Goal: Browse casually: Explore the website without a specific task or goal

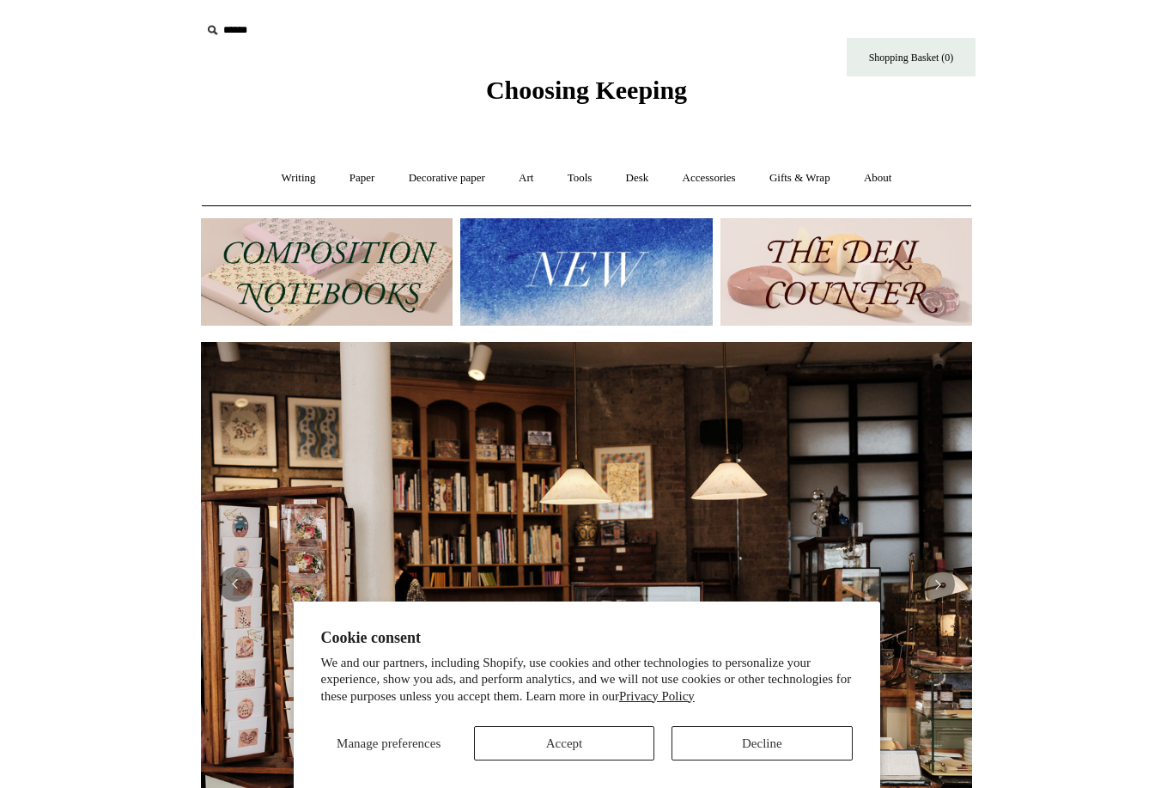
click at [625, 752] on button "Accept" at bounding box center [564, 743] width 180 height 34
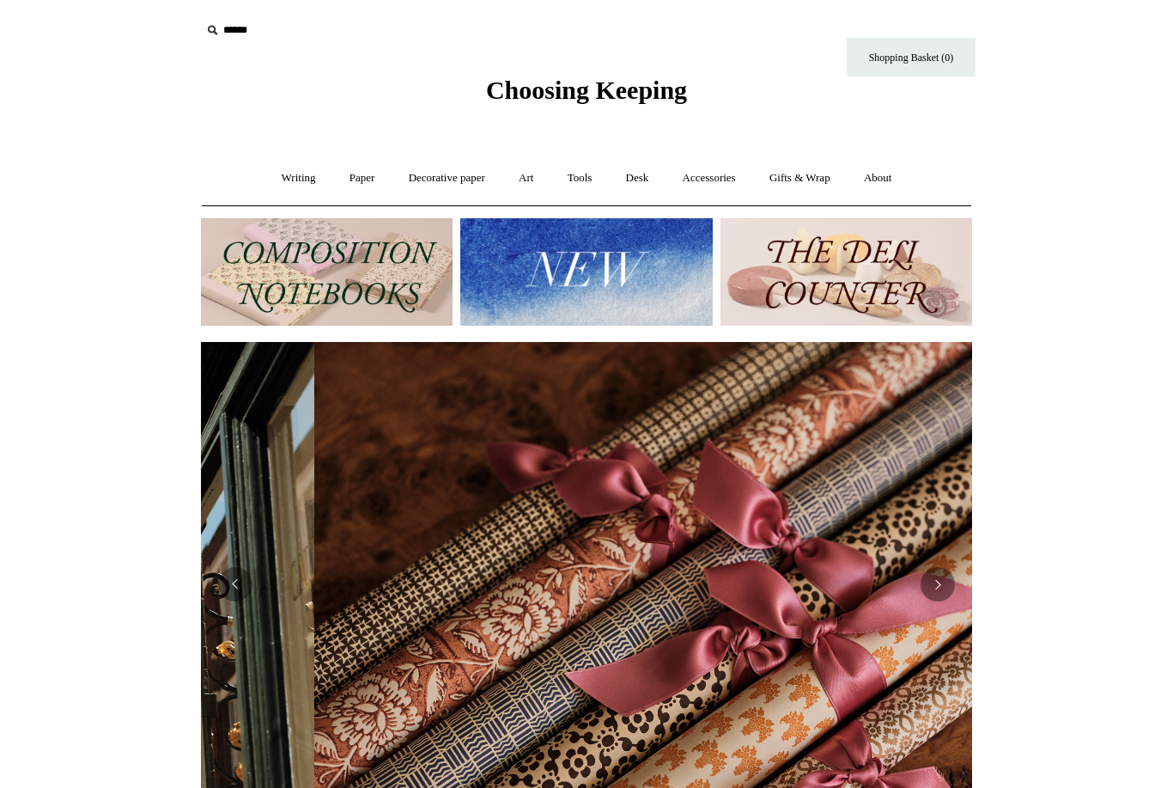
scroll to position [0, 1543]
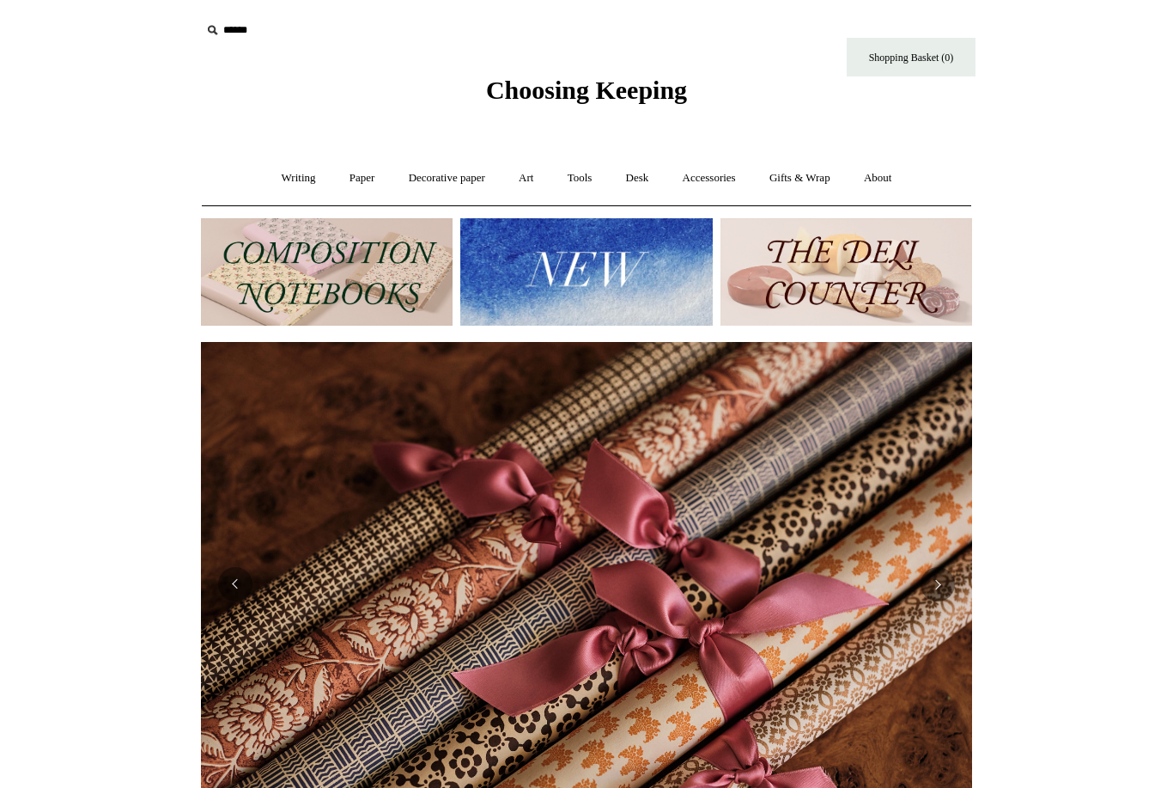
click at [291, 180] on link "Writing +" at bounding box center [298, 178] width 65 height 46
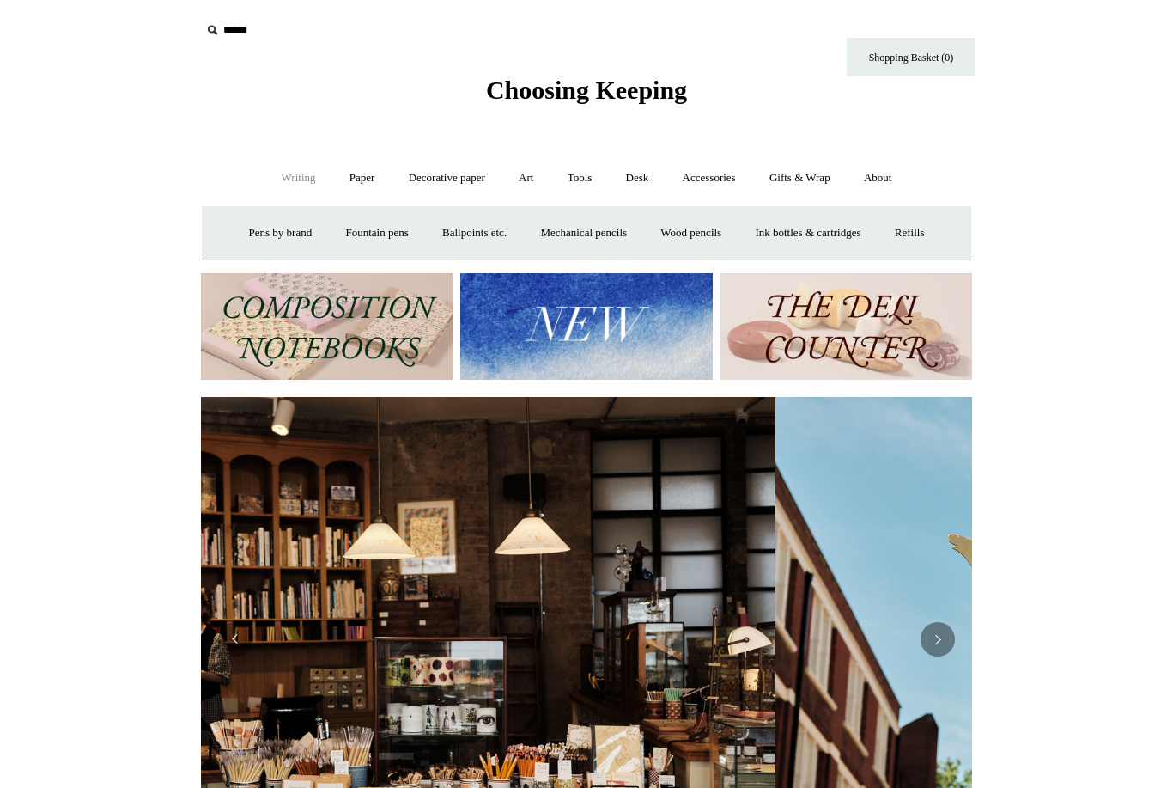
scroll to position [0, 0]
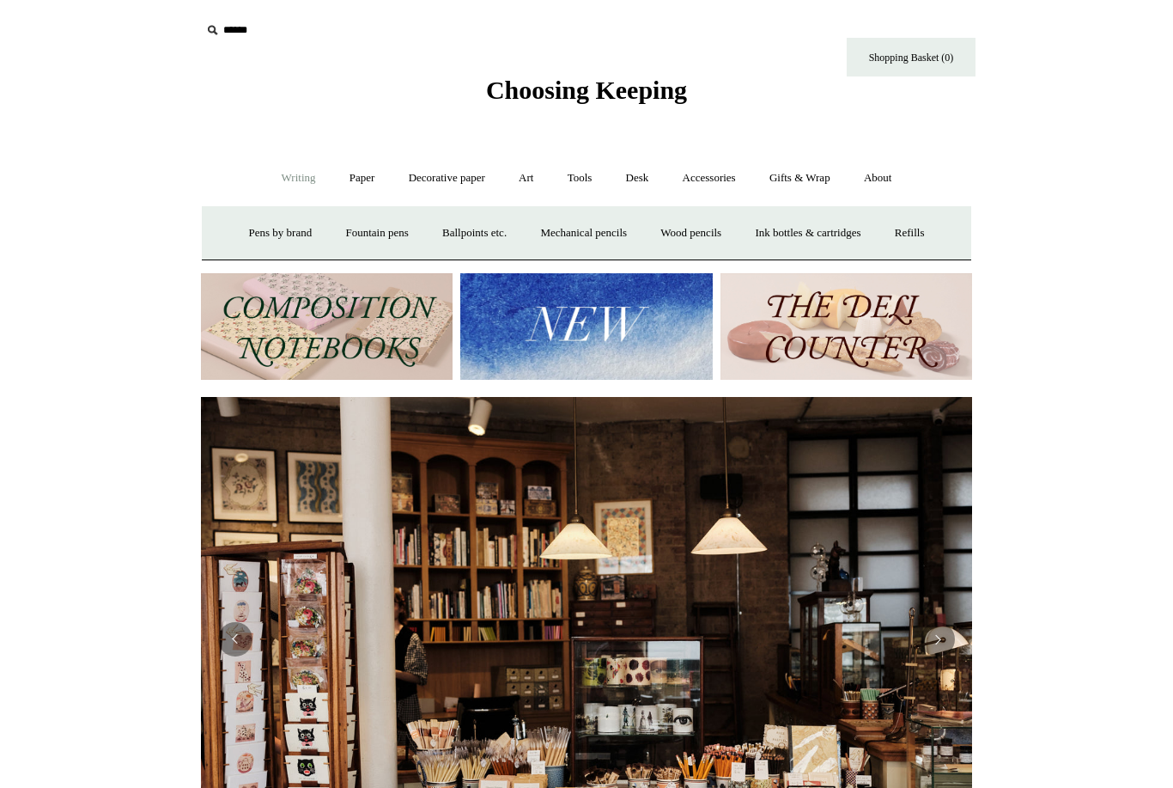
click at [345, 188] on link "Paper +" at bounding box center [362, 178] width 57 height 46
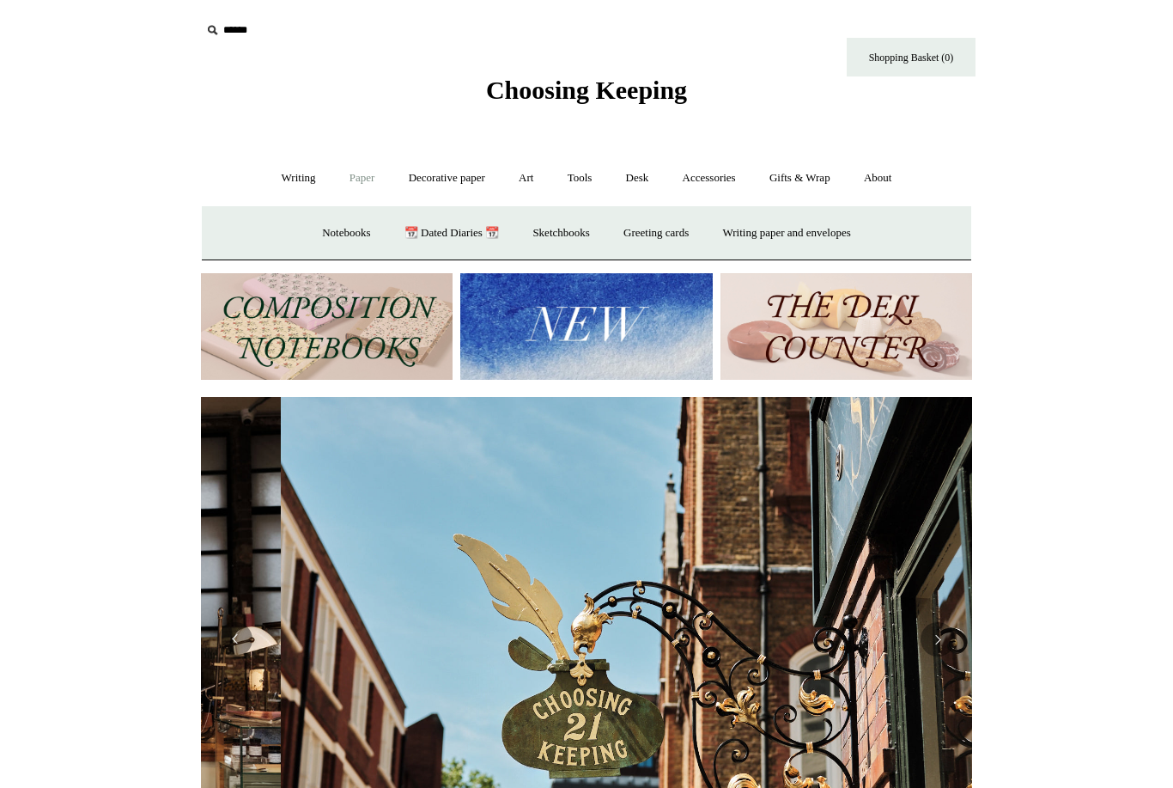
scroll to position [0, 770]
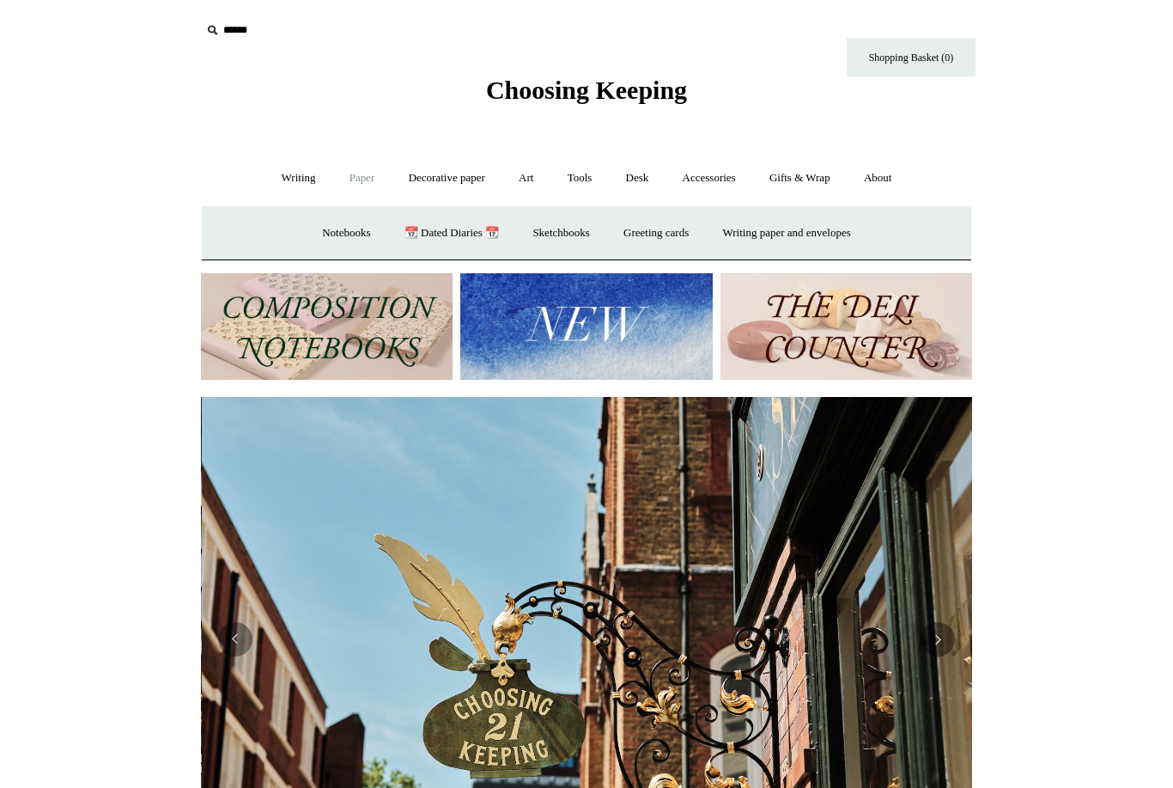
click at [436, 240] on link "📆 Dated Diaries 📆" at bounding box center [451, 233] width 125 height 46
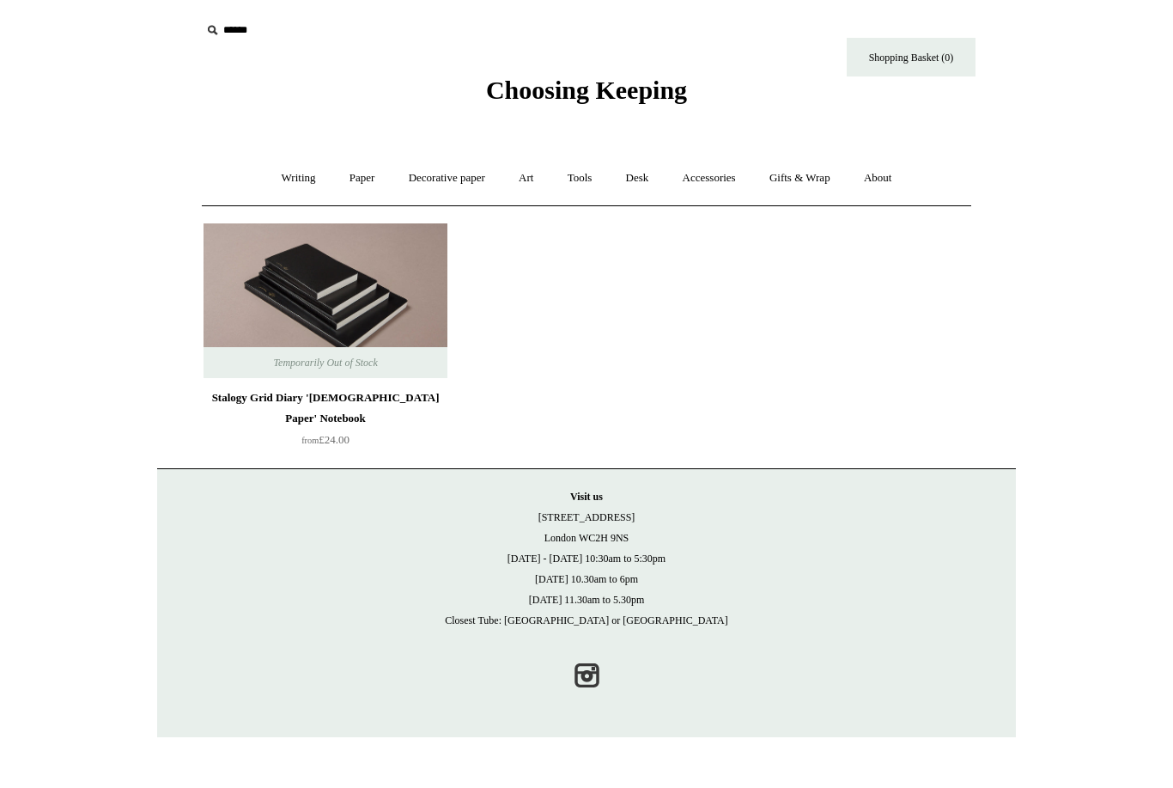
click at [365, 185] on link "Paper +" at bounding box center [362, 178] width 57 height 46
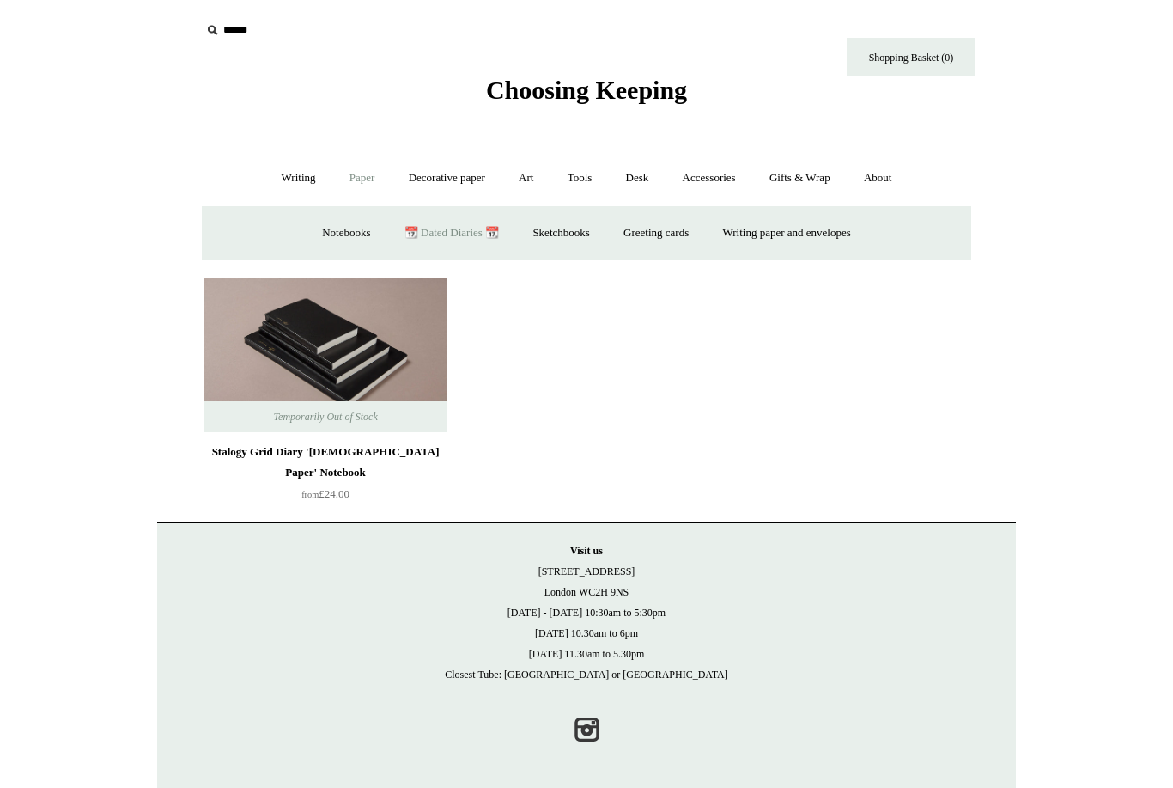
click at [344, 240] on link "Notebooks +" at bounding box center [346, 233] width 79 height 46
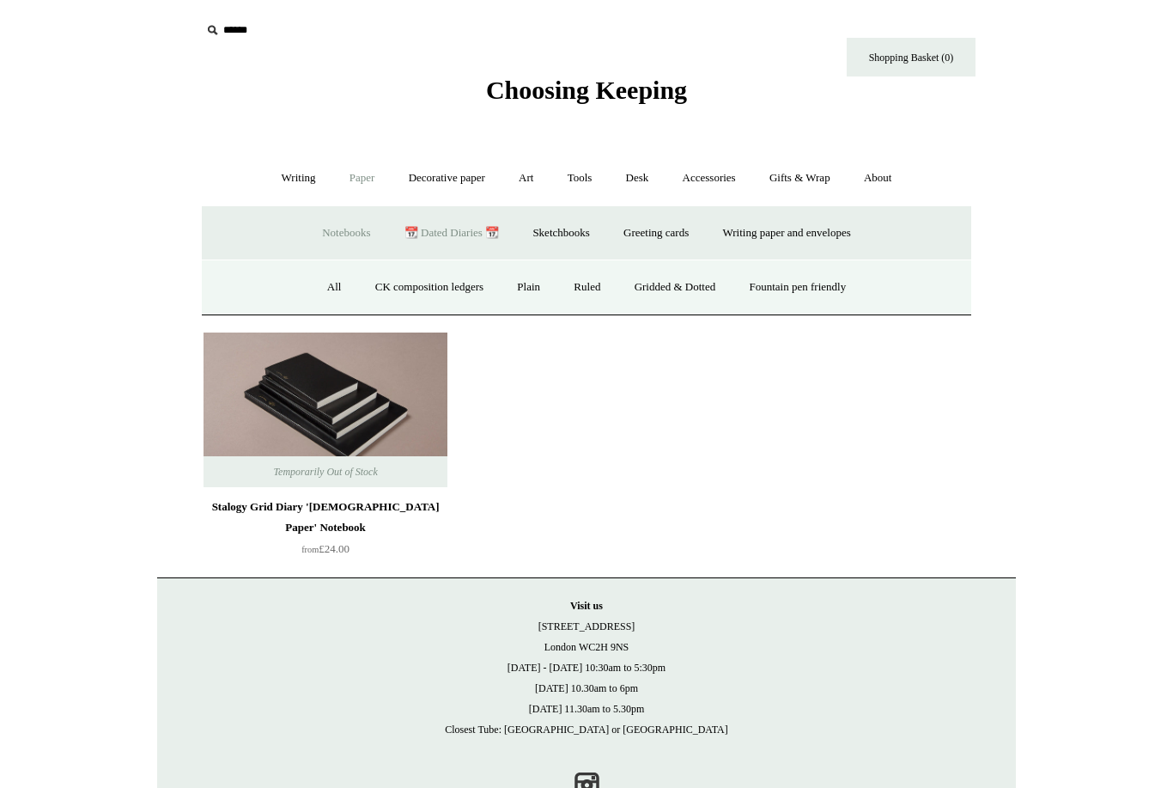
click at [324, 291] on link "All" at bounding box center [335, 288] width 46 height 46
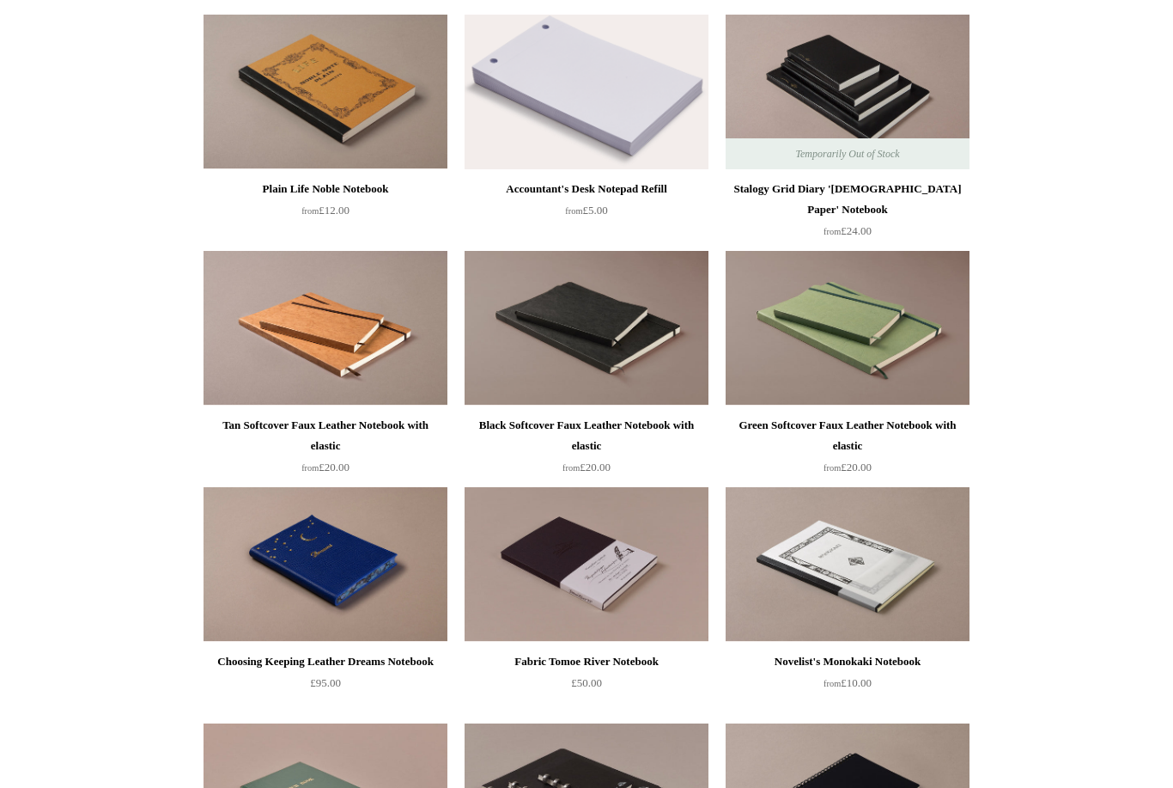
scroll to position [4226, 0]
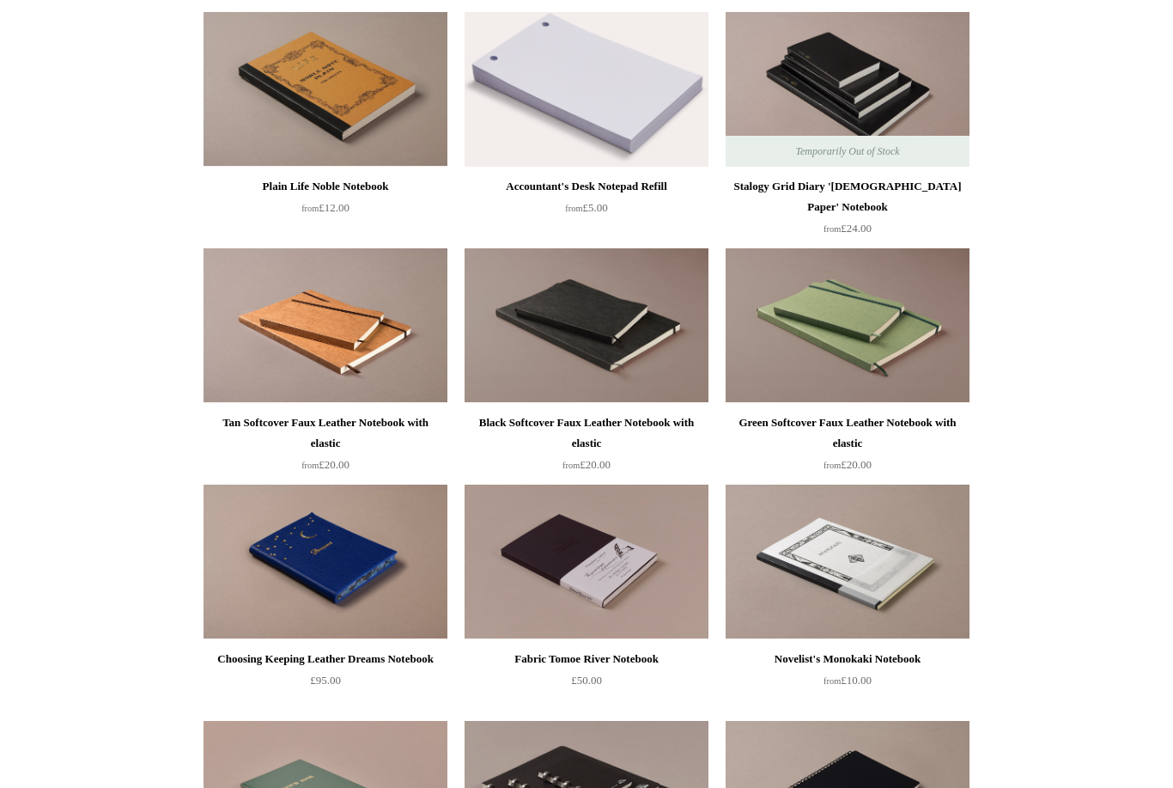
click at [906, 412] on div "Green Softcover Faux Leather Notebook with elastic" at bounding box center [847, 432] width 235 height 41
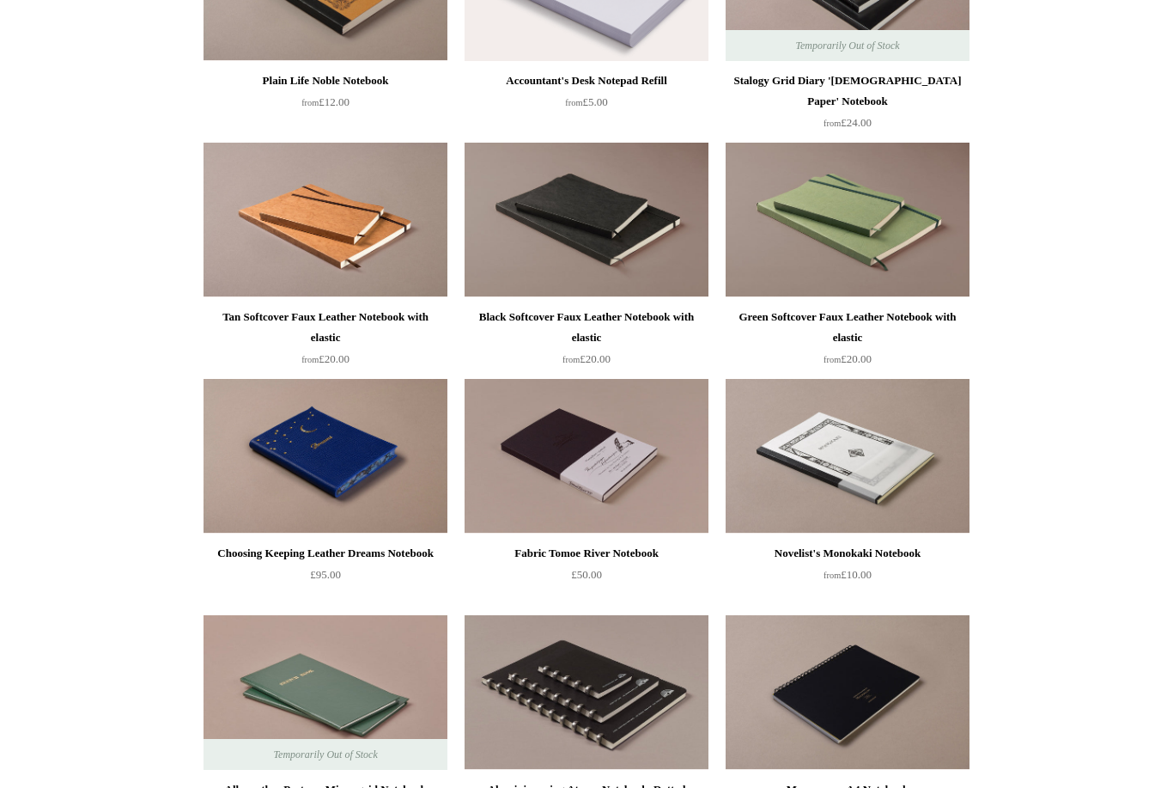
scroll to position [4332, 0]
click at [381, 707] on img at bounding box center [326, 692] width 244 height 155
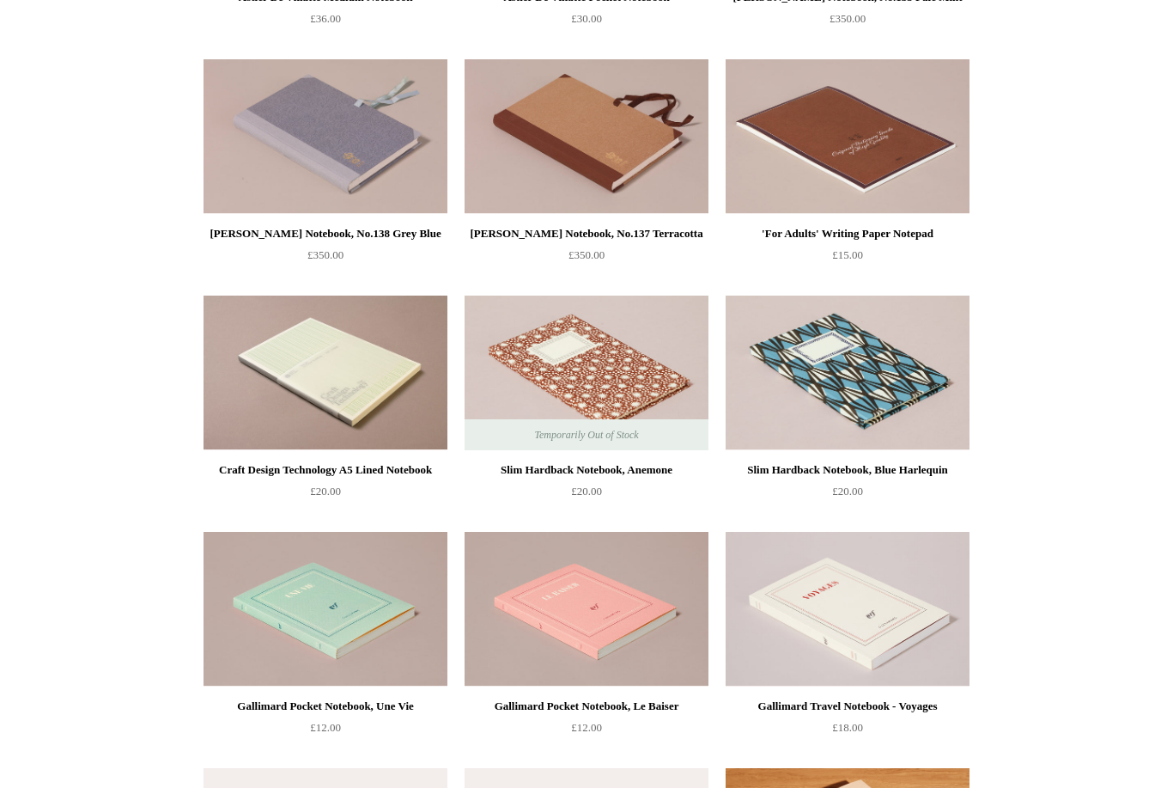
scroll to position [5833, 0]
click at [866, 430] on img at bounding box center [848, 372] width 244 height 155
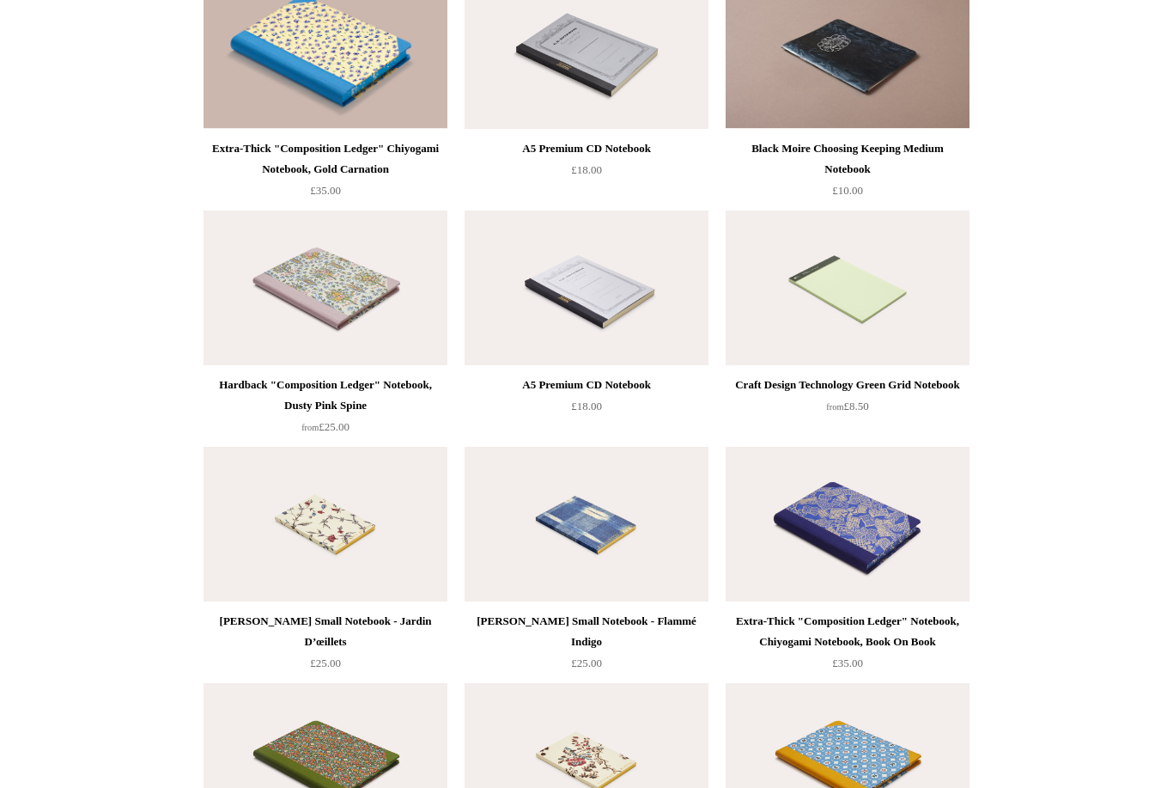
scroll to position [7135, 0]
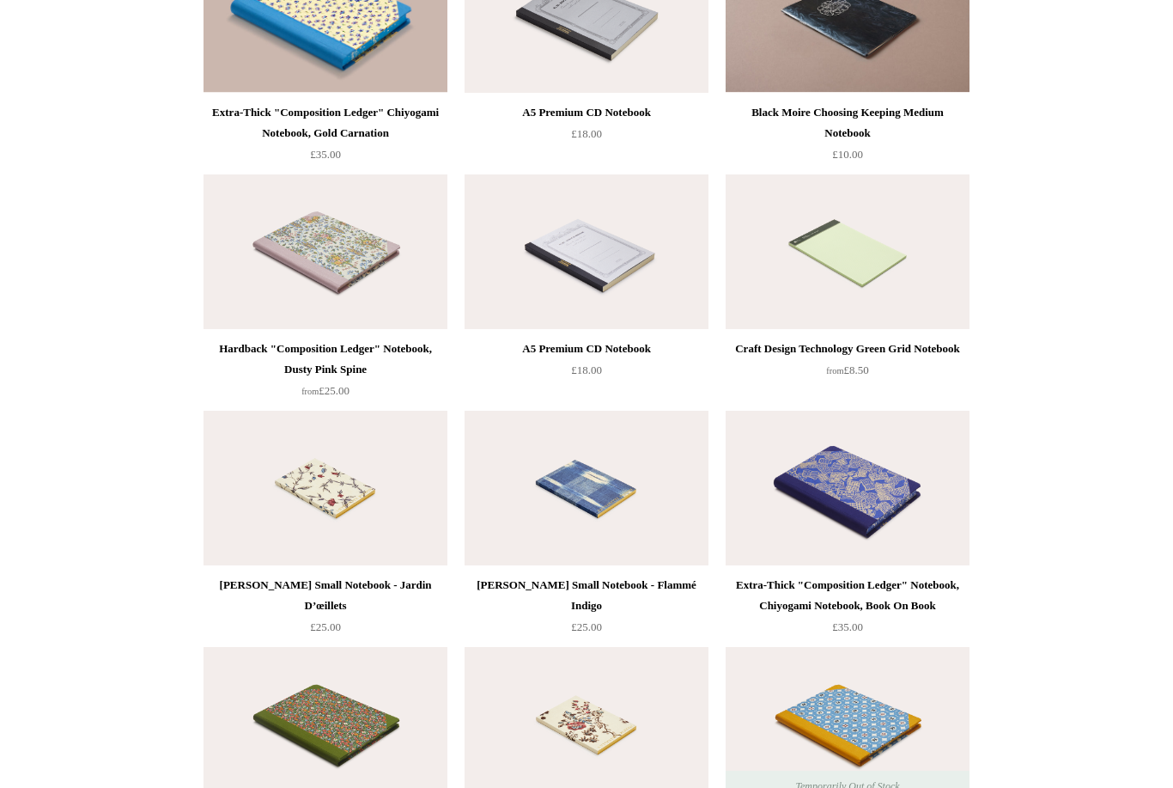
click at [897, 287] on img at bounding box center [848, 251] width 244 height 155
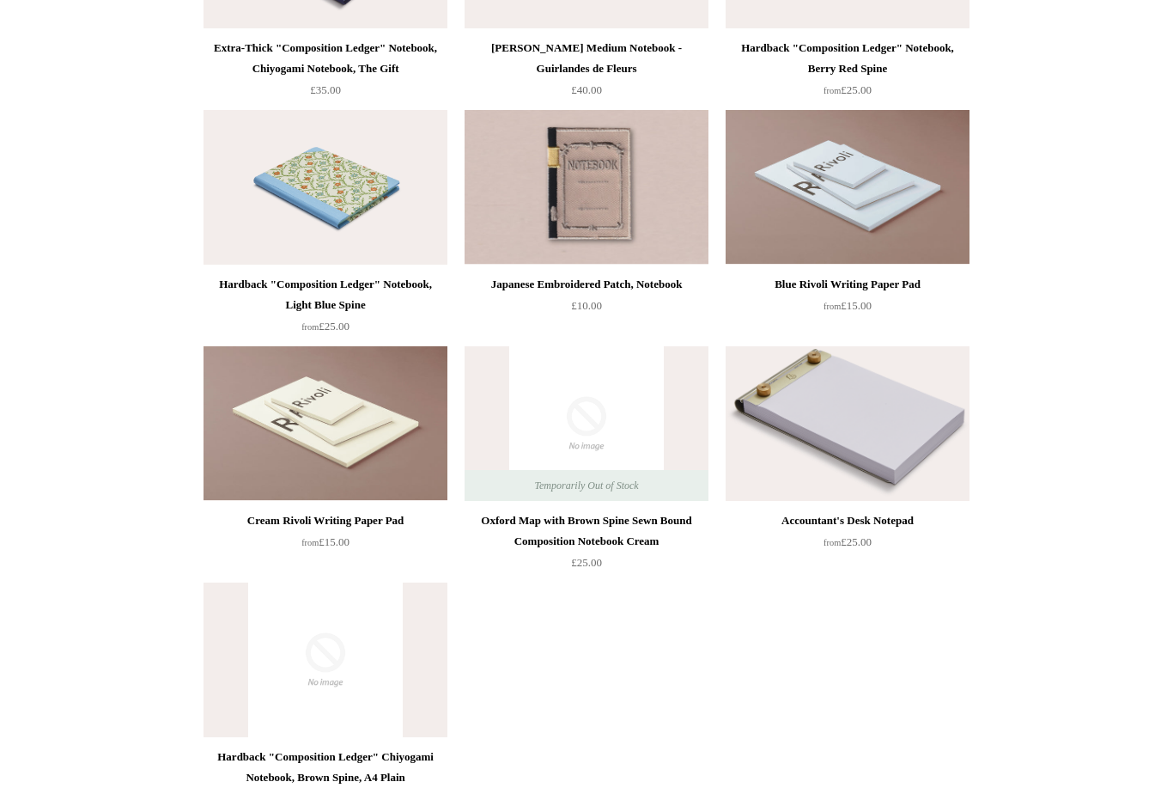
scroll to position [9562, 0]
click at [913, 454] on img at bounding box center [848, 422] width 244 height 155
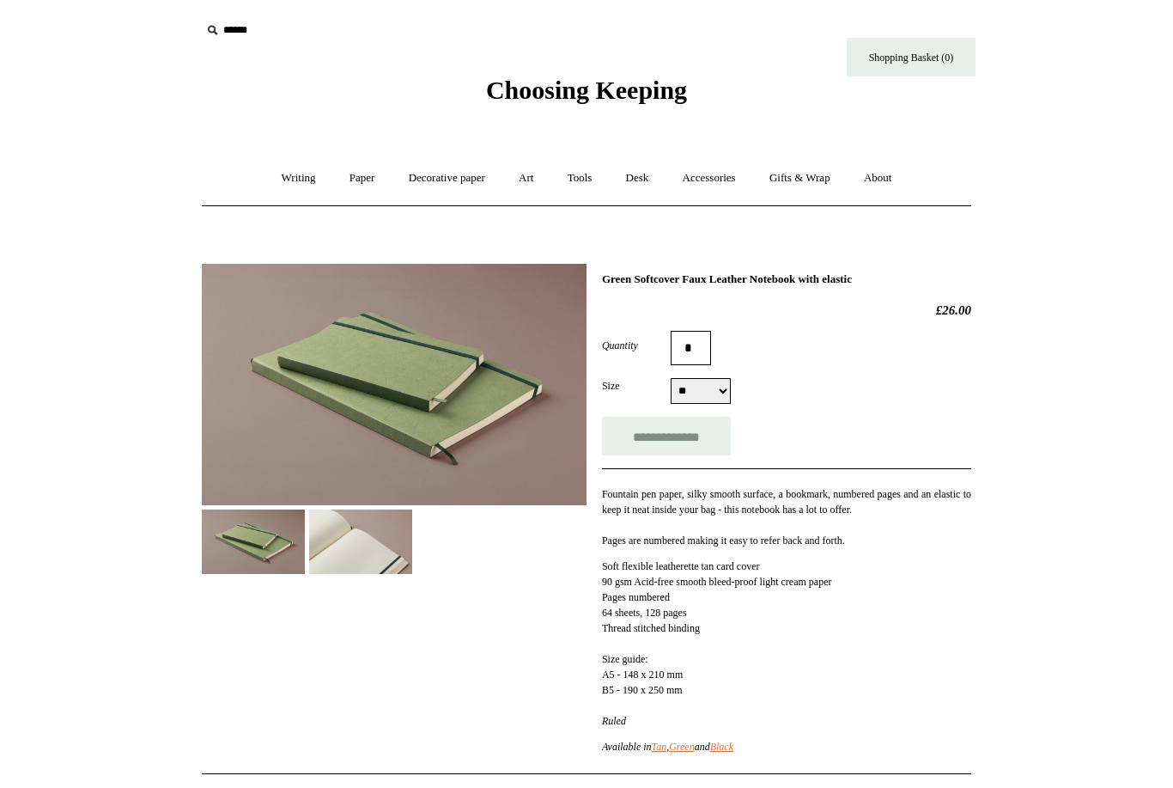
select select "**"
click at [371, 557] on img at bounding box center [360, 541] width 103 height 64
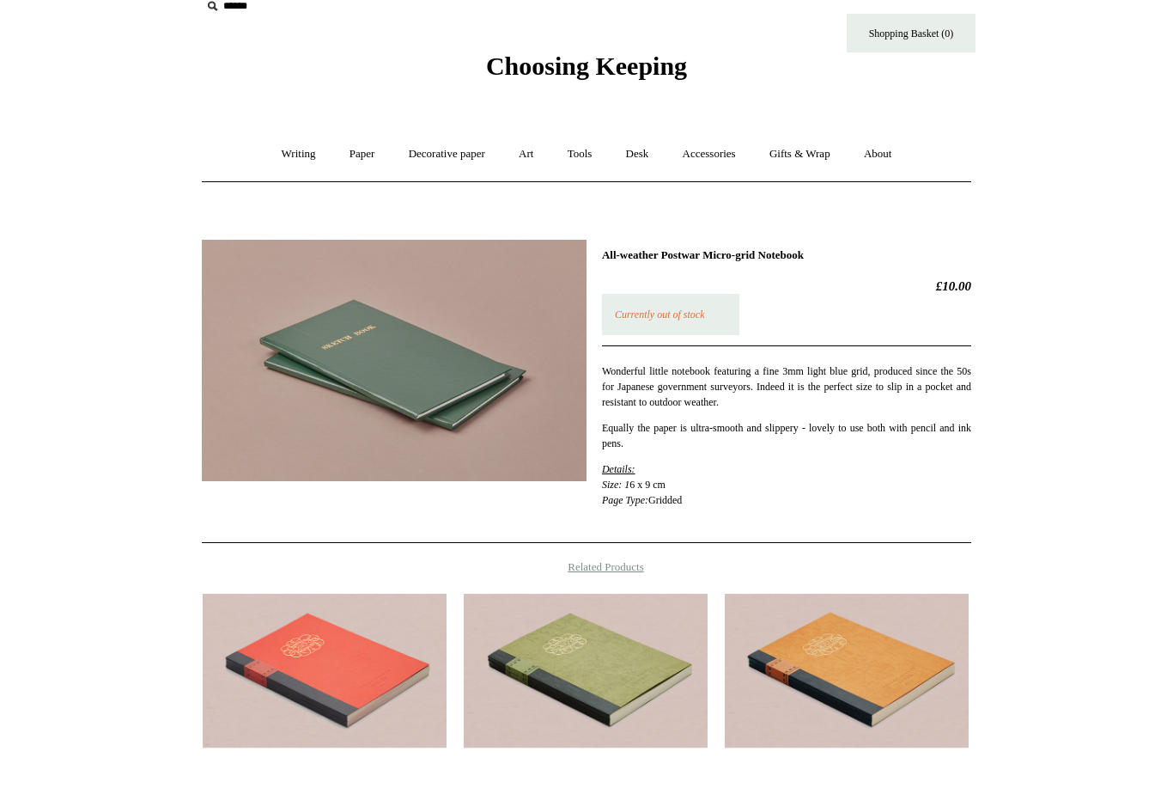
scroll to position [30, 0]
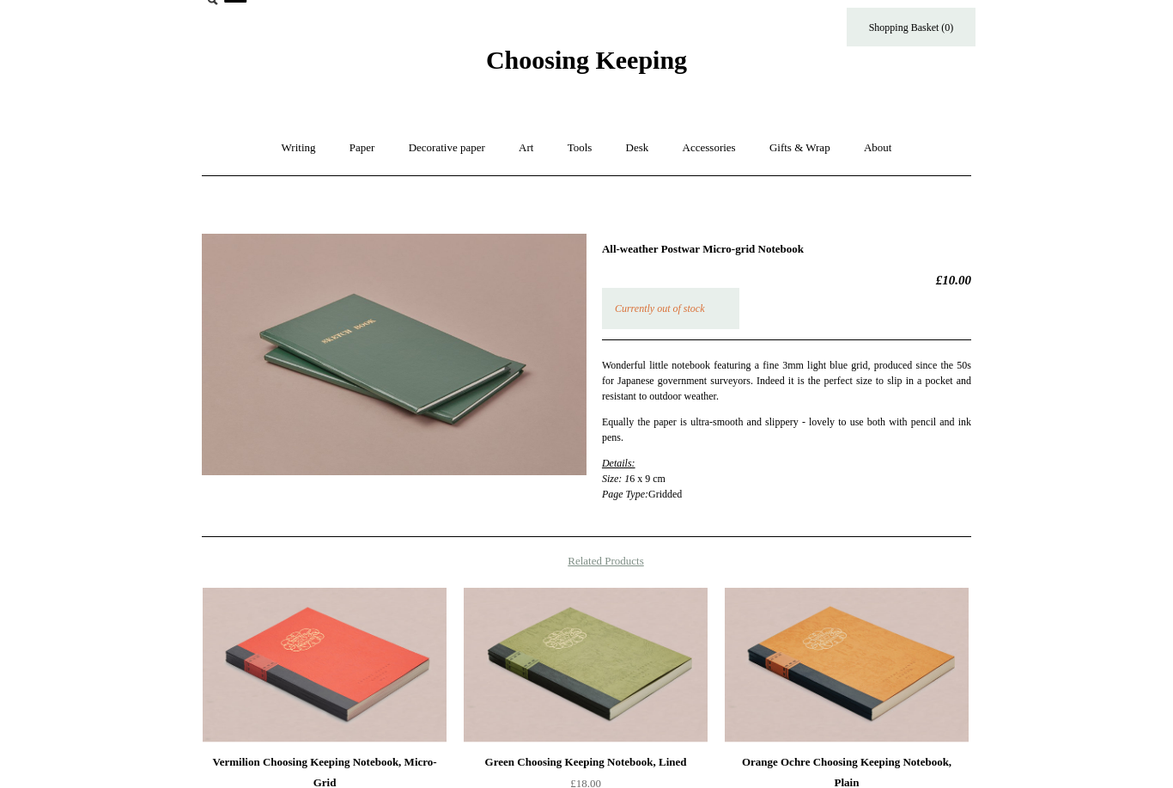
click at [477, 395] on img at bounding box center [394, 354] width 385 height 241
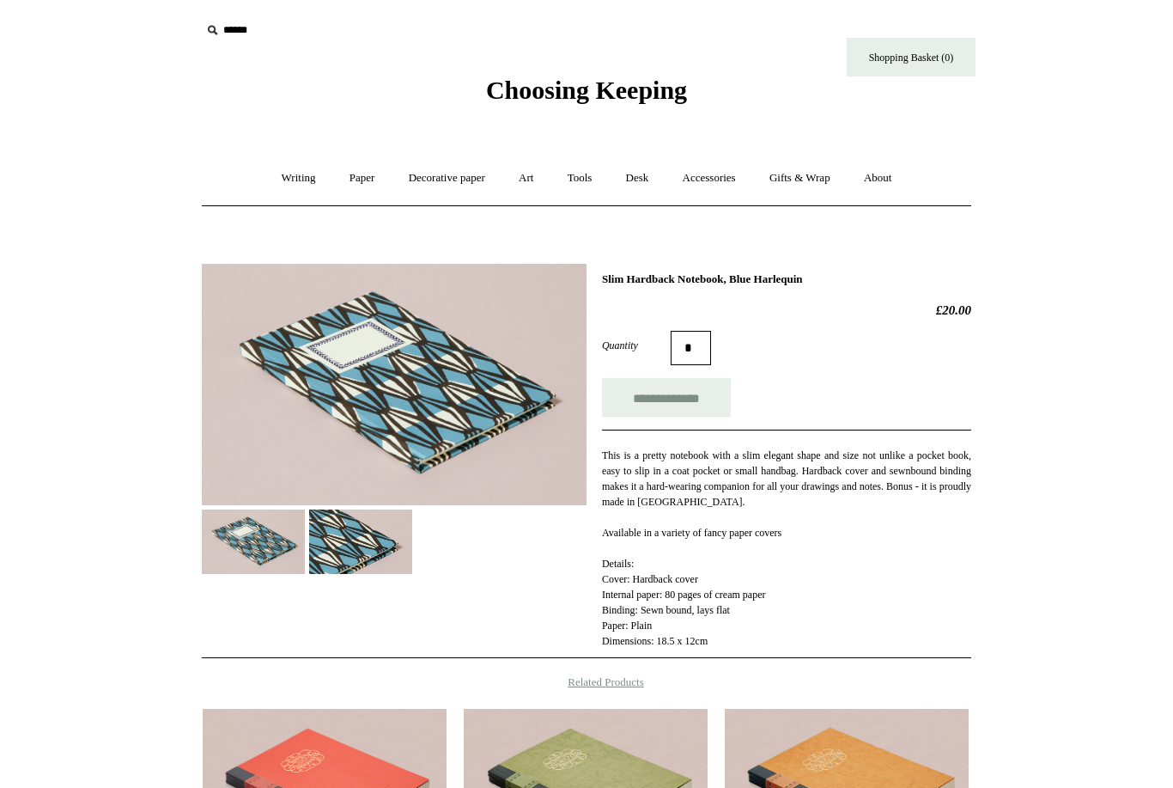
click at [386, 564] on img at bounding box center [360, 541] width 103 height 64
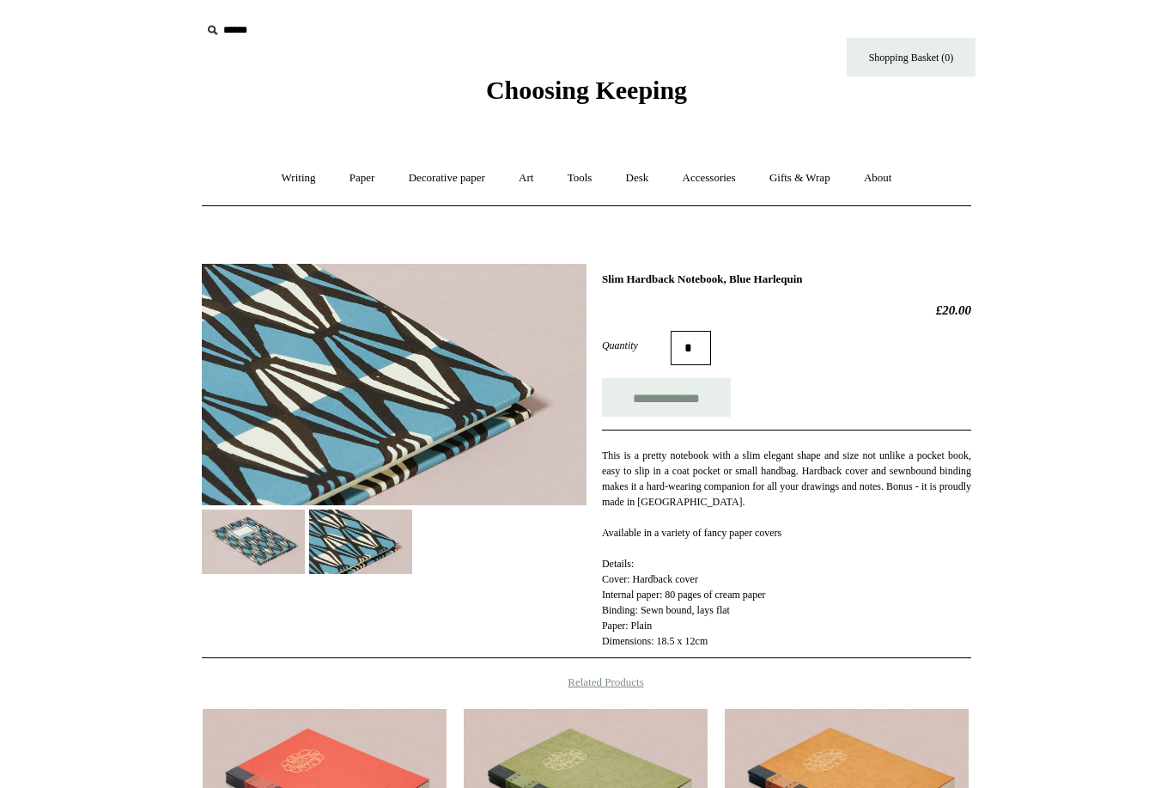
click at [272, 560] on img at bounding box center [253, 541] width 103 height 64
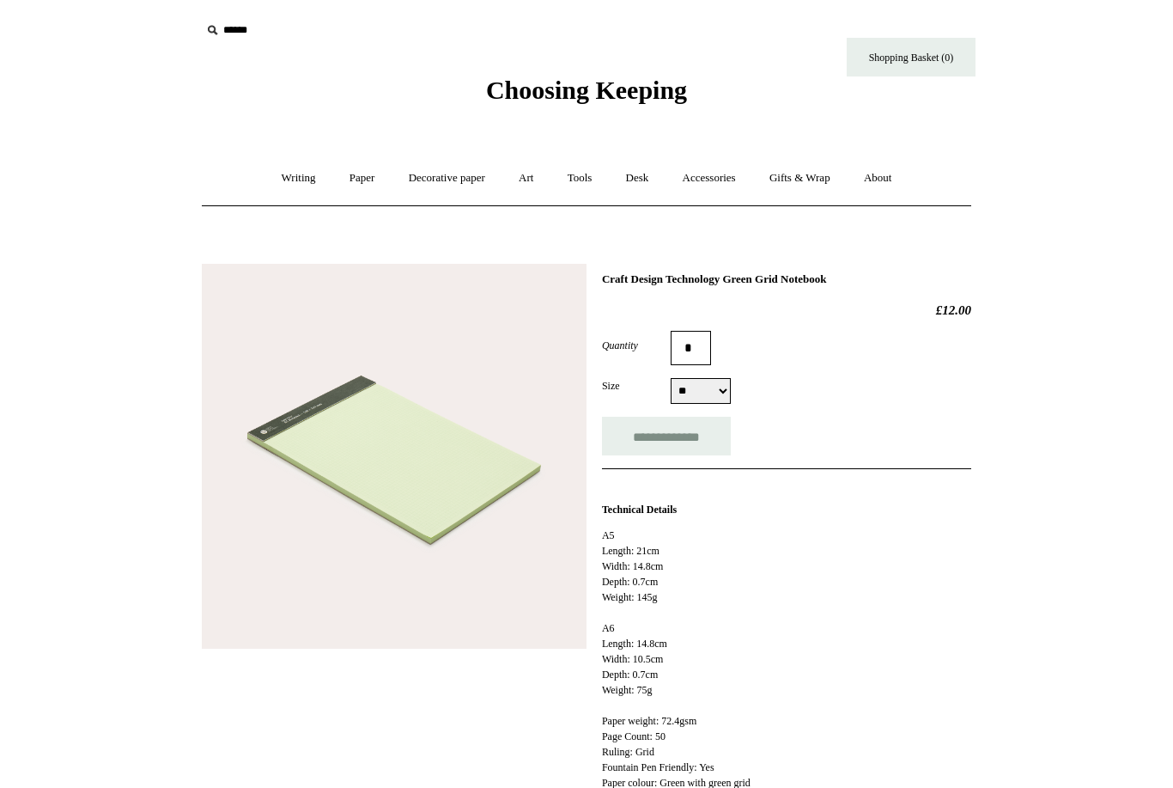
click at [721, 388] on select "** **" at bounding box center [701, 391] width 60 height 26
select select "**"
click at [463, 491] on img at bounding box center [394, 456] width 385 height 385
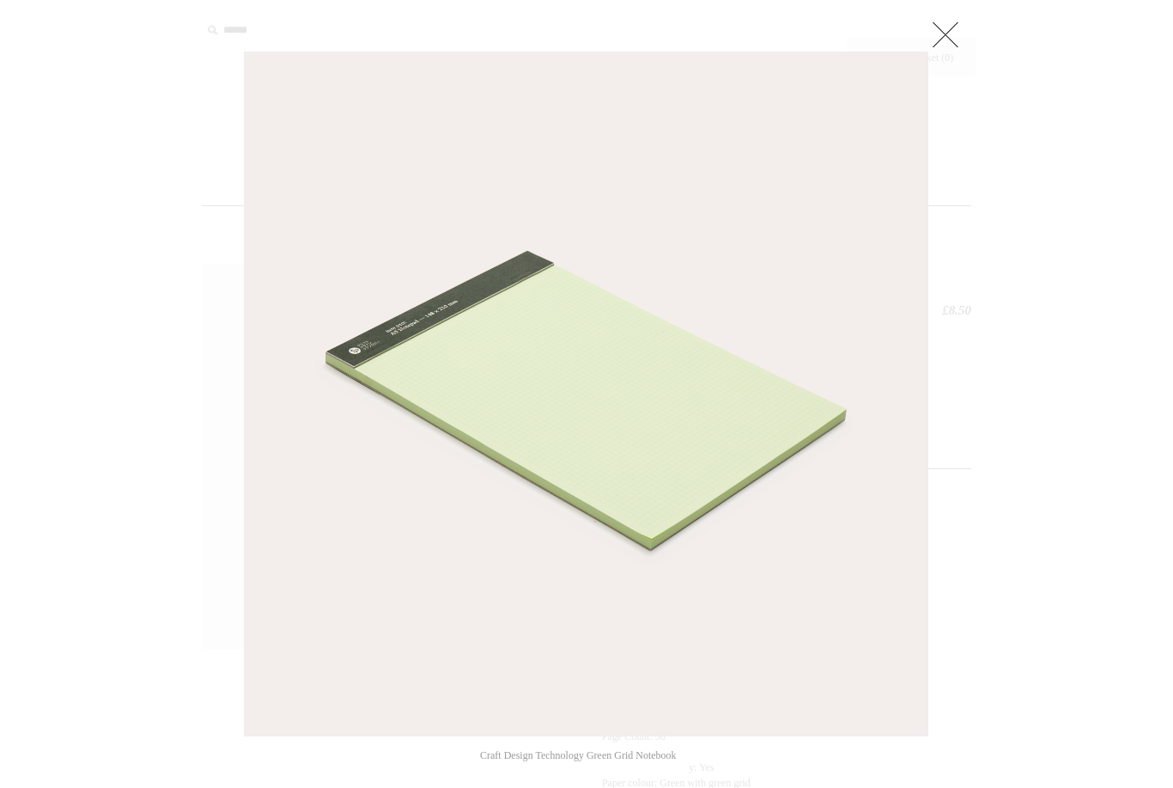
click at [960, 45] on link at bounding box center [945, 34] width 34 height 34
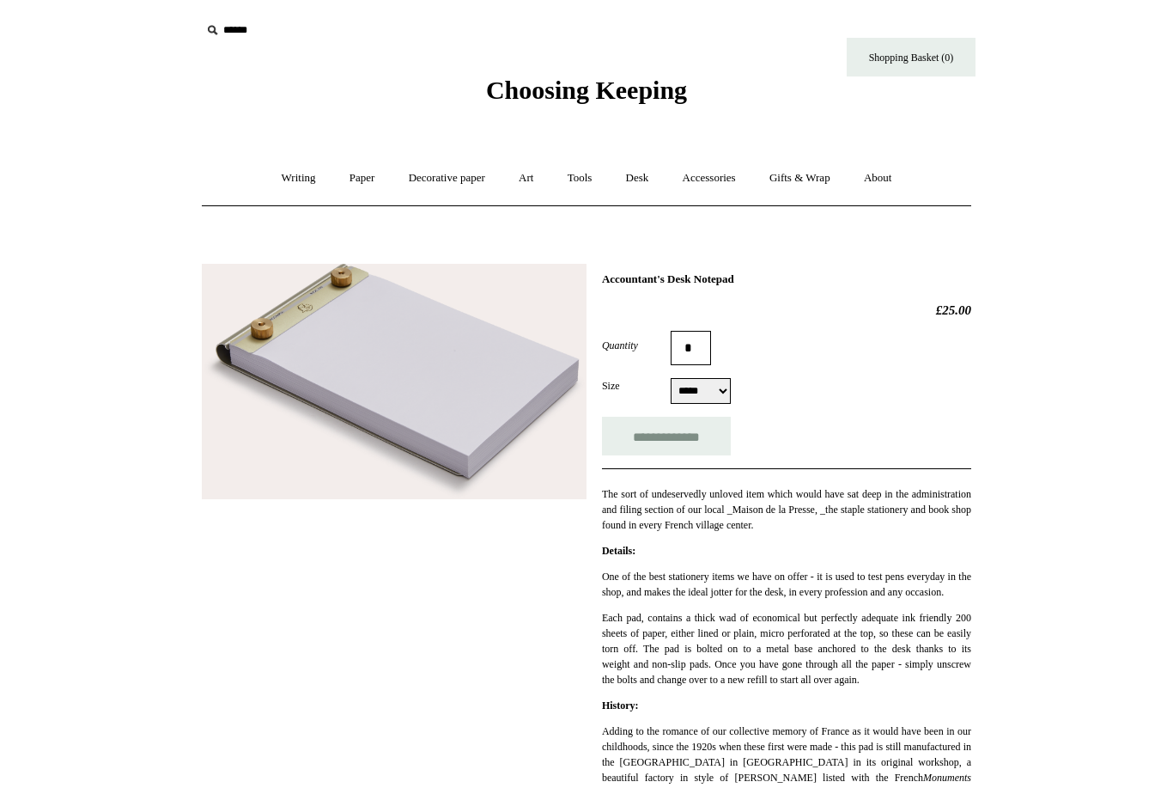
click at [728, 391] on select "***** *****" at bounding box center [701, 391] width 60 height 26
click at [717, 389] on select "***** *****" at bounding box center [701, 391] width 60 height 26
select select "*****"
click at [272, 182] on link "Writing +" at bounding box center [298, 178] width 65 height 46
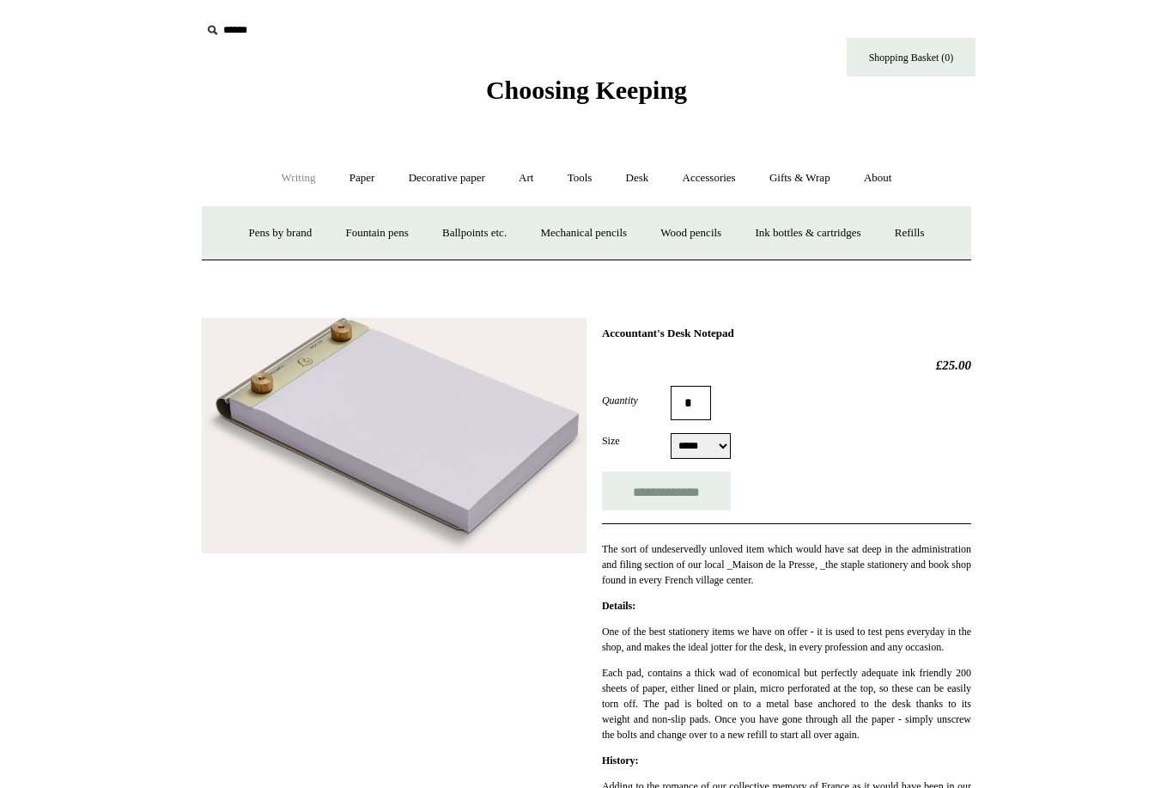
click at [380, 240] on link "Fountain pens +" at bounding box center [377, 233] width 94 height 46
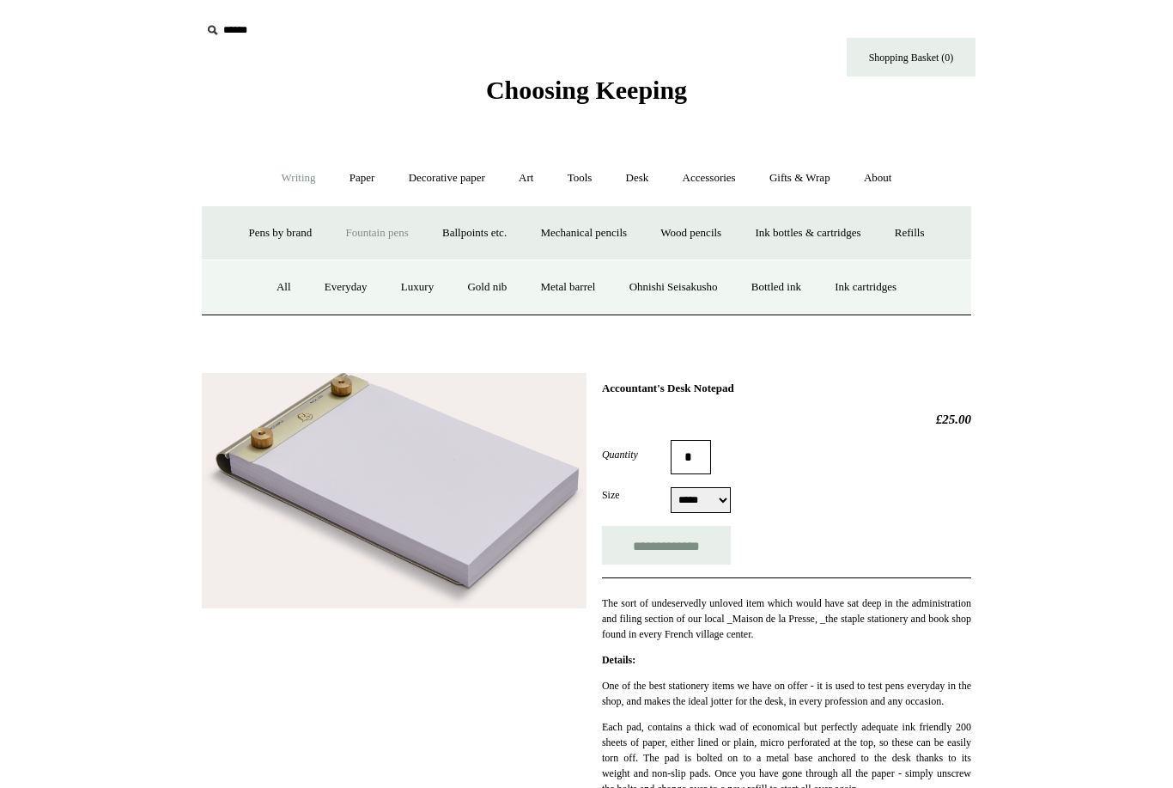
click at [330, 290] on link "Everyday" at bounding box center [346, 288] width 74 height 46
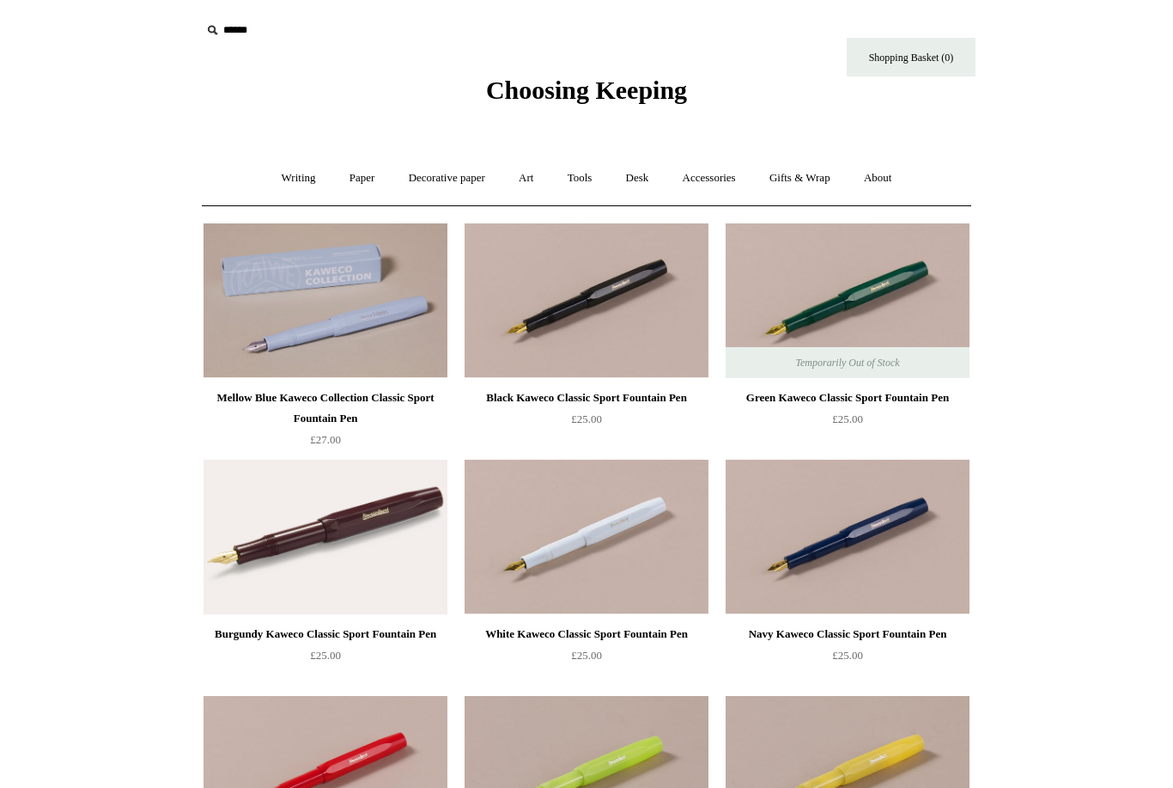
click at [277, 174] on link "Writing +" at bounding box center [298, 178] width 65 height 46
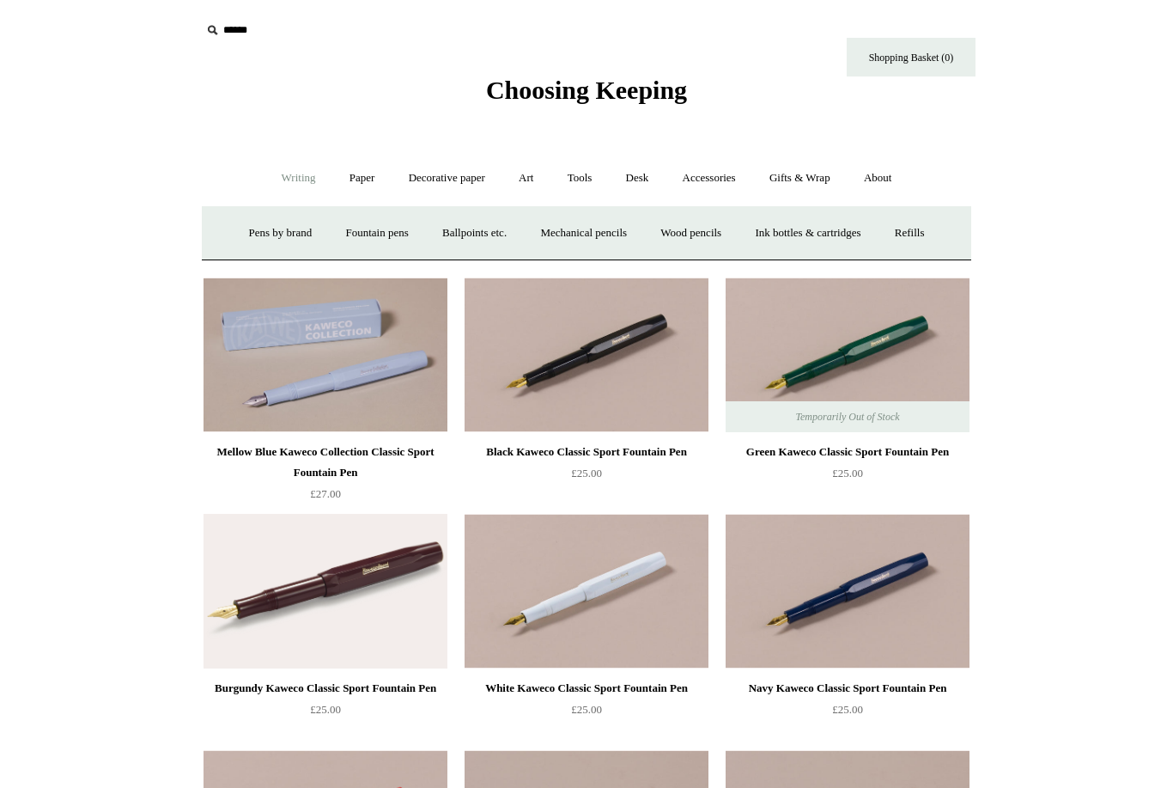
click at [856, 234] on link "Ink bottles & cartridges +" at bounding box center [807, 233] width 137 height 46
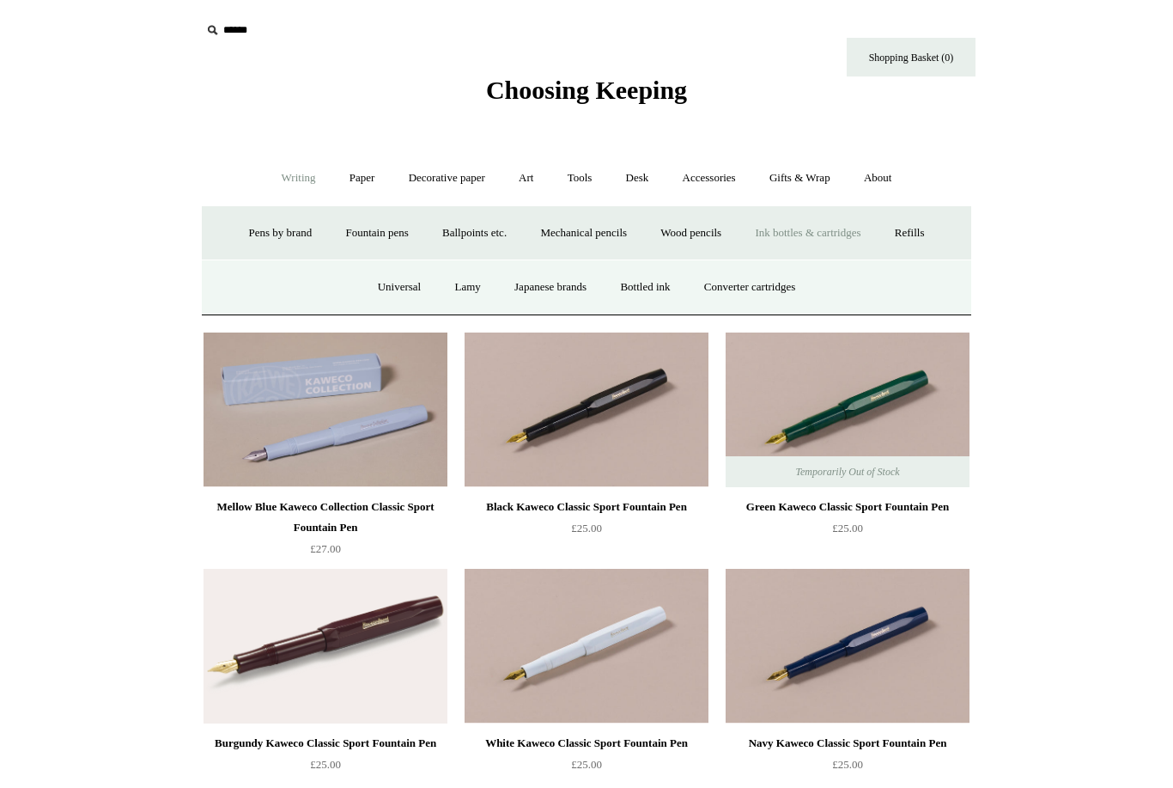
click at [457, 292] on link "Lamy" at bounding box center [467, 288] width 57 height 46
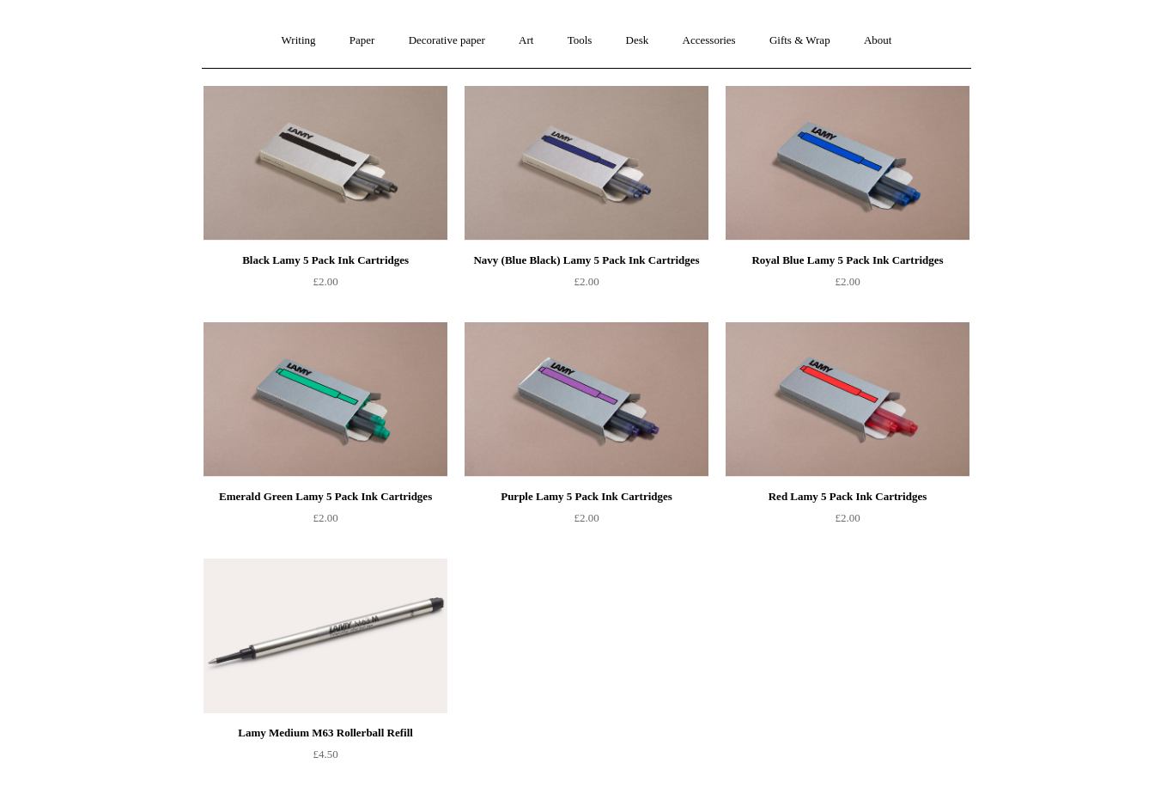
scroll to position [138, 0]
click at [399, 471] on img at bounding box center [326, 398] width 244 height 155
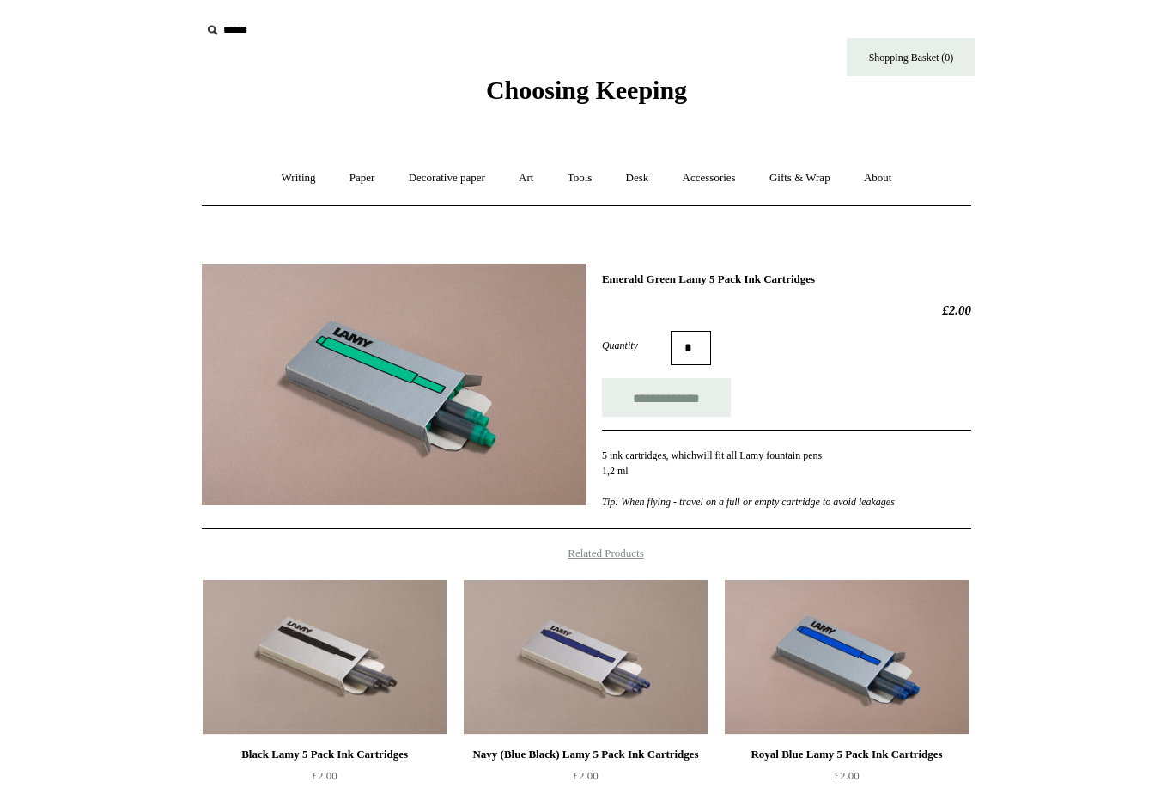
click at [683, 402] on input "**********" at bounding box center [666, 397] width 129 height 39
type input "**********"
click at [281, 179] on link "Writing +" at bounding box center [298, 178] width 65 height 46
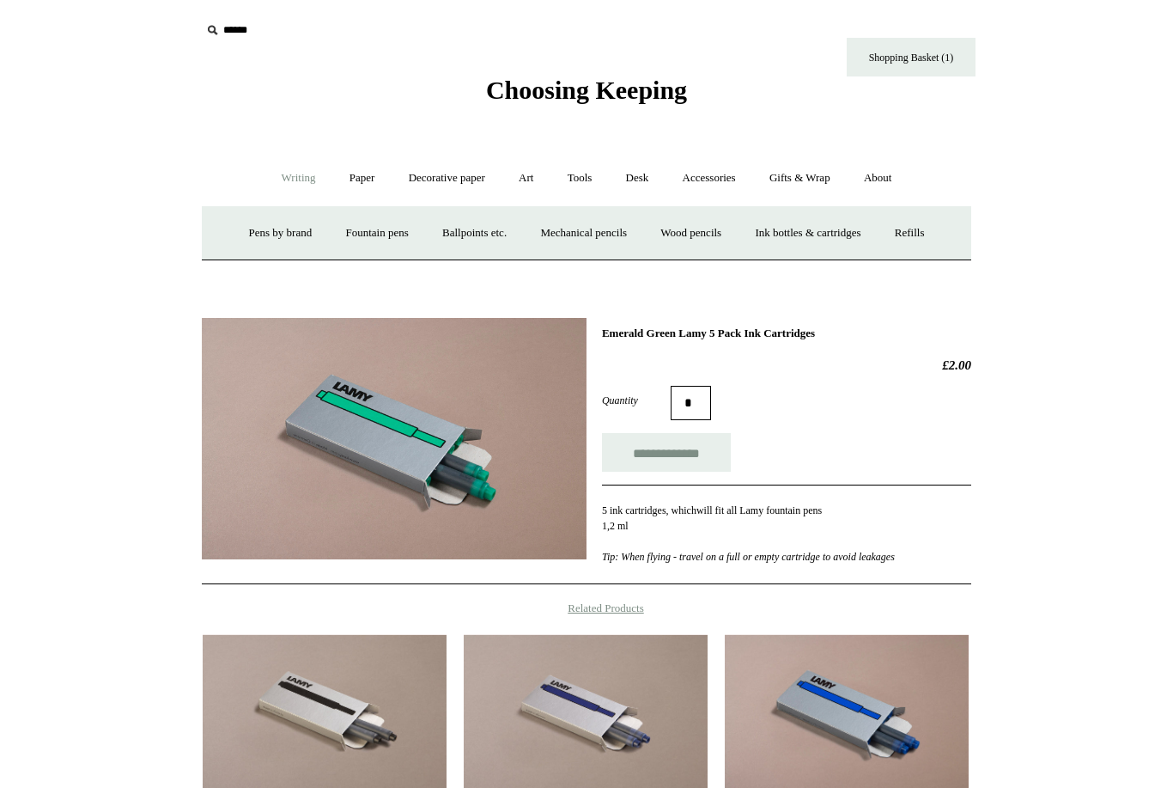
click at [383, 239] on link "Fountain pens +" at bounding box center [377, 233] width 94 height 46
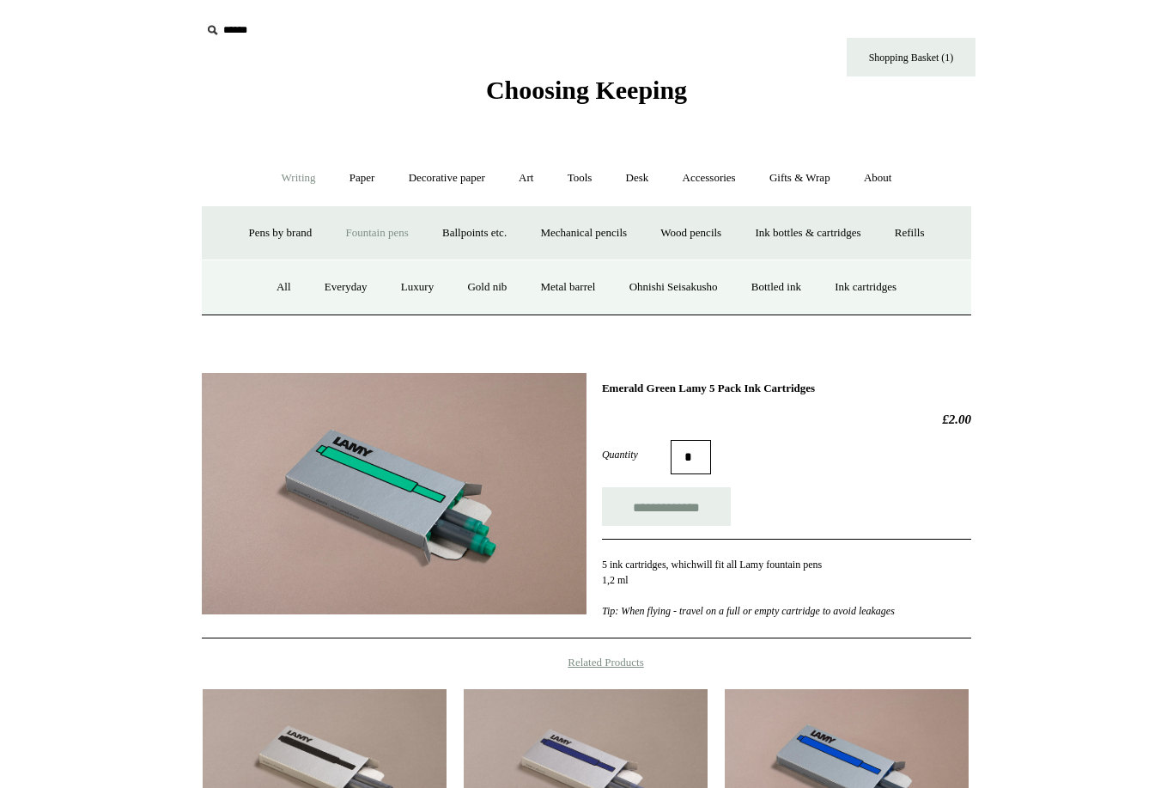
click at [338, 297] on link "Everyday" at bounding box center [346, 288] width 74 height 46
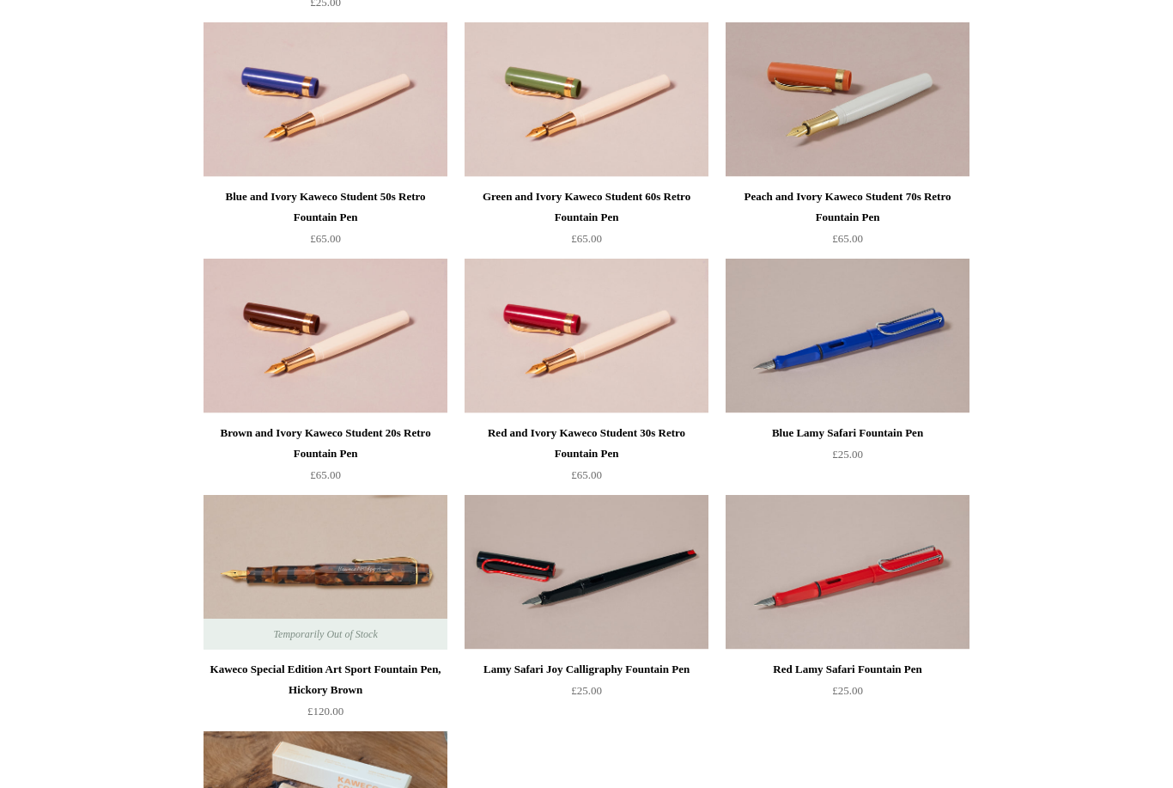
scroll to position [1380, 0]
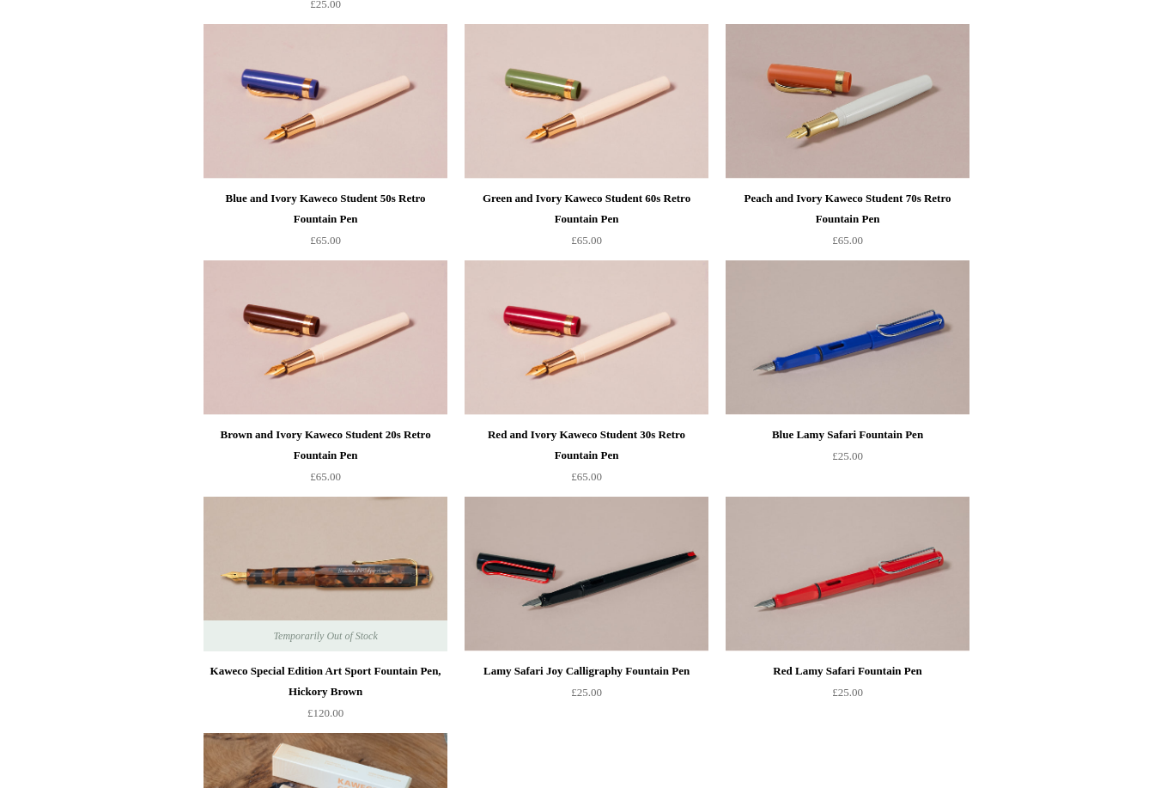
click at [653, 607] on img at bounding box center [587, 573] width 244 height 155
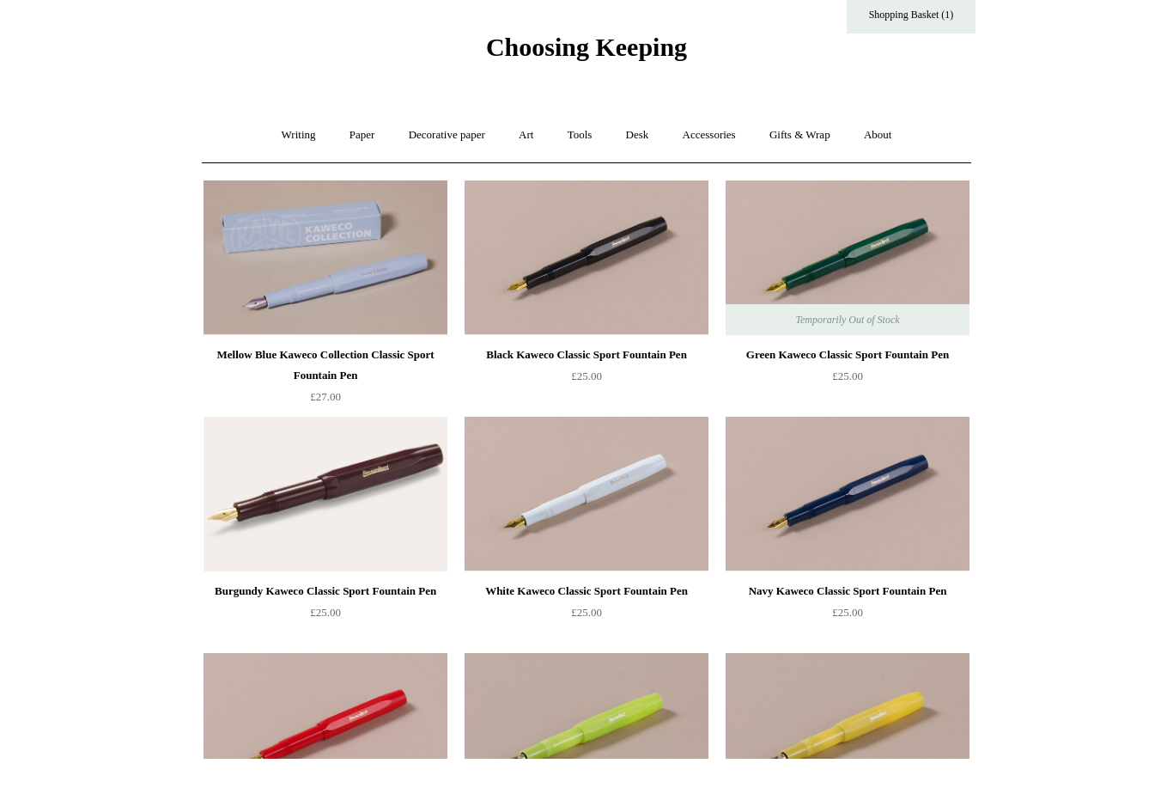
scroll to position [46, 0]
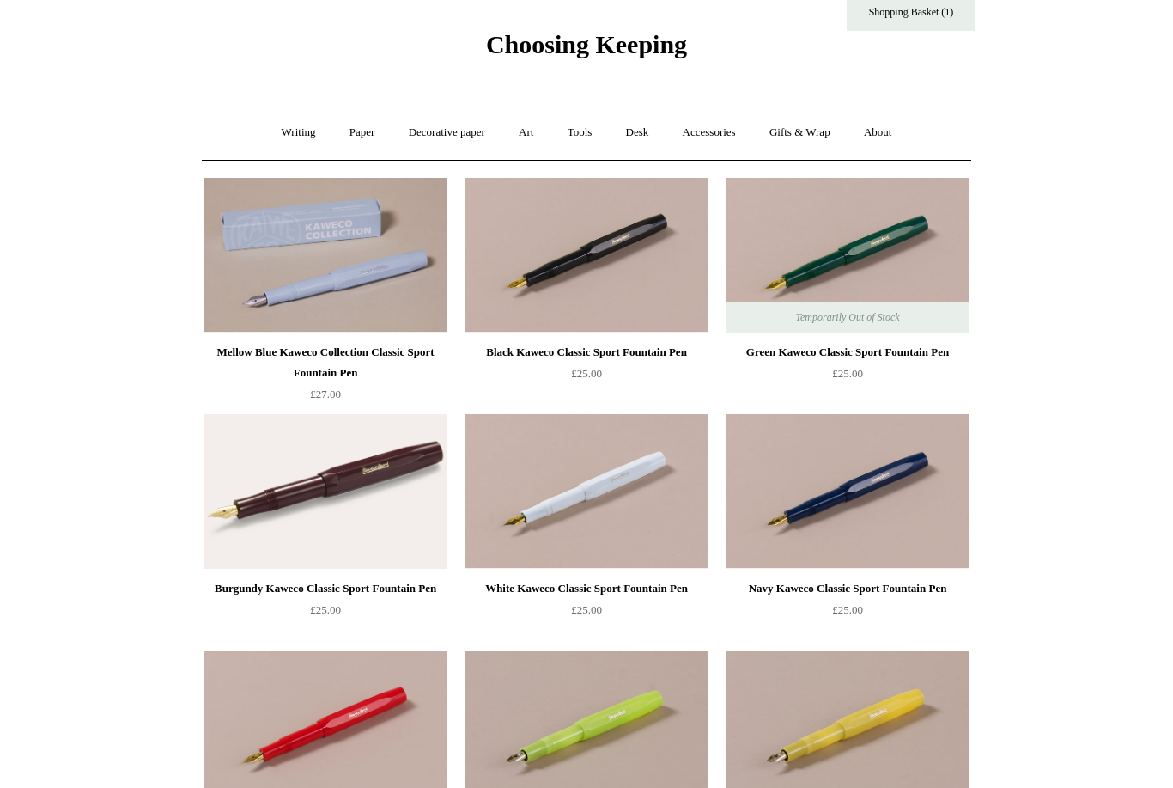
click at [645, 715] on img at bounding box center [587, 727] width 244 height 155
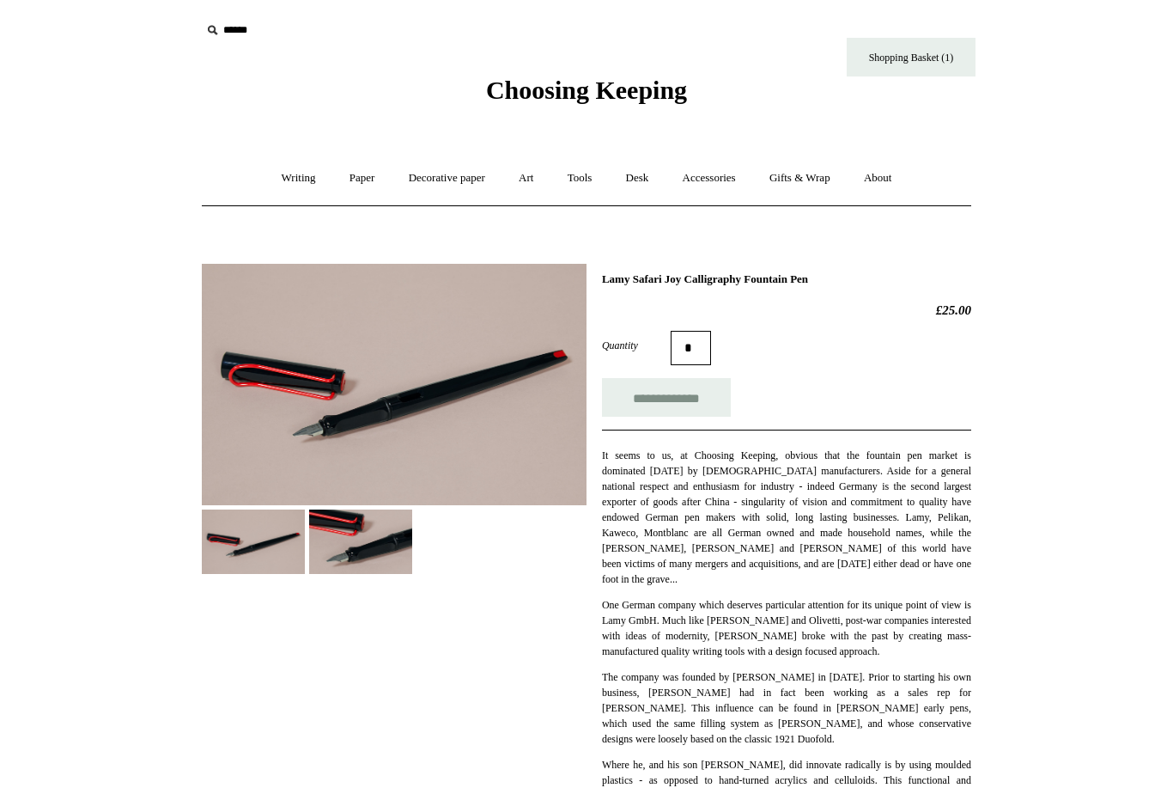
click at [374, 570] on img at bounding box center [360, 541] width 103 height 64
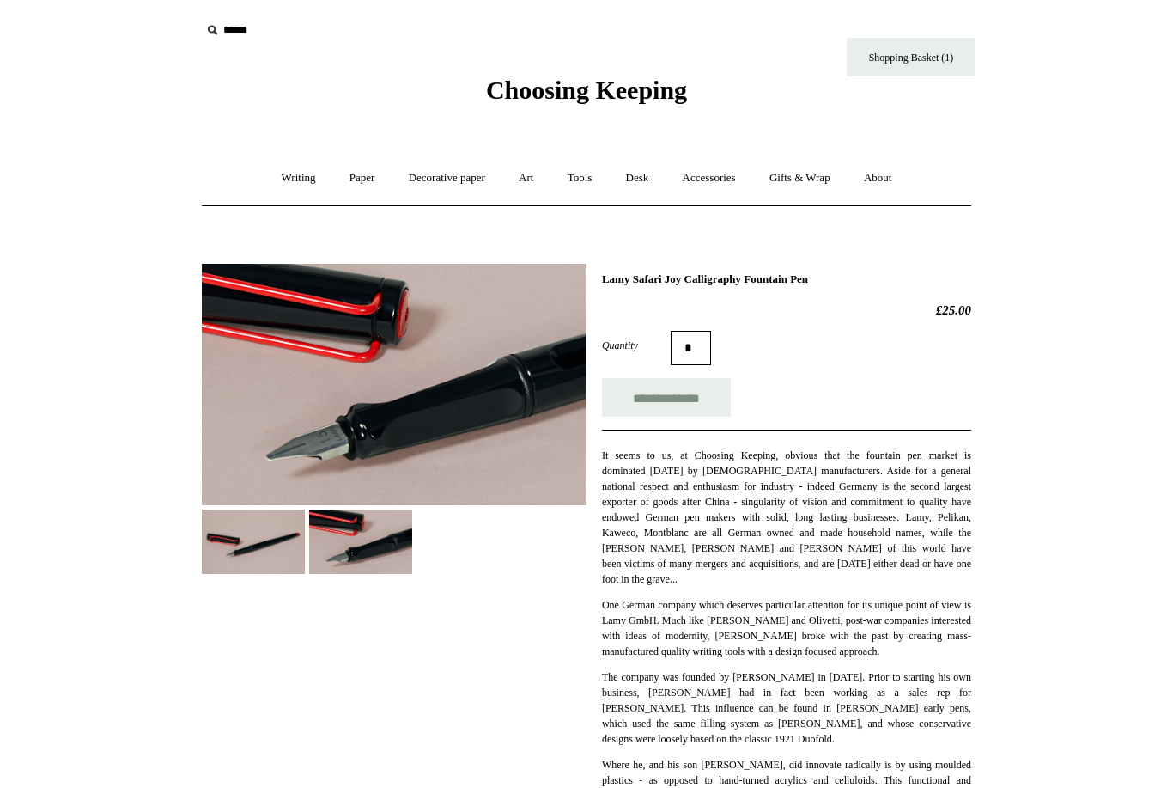
click at [264, 563] on img at bounding box center [253, 541] width 103 height 64
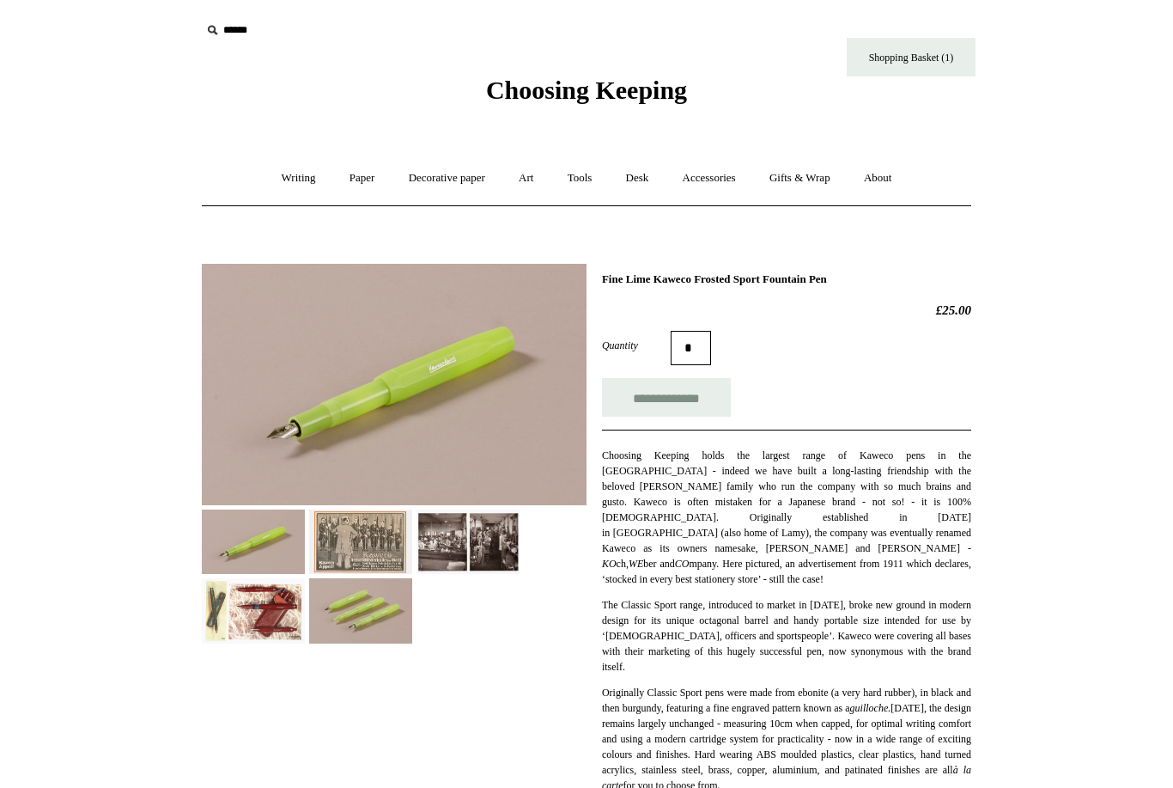
click at [400, 618] on img at bounding box center [360, 610] width 103 height 64
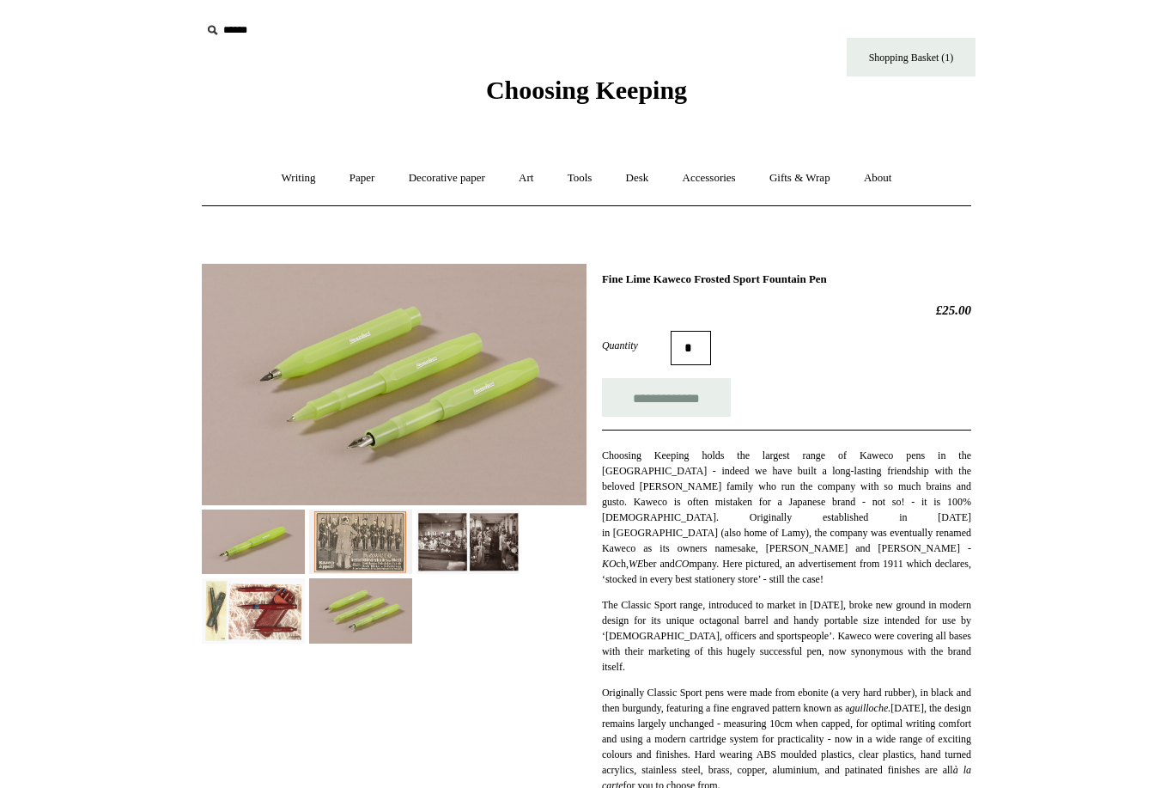
click at [283, 619] on img at bounding box center [253, 610] width 103 height 64
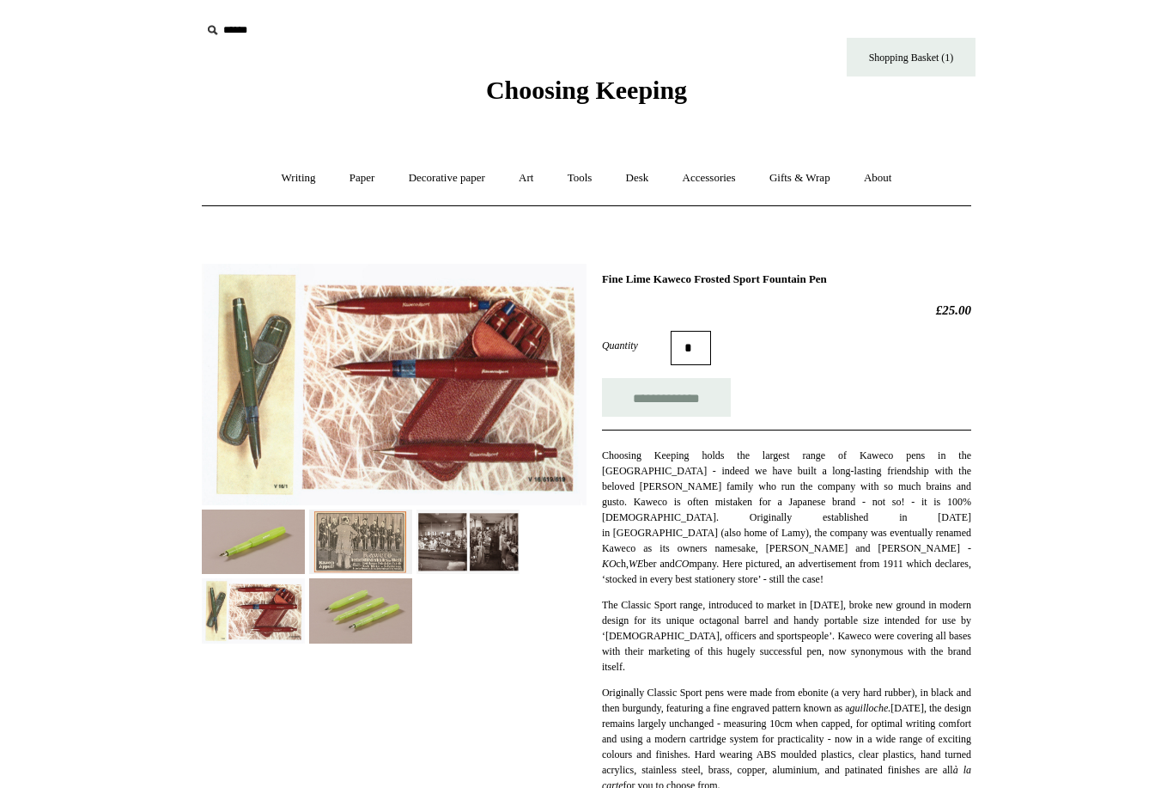
click at [283, 546] on img at bounding box center [253, 541] width 103 height 64
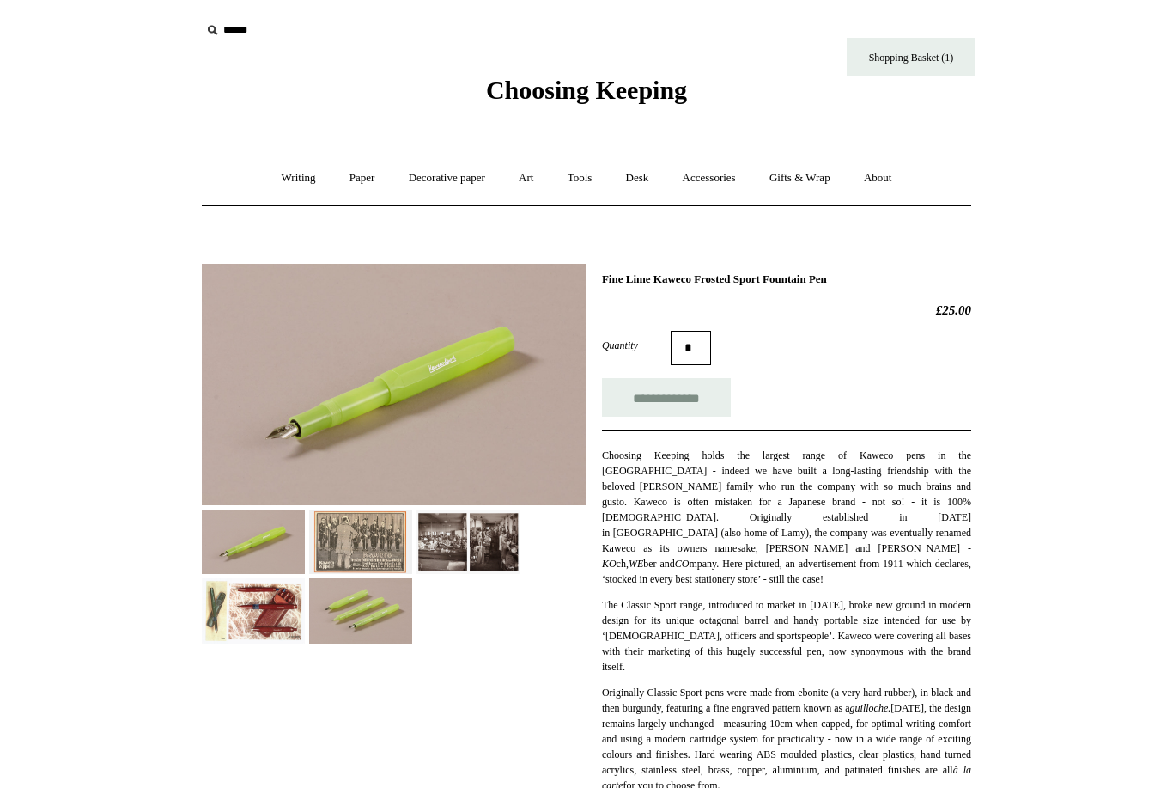
click at [385, 552] on img at bounding box center [360, 541] width 103 height 64
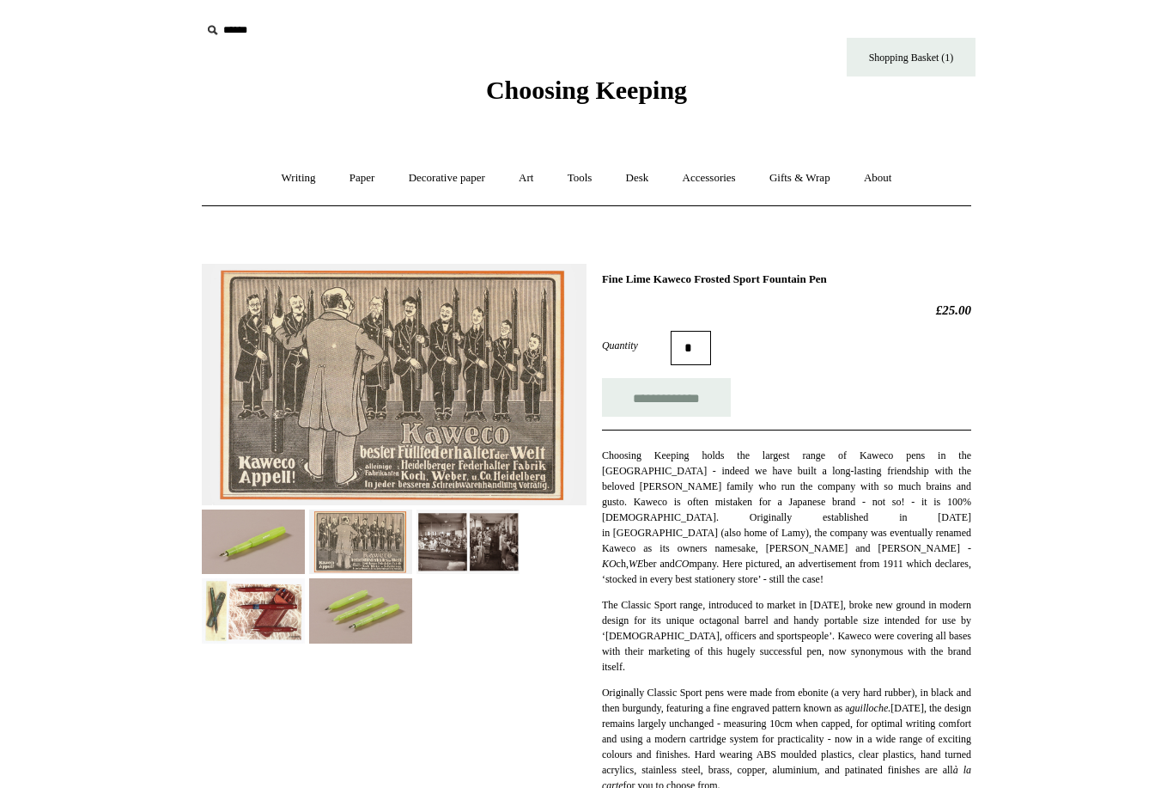
click at [451, 561] on img at bounding box center [468, 541] width 103 height 64
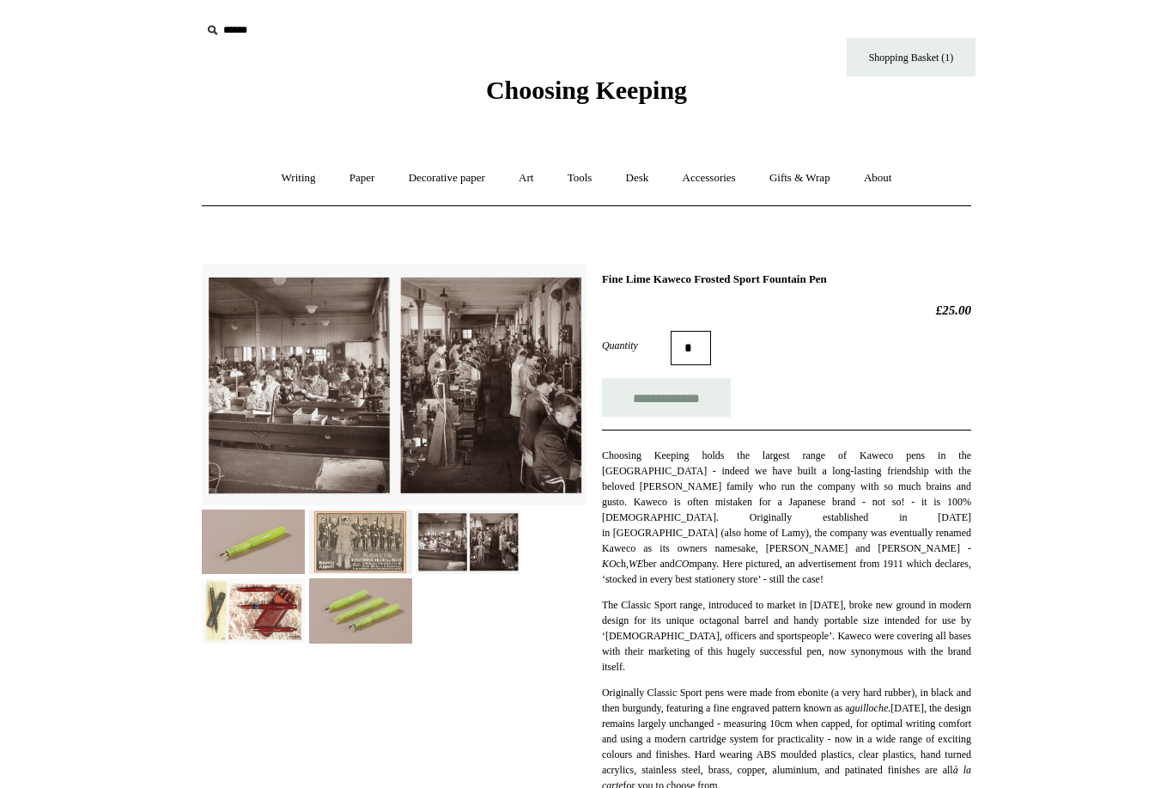
click at [397, 601] on img at bounding box center [360, 610] width 103 height 64
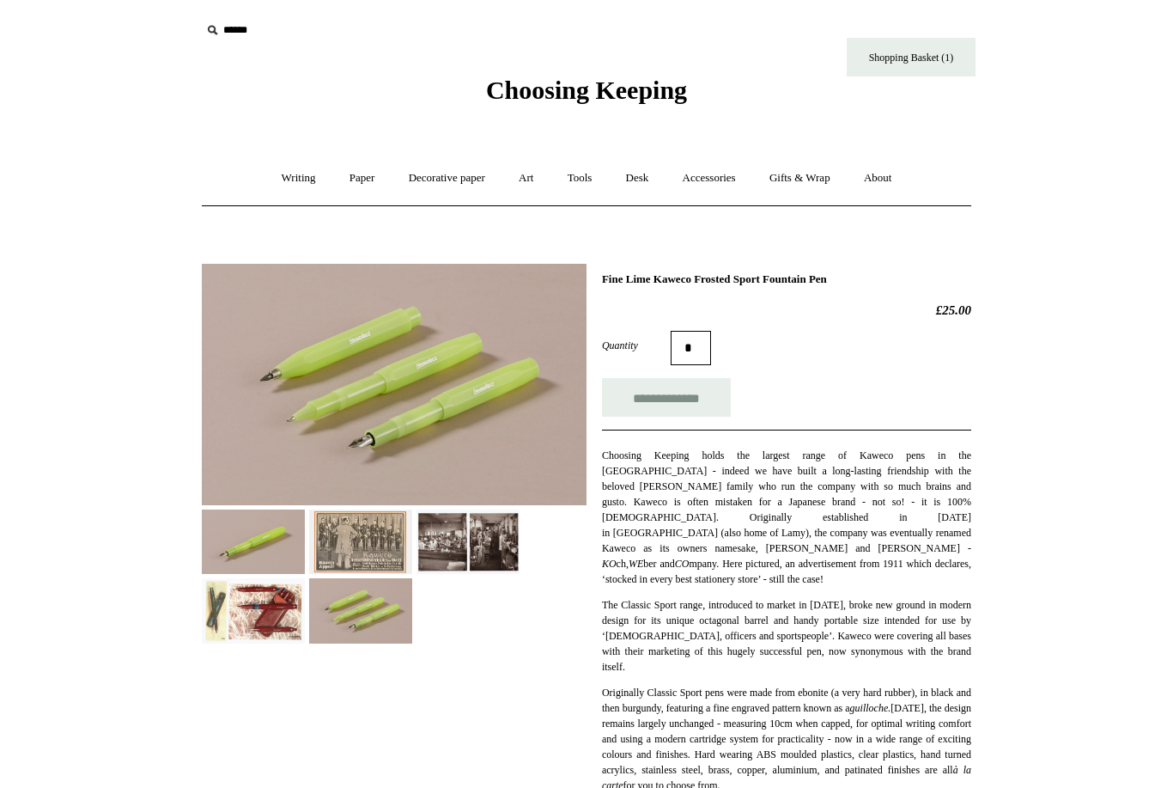
click at [453, 185] on link "Decorative paper +" at bounding box center [446, 178] width 107 height 46
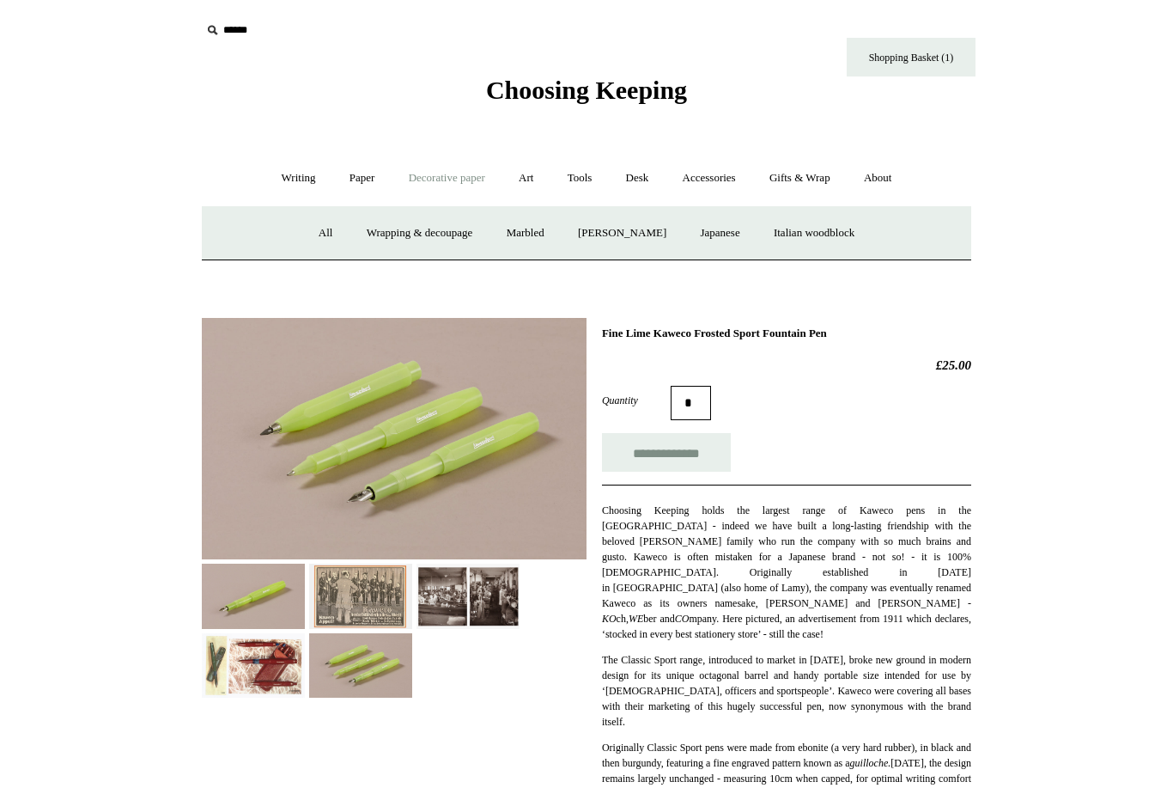
click at [526, 181] on link "Art +" at bounding box center [526, 178] width 46 height 46
click at [896, 256] on link "Art sets" at bounding box center [928, 233] width 65 height 46
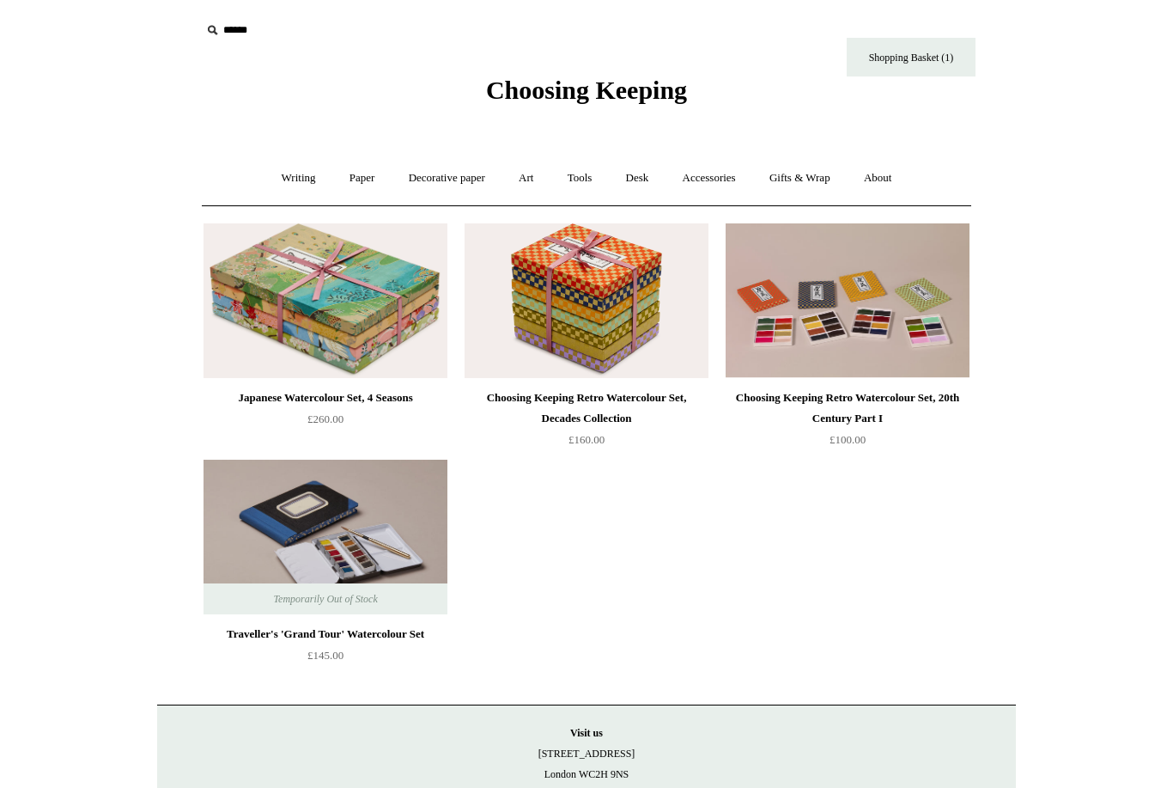
click at [736, 179] on link "Accessories +" at bounding box center [709, 178] width 84 height 46
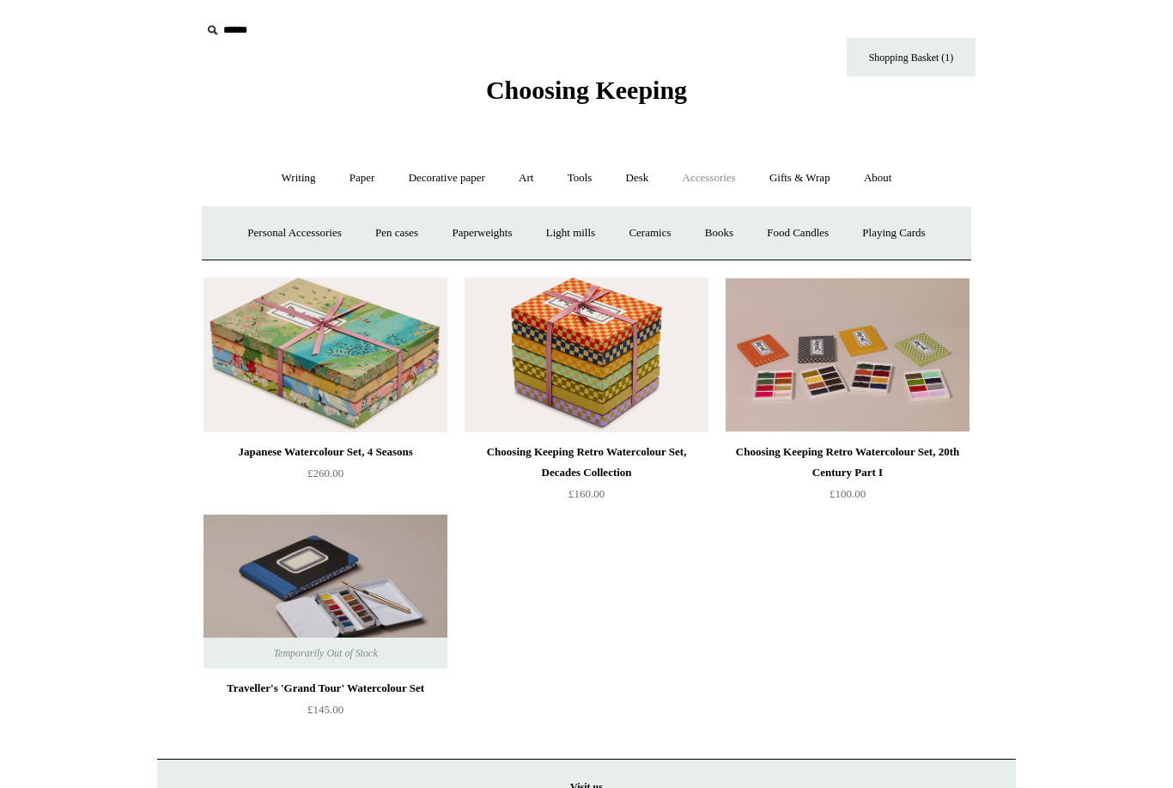
click at [308, 228] on link "Personal Accessories +" at bounding box center [294, 233] width 125 height 46
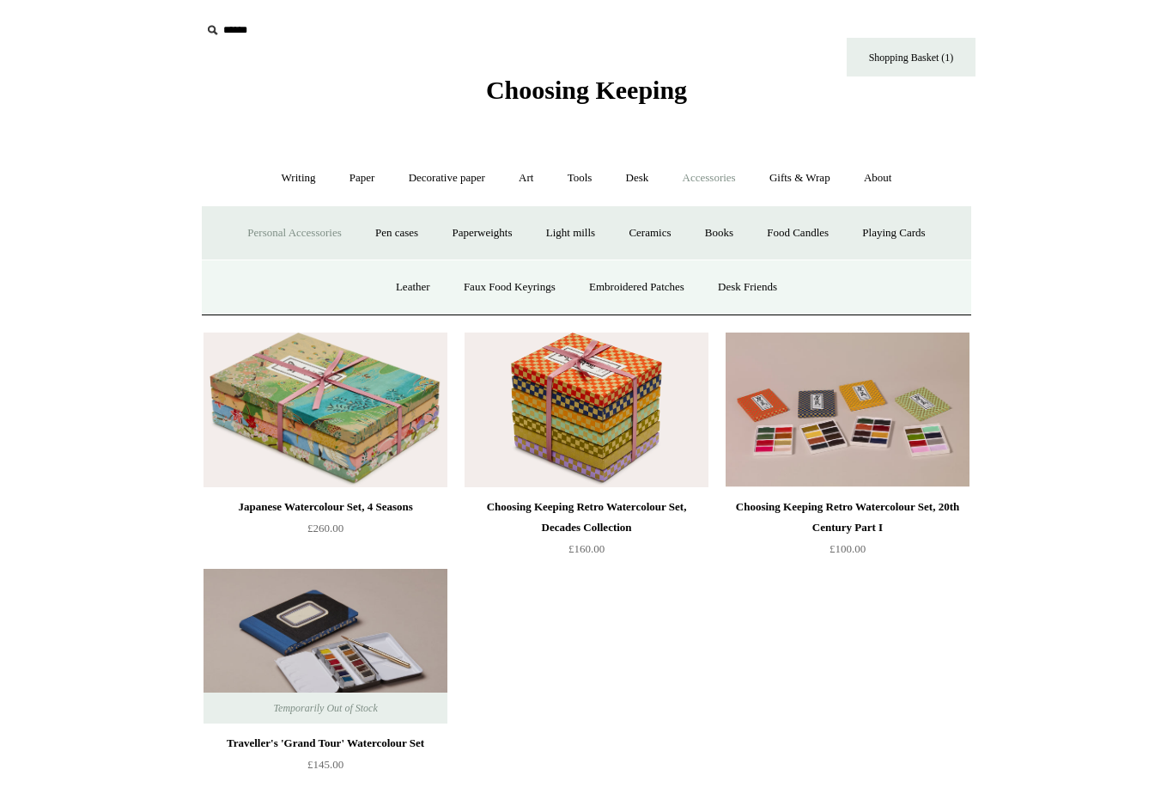
click at [545, 279] on link "Faux Food Keyrings" at bounding box center [509, 288] width 123 height 46
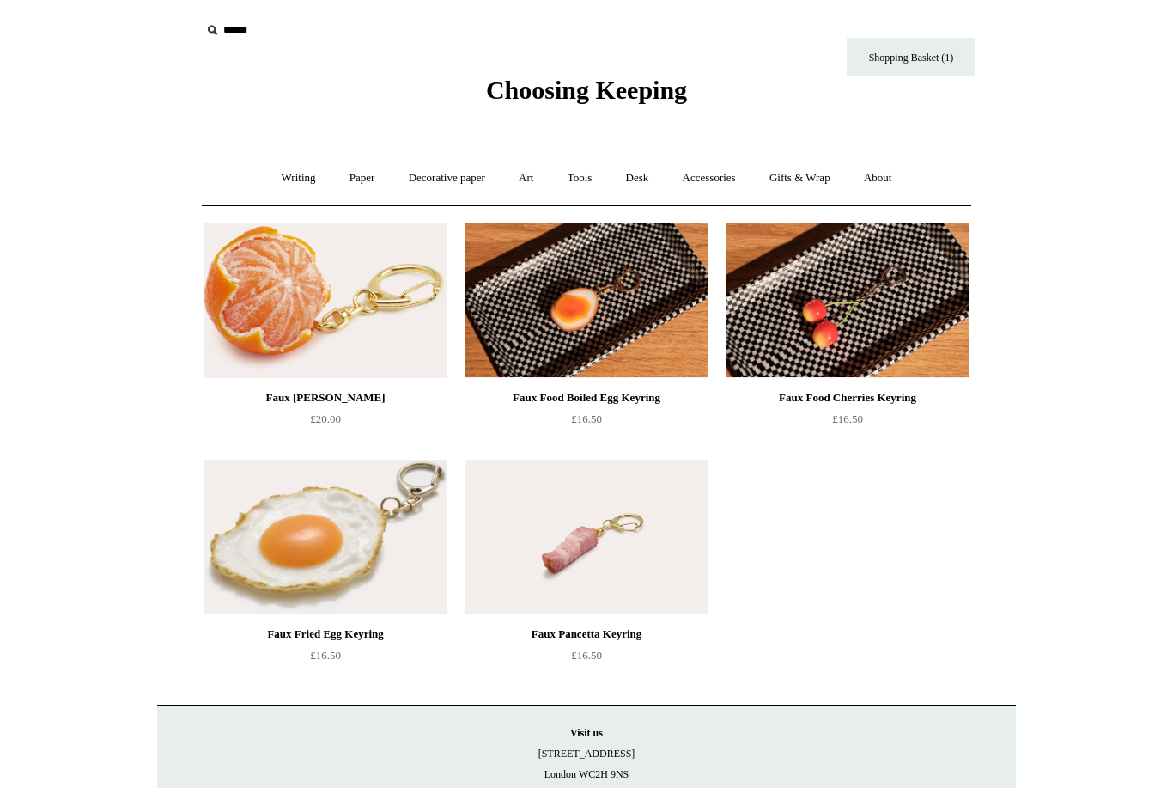
click at [888, 176] on link "About +" at bounding box center [878, 178] width 59 height 46
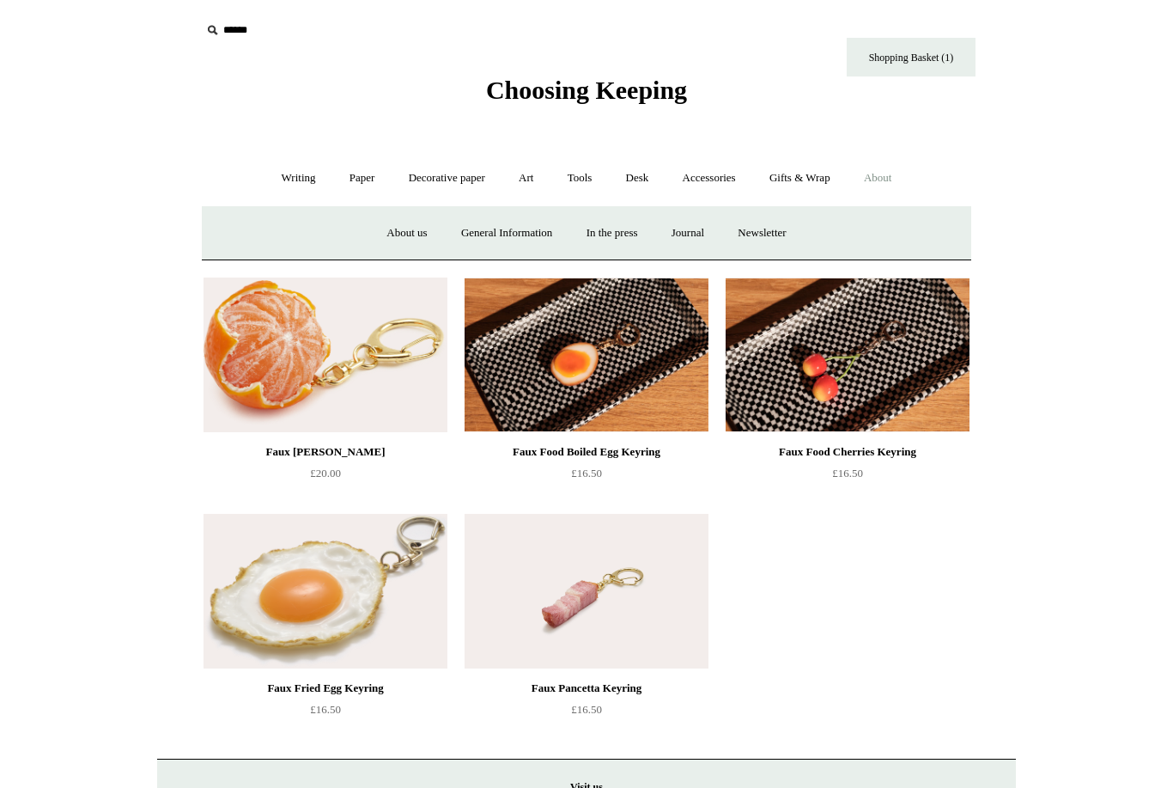
click at [819, 176] on link "Gifts & Wrap +" at bounding box center [800, 178] width 92 height 46
click at [594, 181] on link "Tools +" at bounding box center [580, 178] width 56 height 46
click at [287, 230] on link "Sharpeners" at bounding box center [287, 233] width 81 height 46
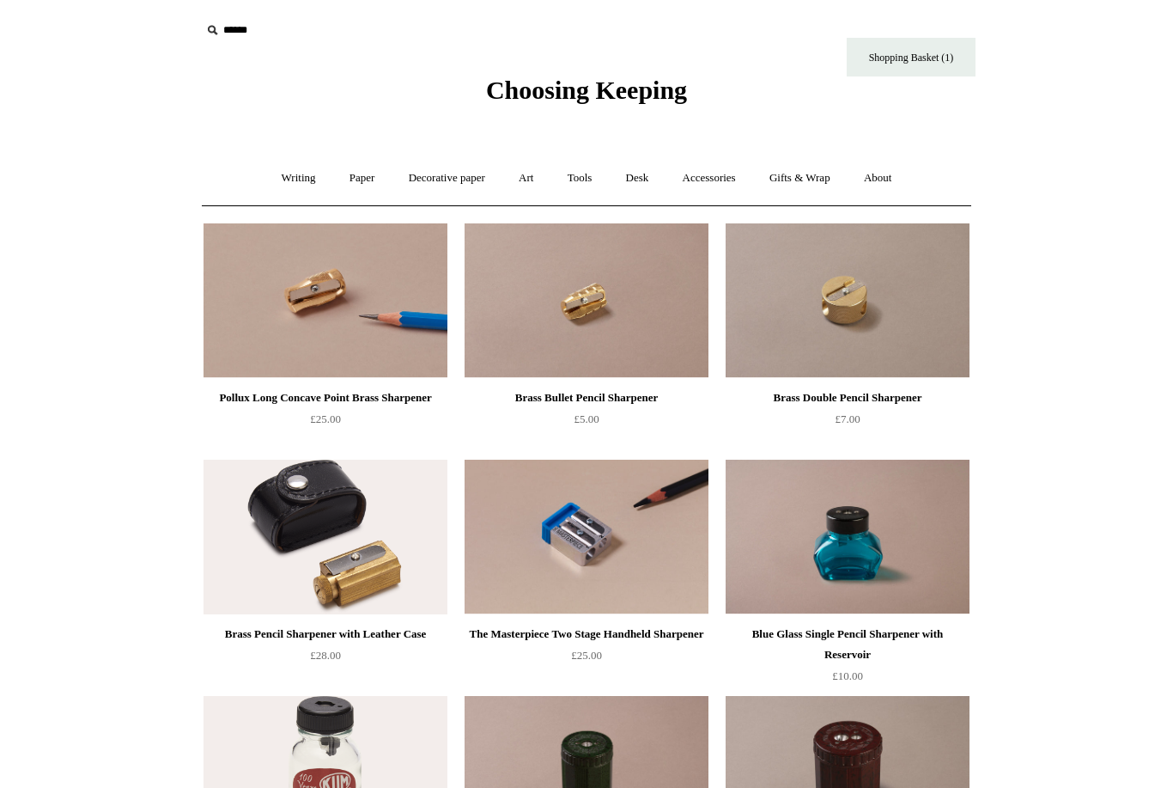
click at [586, 181] on link "Tools +" at bounding box center [580, 178] width 56 height 46
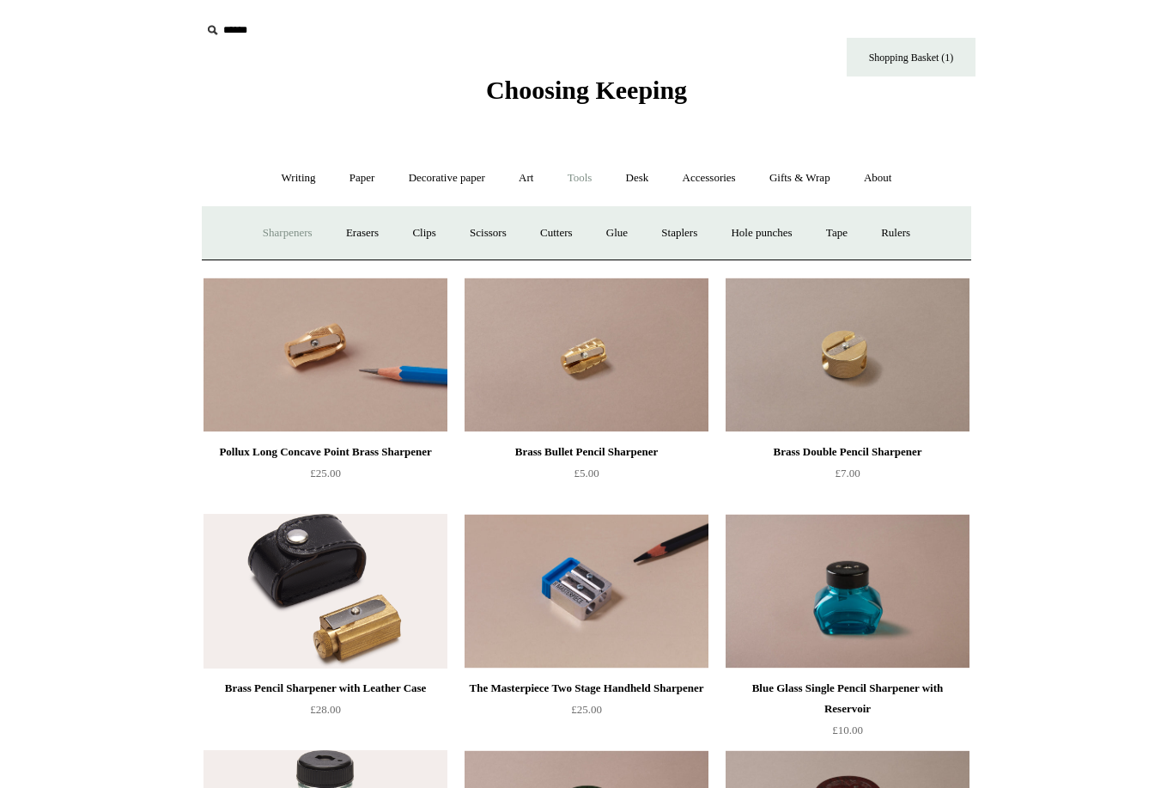
click at [360, 231] on link "Erasers" at bounding box center [363, 233] width 64 height 46
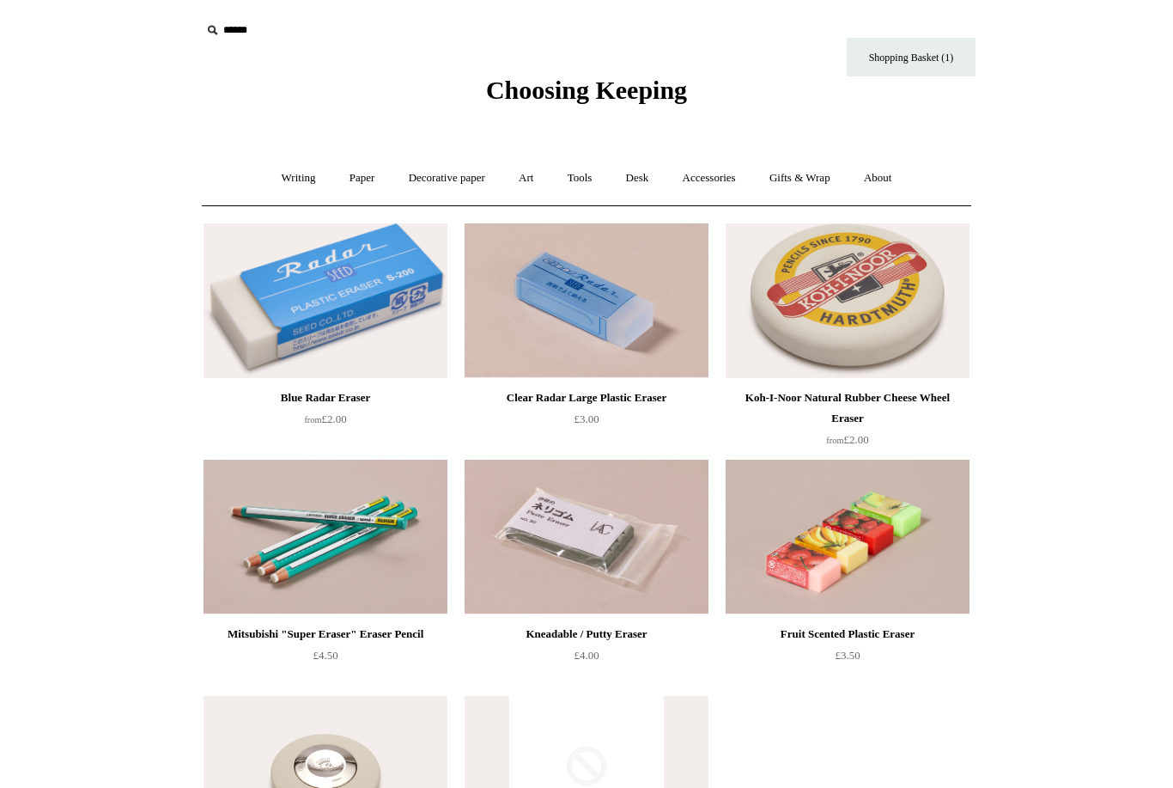
click at [586, 189] on link "Tools +" at bounding box center [580, 178] width 56 height 46
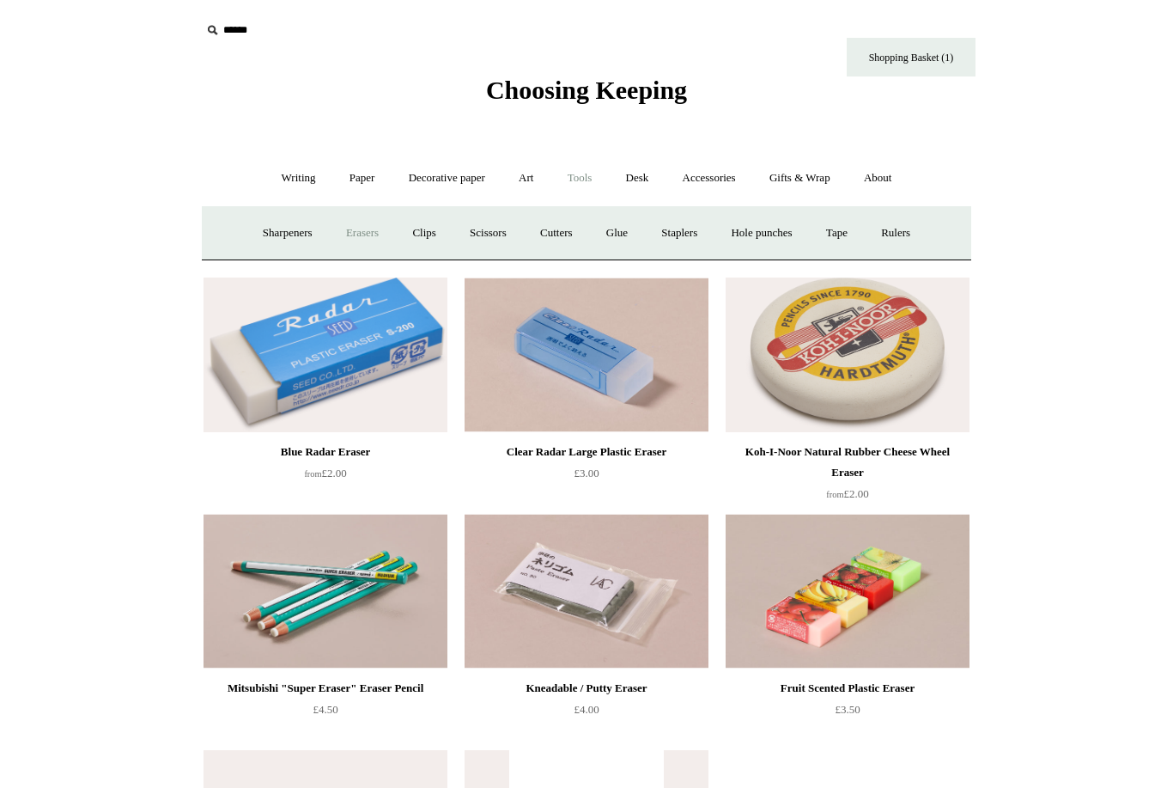
click at [423, 234] on link "Clips +" at bounding box center [424, 233] width 54 height 46
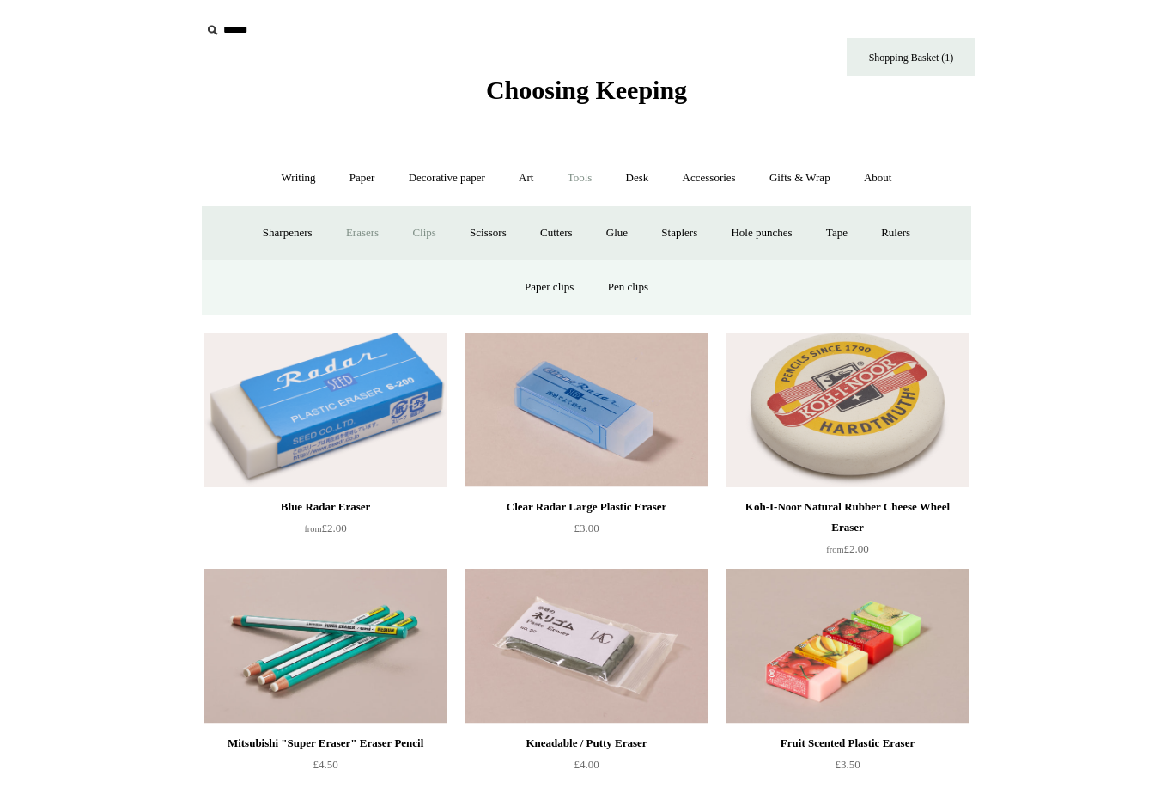
click at [410, 230] on link "Clips -" at bounding box center [424, 233] width 54 height 46
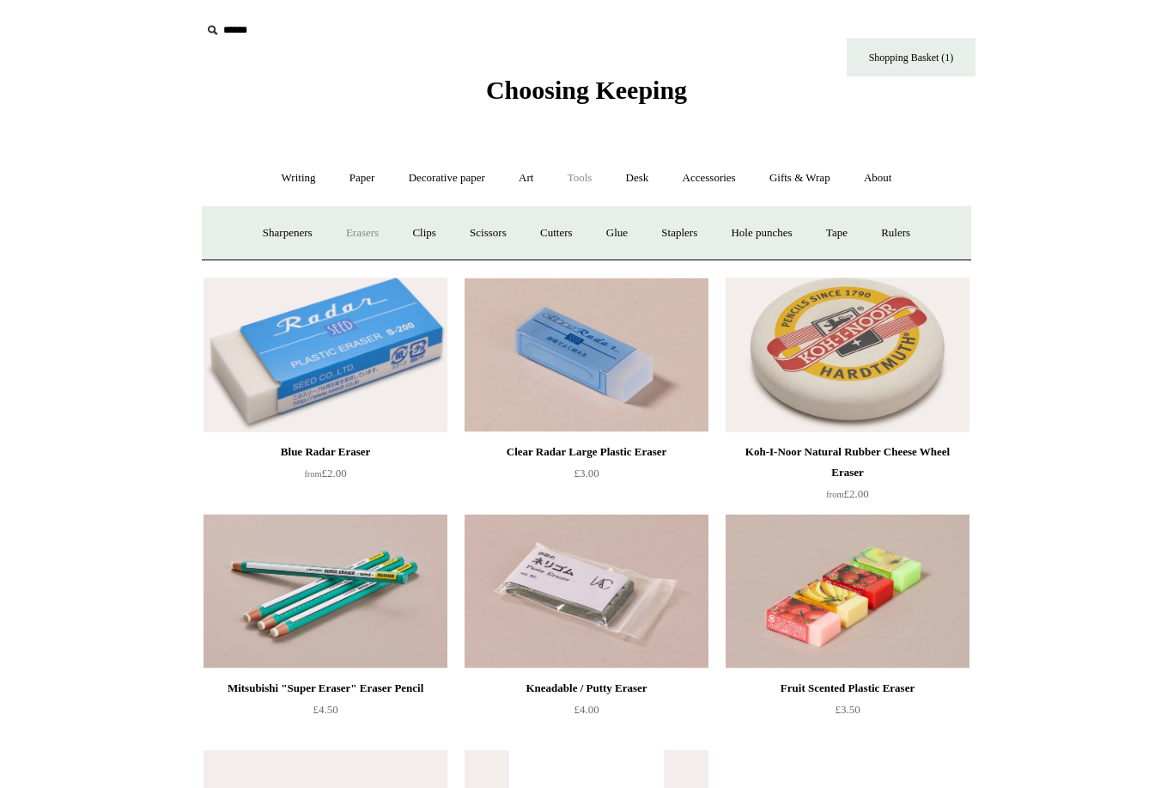
click at [410, 240] on link "Clips +" at bounding box center [424, 233] width 54 height 46
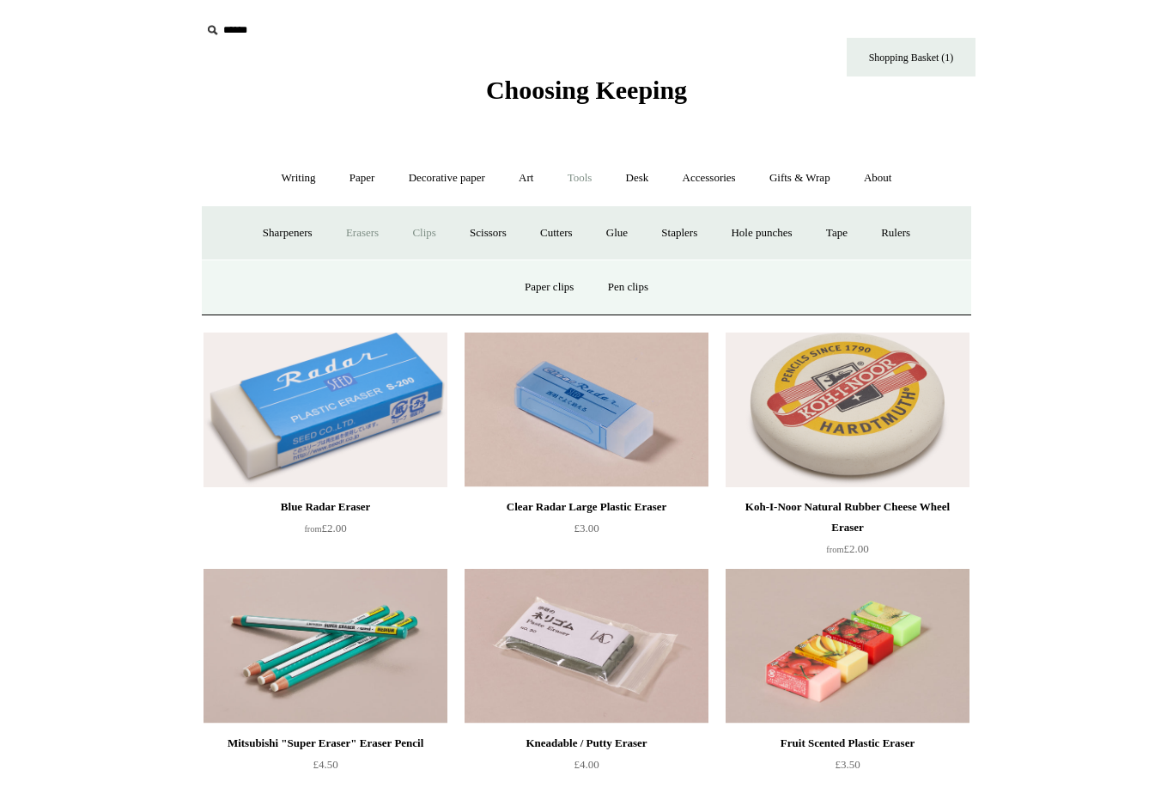
click at [556, 290] on link "Paper clips" at bounding box center [549, 288] width 80 height 46
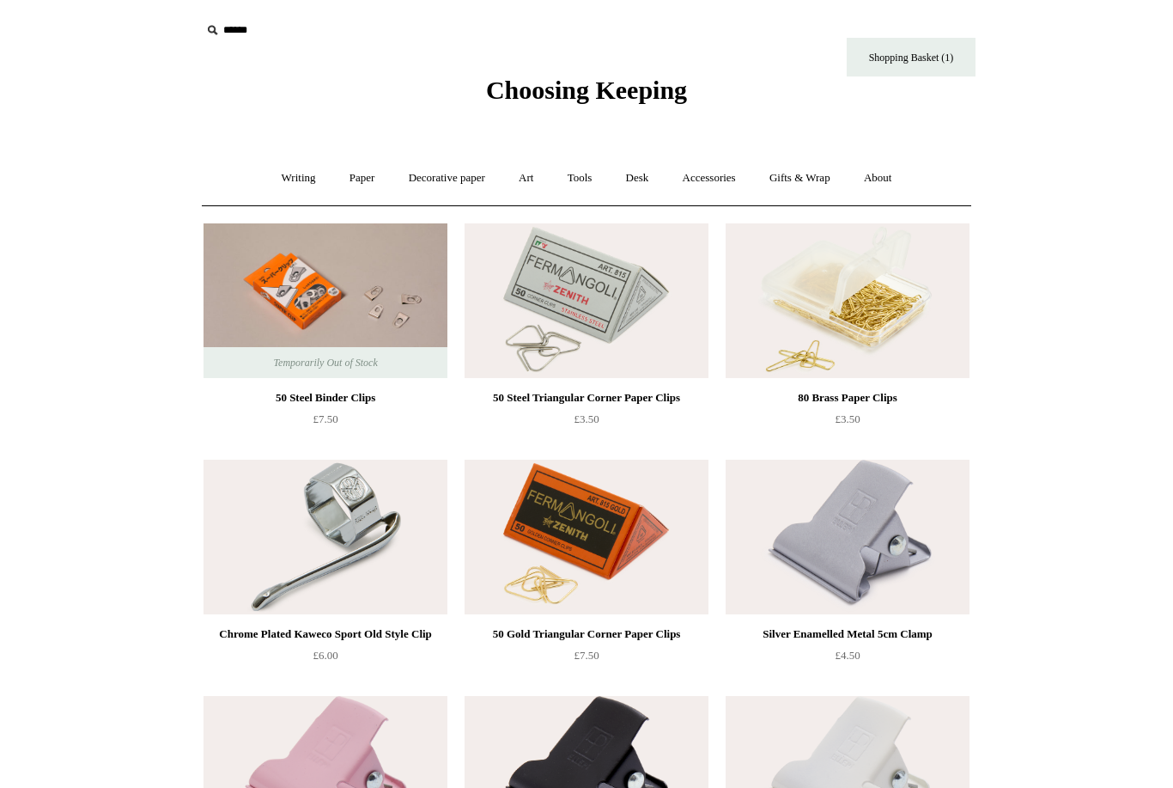
click at [581, 185] on link "Tools +" at bounding box center [580, 178] width 56 height 46
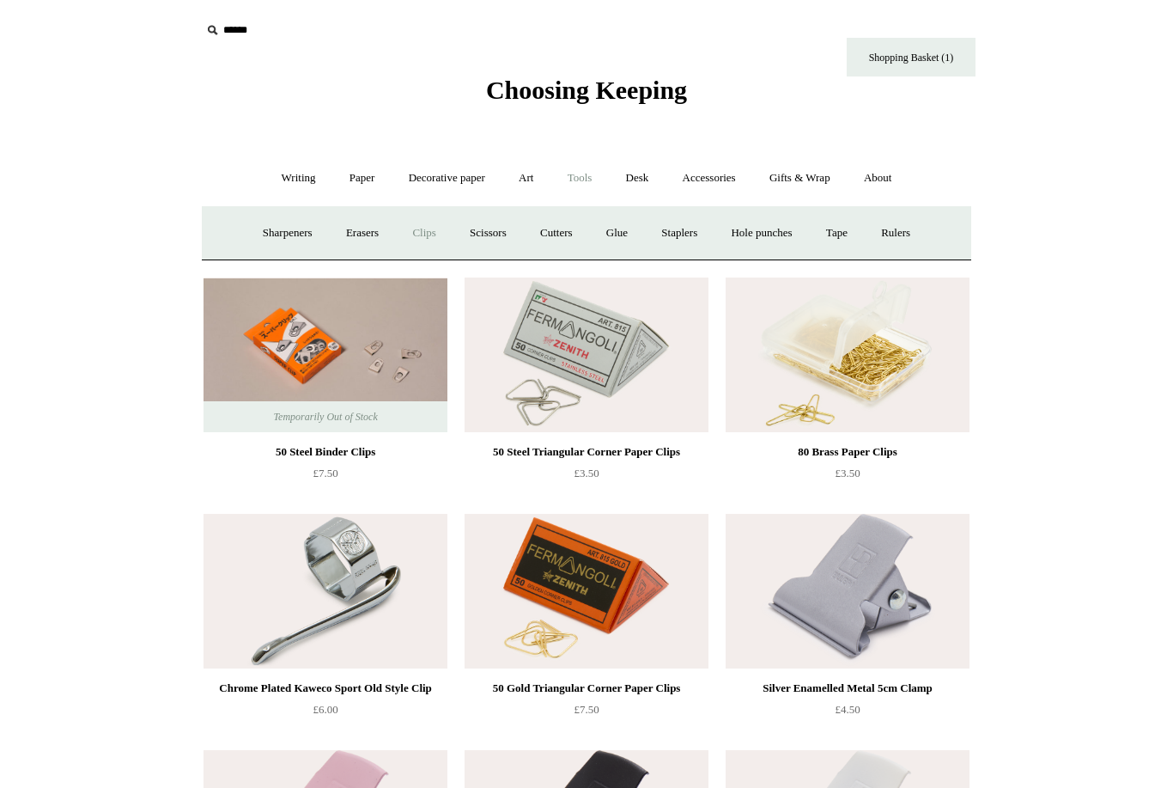
click at [422, 240] on link "Clips +" at bounding box center [424, 233] width 54 height 46
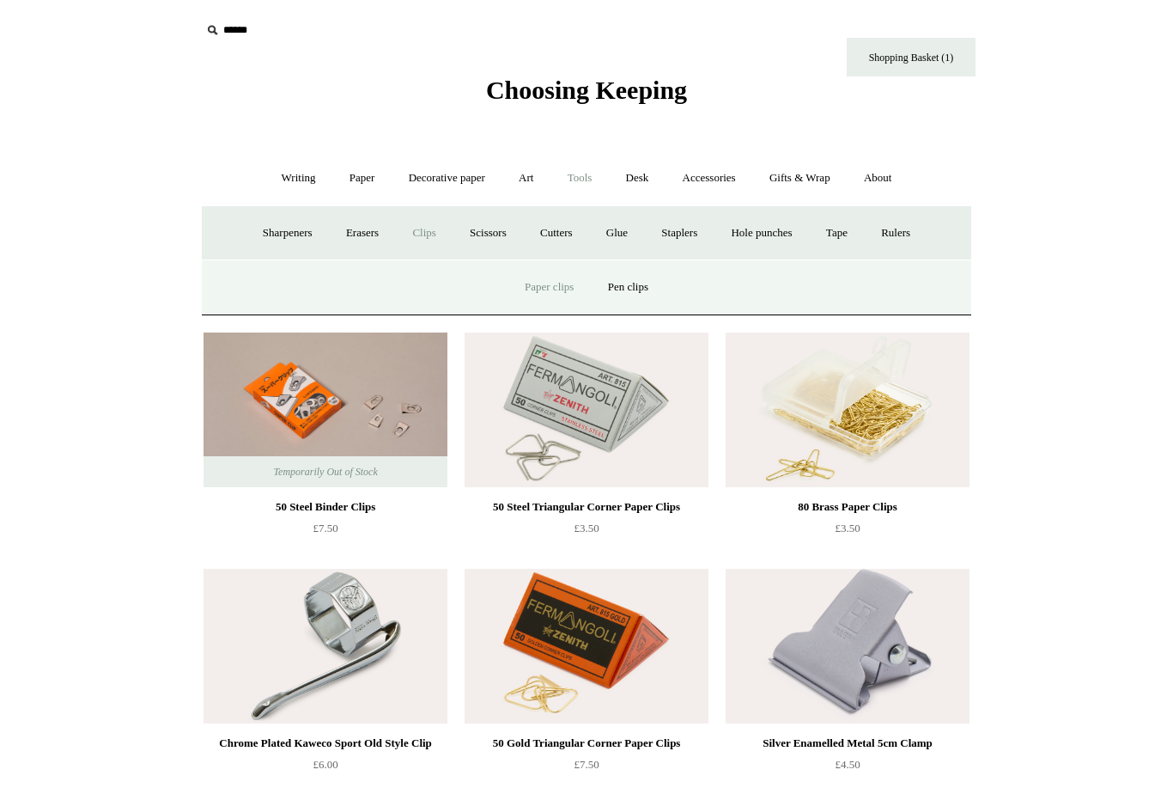
click at [631, 286] on link "Pen clips" at bounding box center [628, 288] width 71 height 46
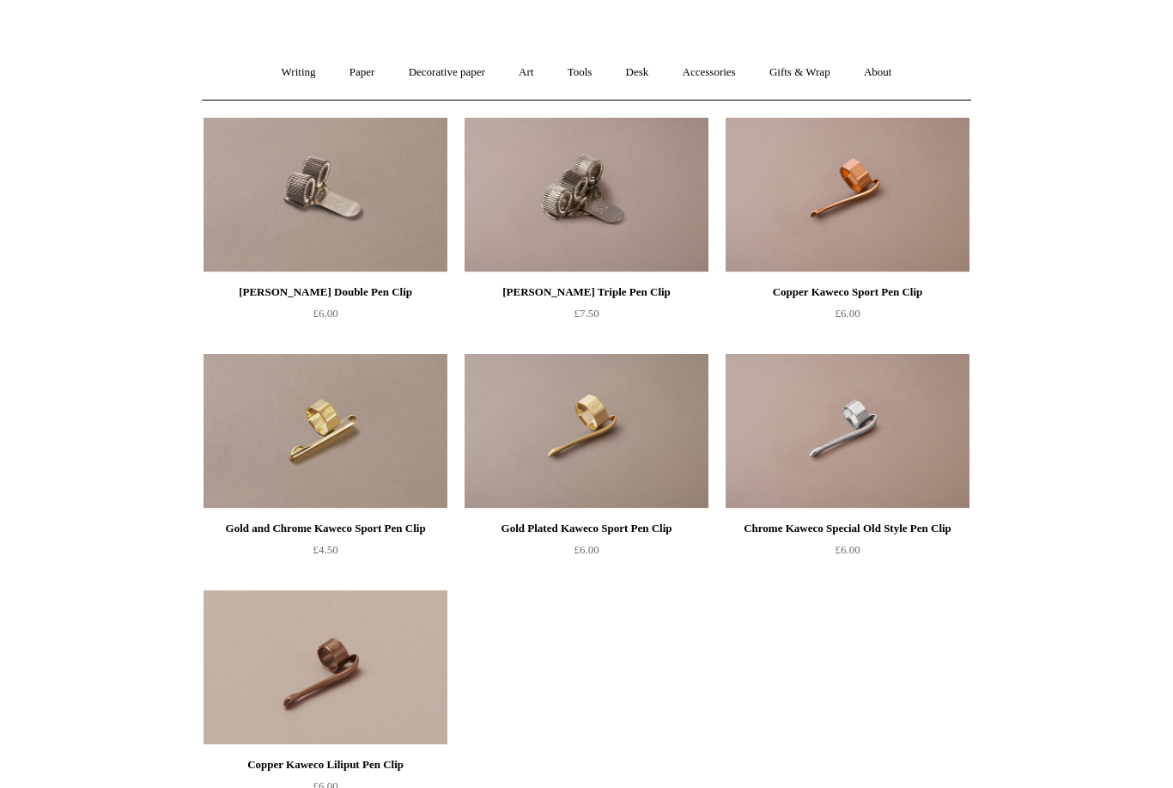
scroll to position [109, 0]
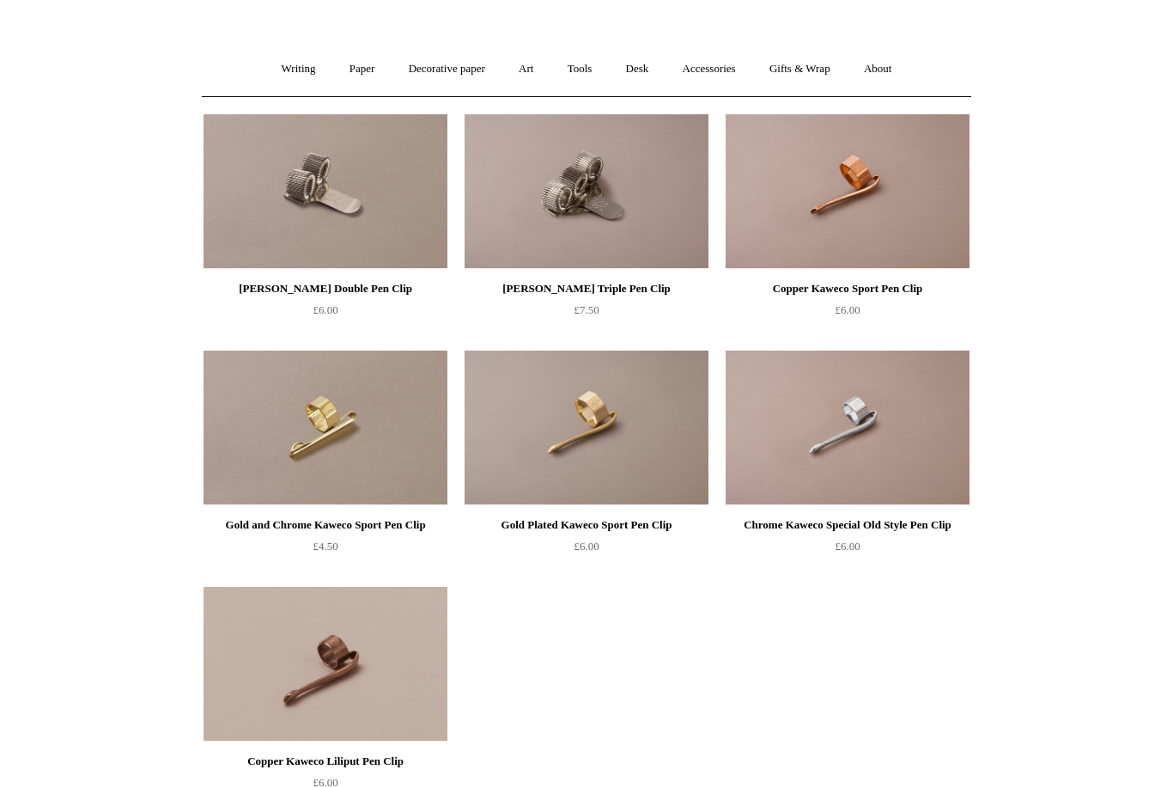
click at [405, 229] on img at bounding box center [326, 191] width 244 height 155
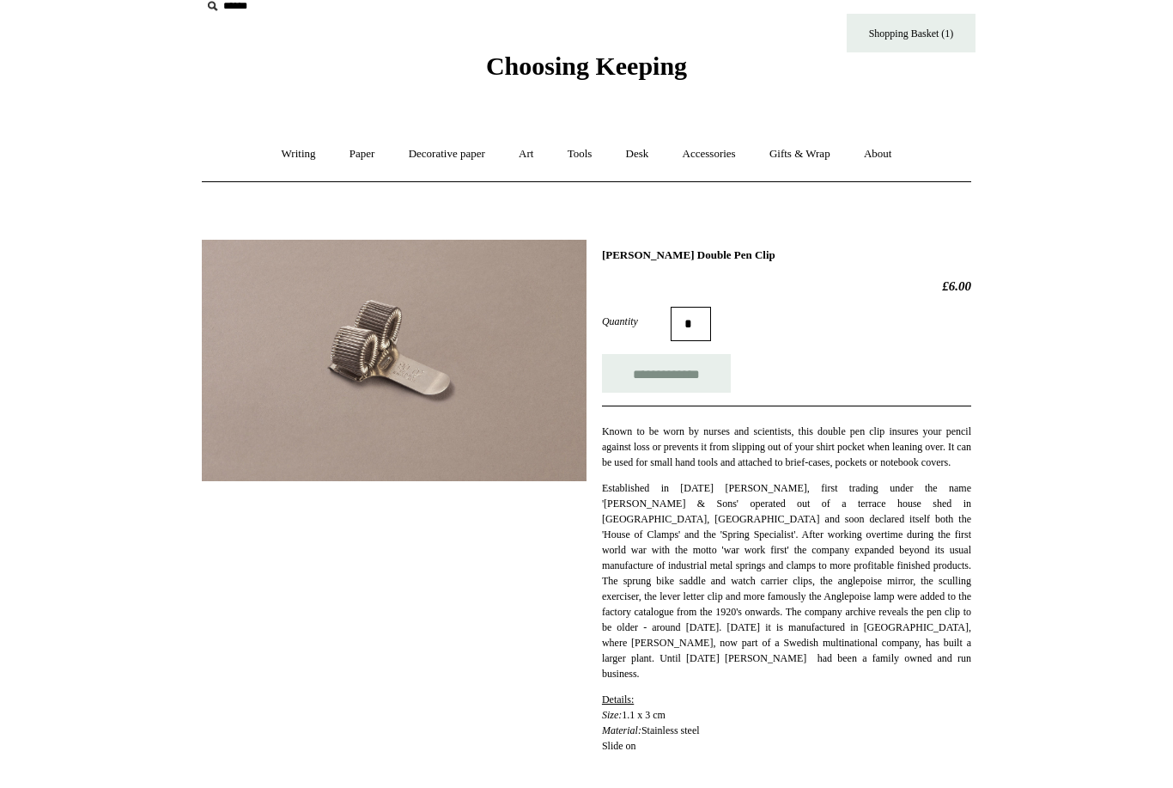
scroll to position [14, 0]
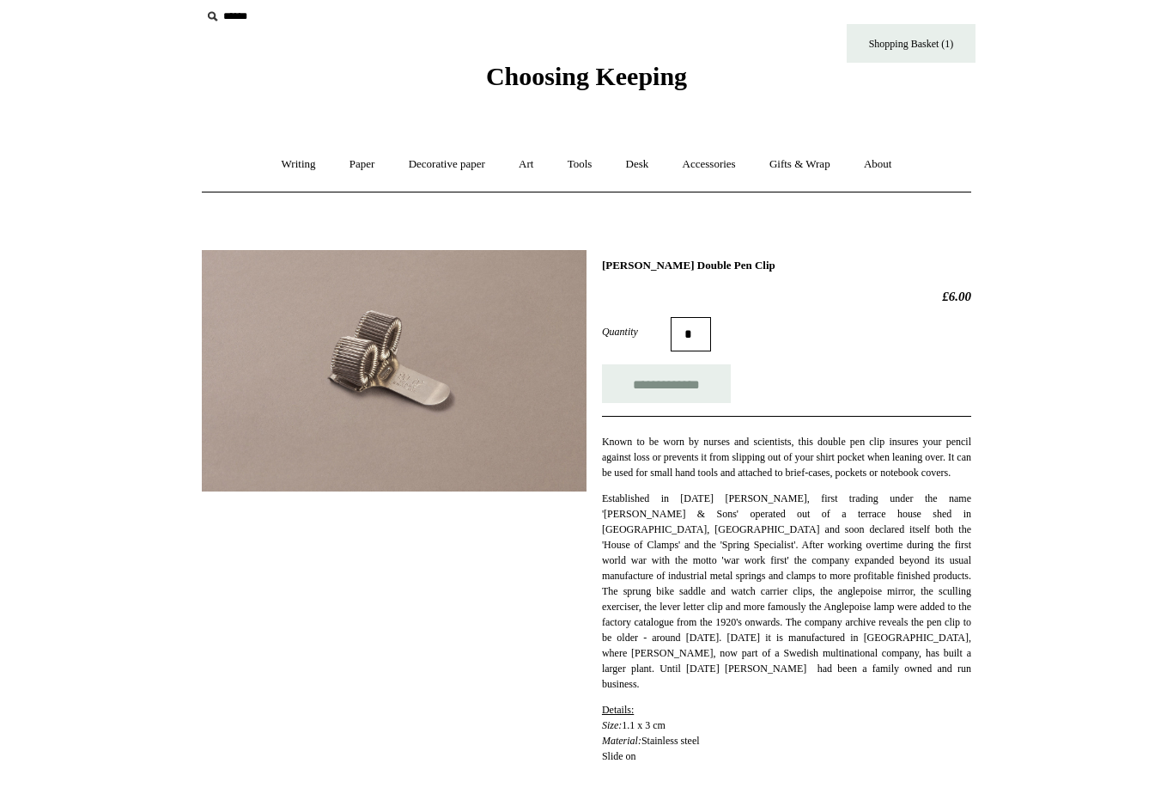
click at [679, 394] on input "**********" at bounding box center [666, 383] width 129 height 39
click at [357, 168] on link "Paper +" at bounding box center [362, 165] width 57 height 46
type input "**********"
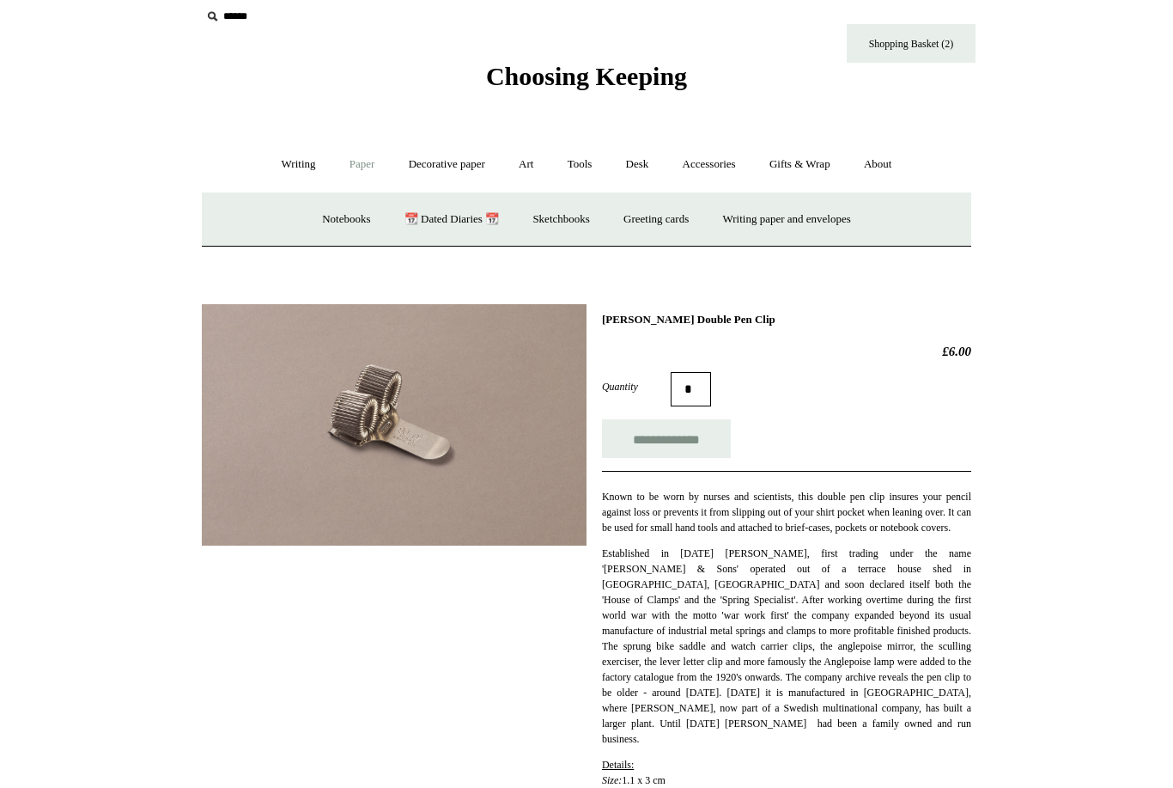
click at [575, 173] on link "Tools +" at bounding box center [580, 165] width 56 height 46
click at [499, 220] on link "Scissors" at bounding box center [488, 220] width 68 height 46
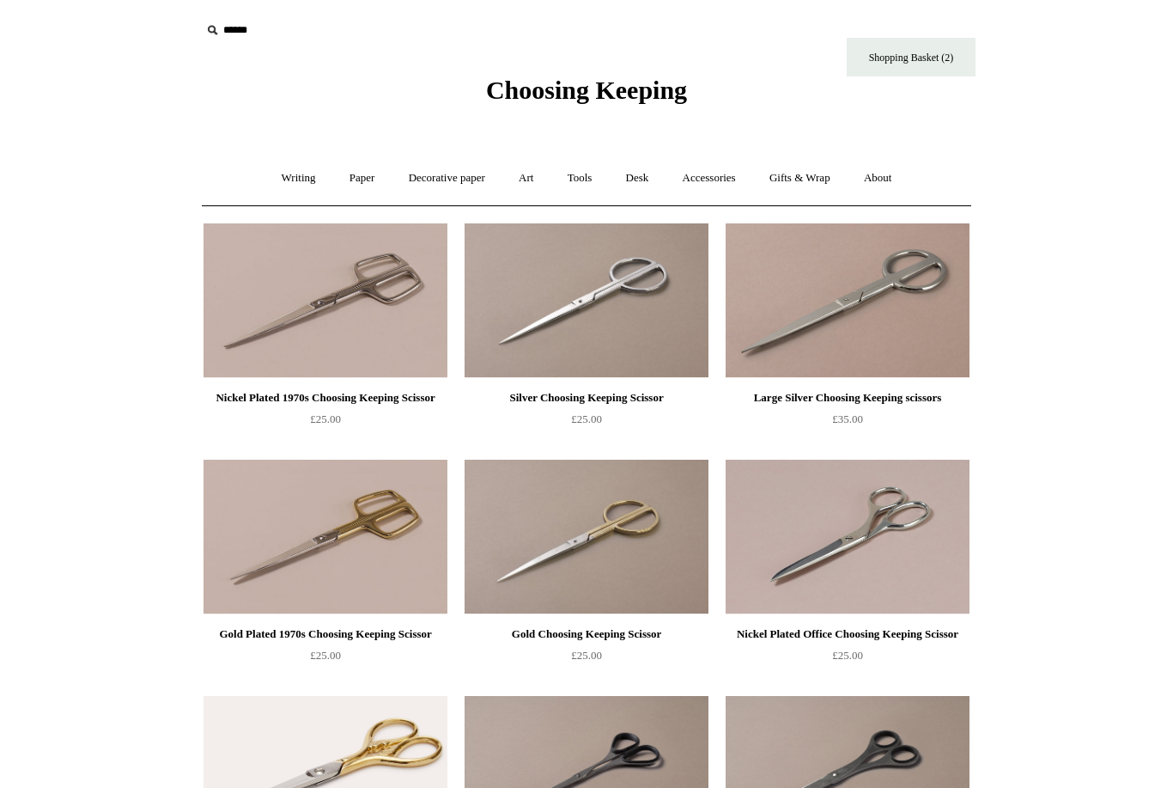
click at [583, 172] on link "Tools +" at bounding box center [580, 178] width 56 height 46
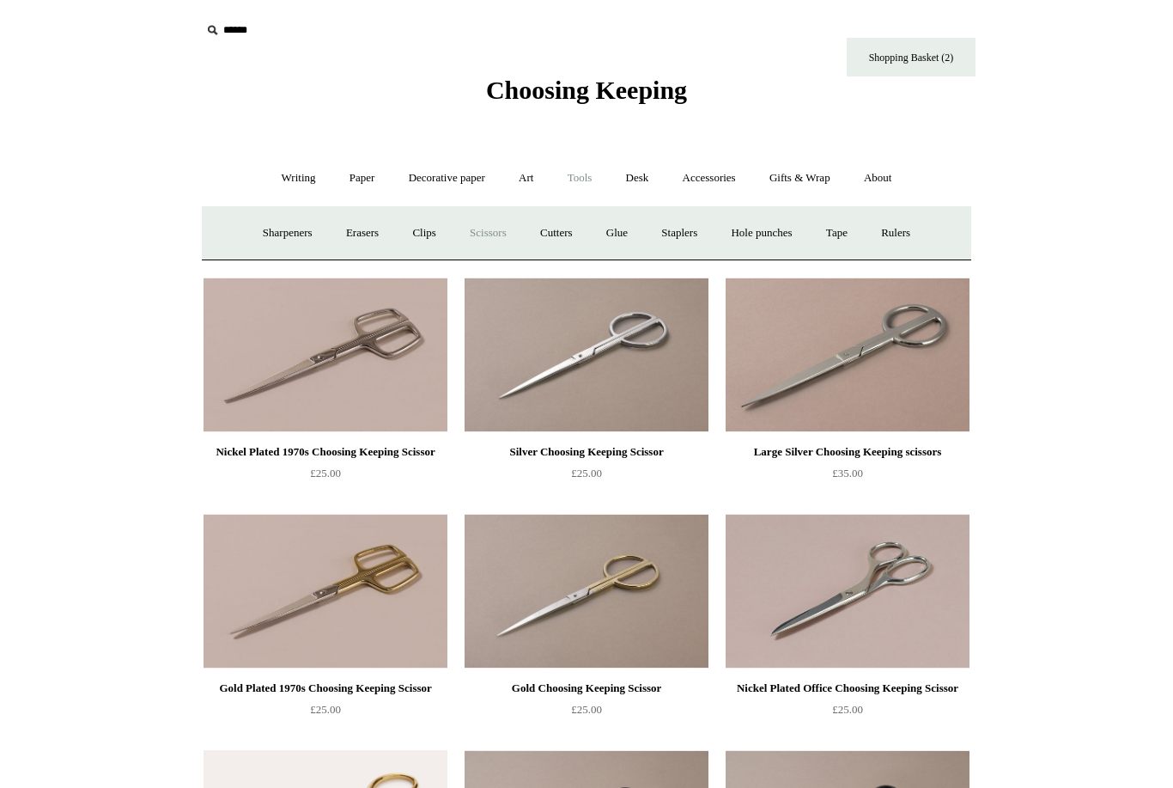
click at [563, 234] on link "Cutters" at bounding box center [557, 233] width 64 height 46
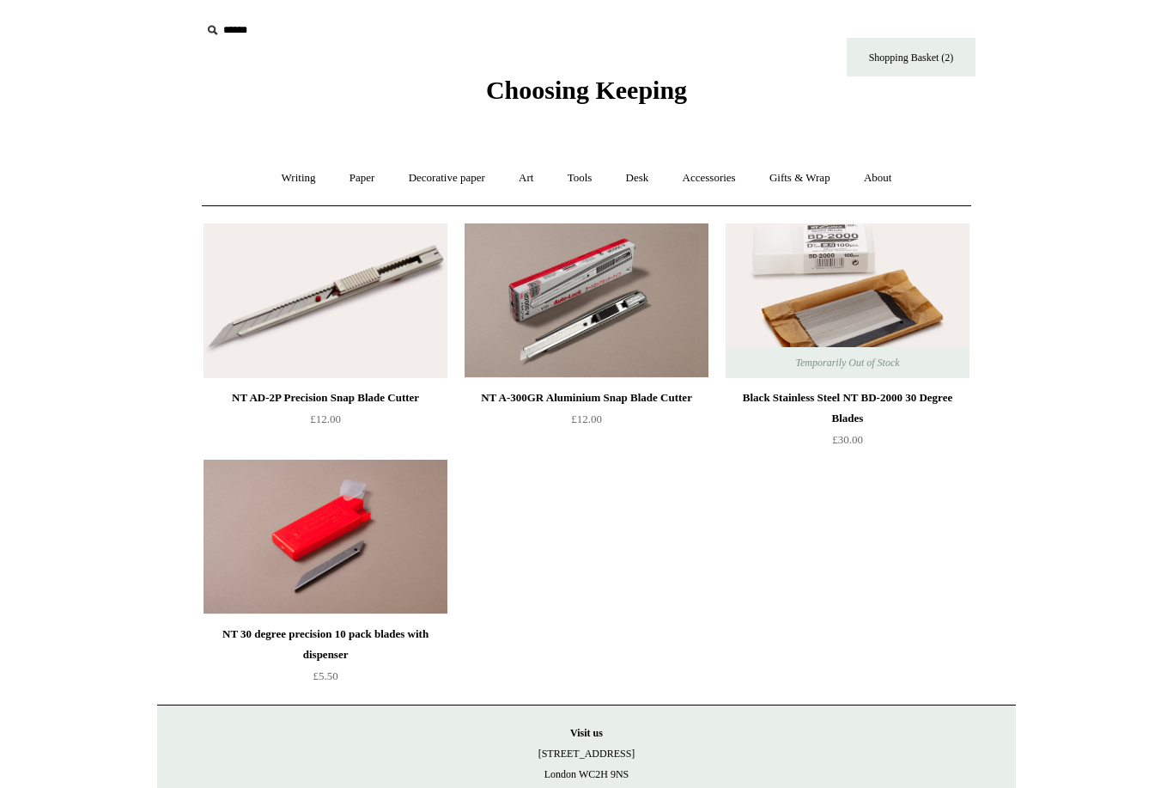
click at [591, 184] on link "Tools +" at bounding box center [580, 178] width 56 height 46
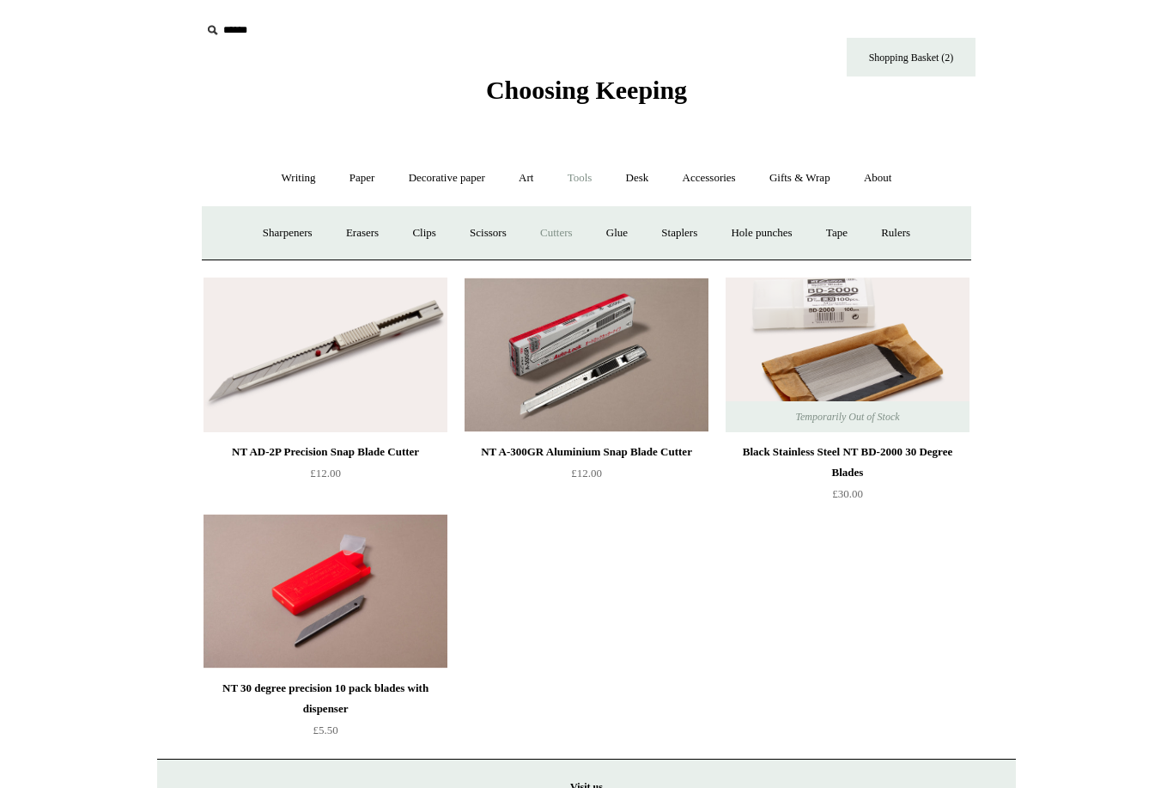
click at [624, 240] on link "Glue" at bounding box center [617, 233] width 52 height 46
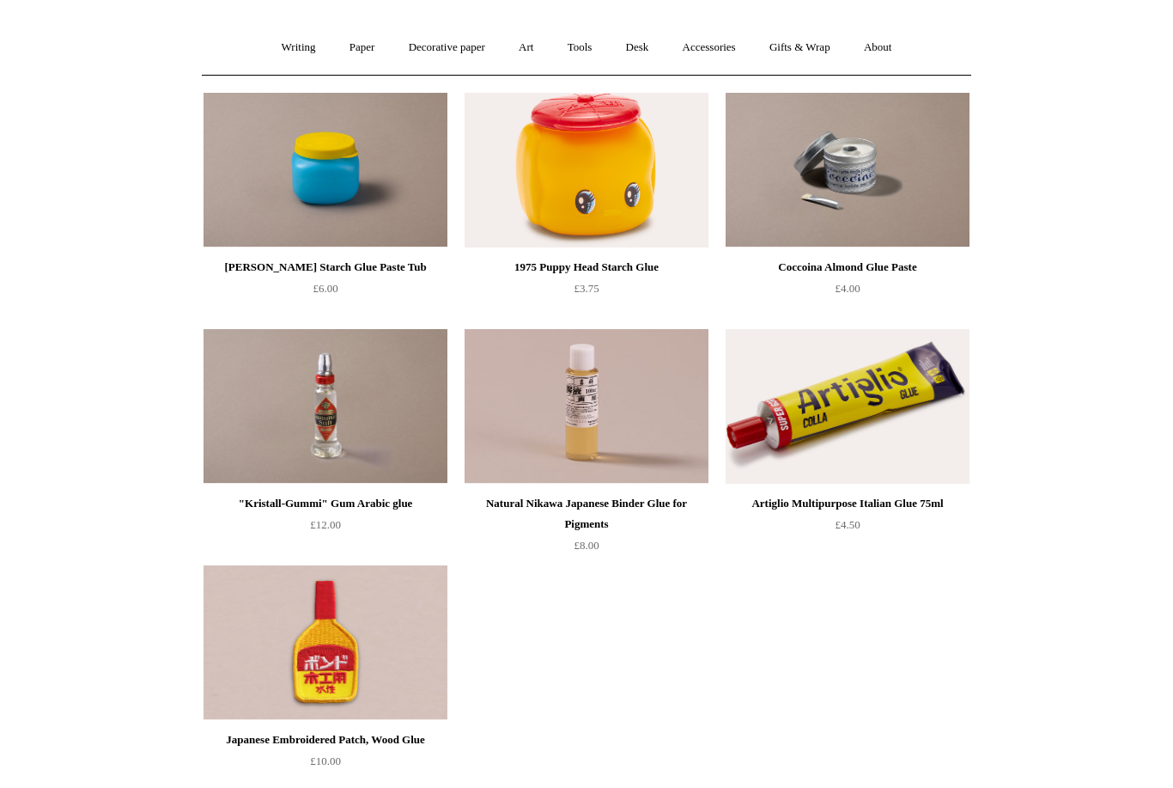
scroll to position [133, 0]
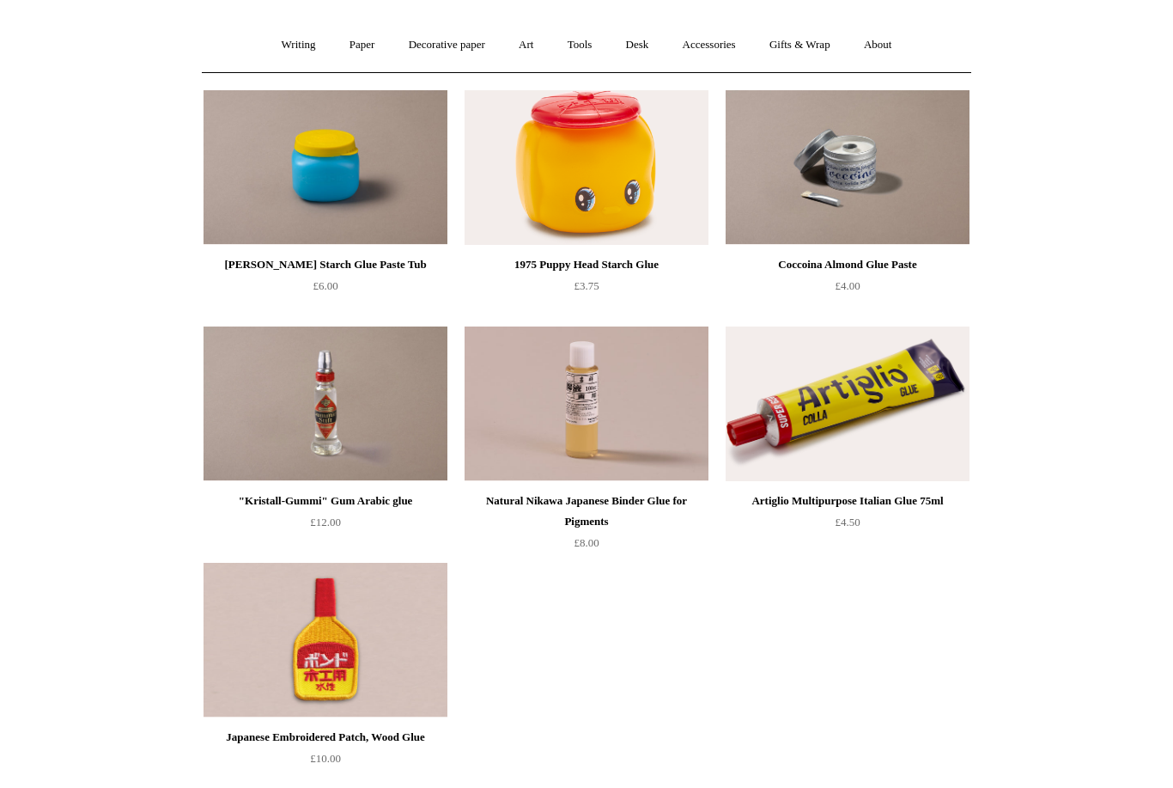
click at [422, 453] on img at bounding box center [326, 403] width 244 height 155
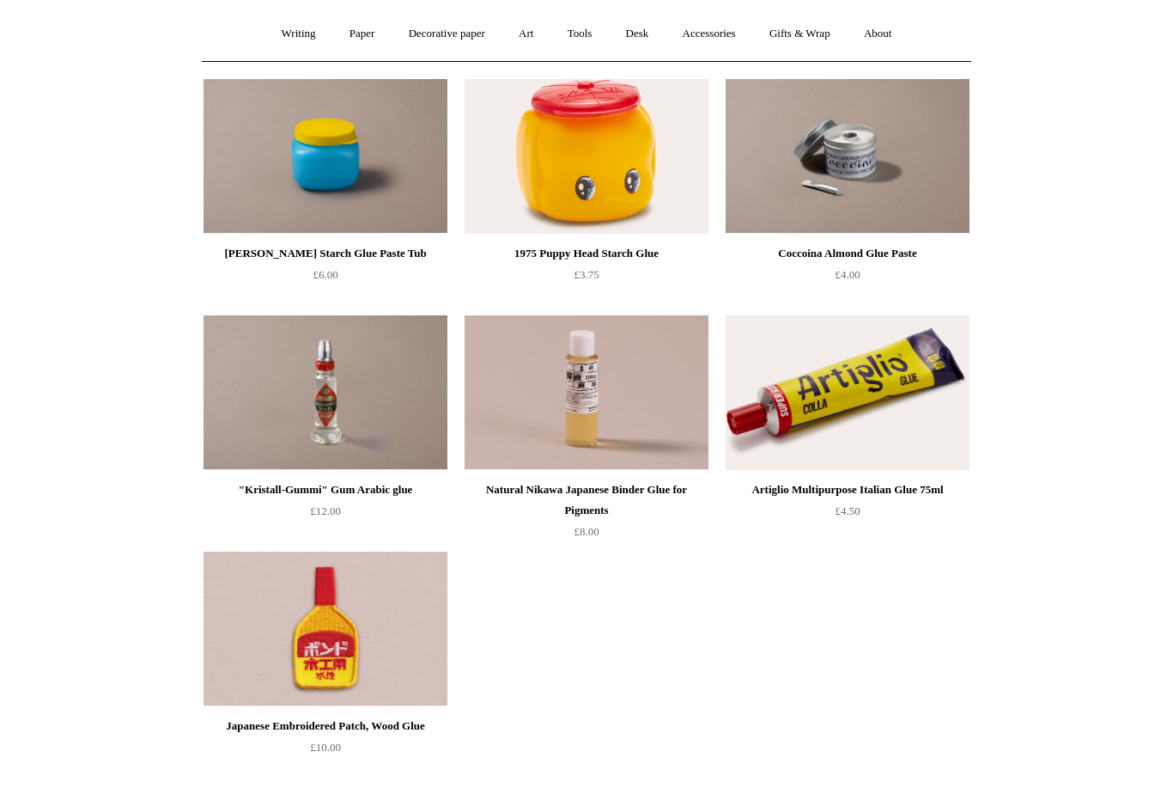
scroll to position [0, 0]
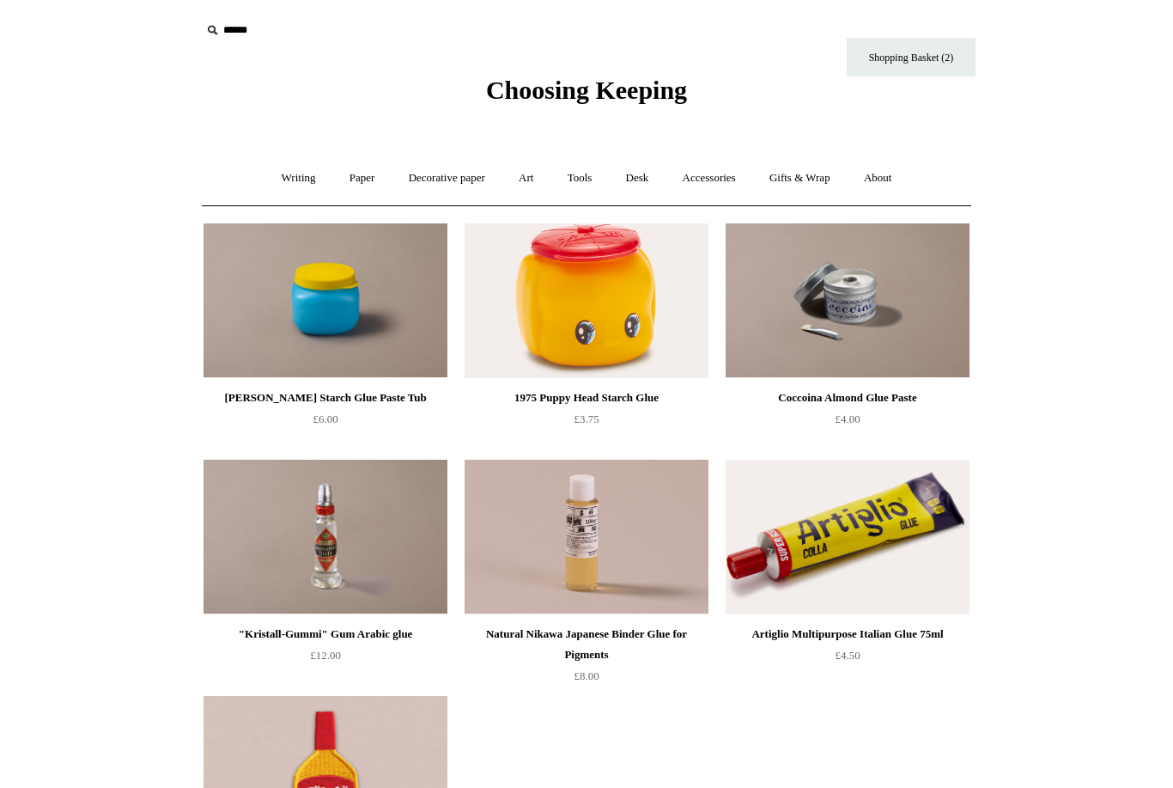
click at [586, 176] on link "Tools +" at bounding box center [580, 178] width 56 height 46
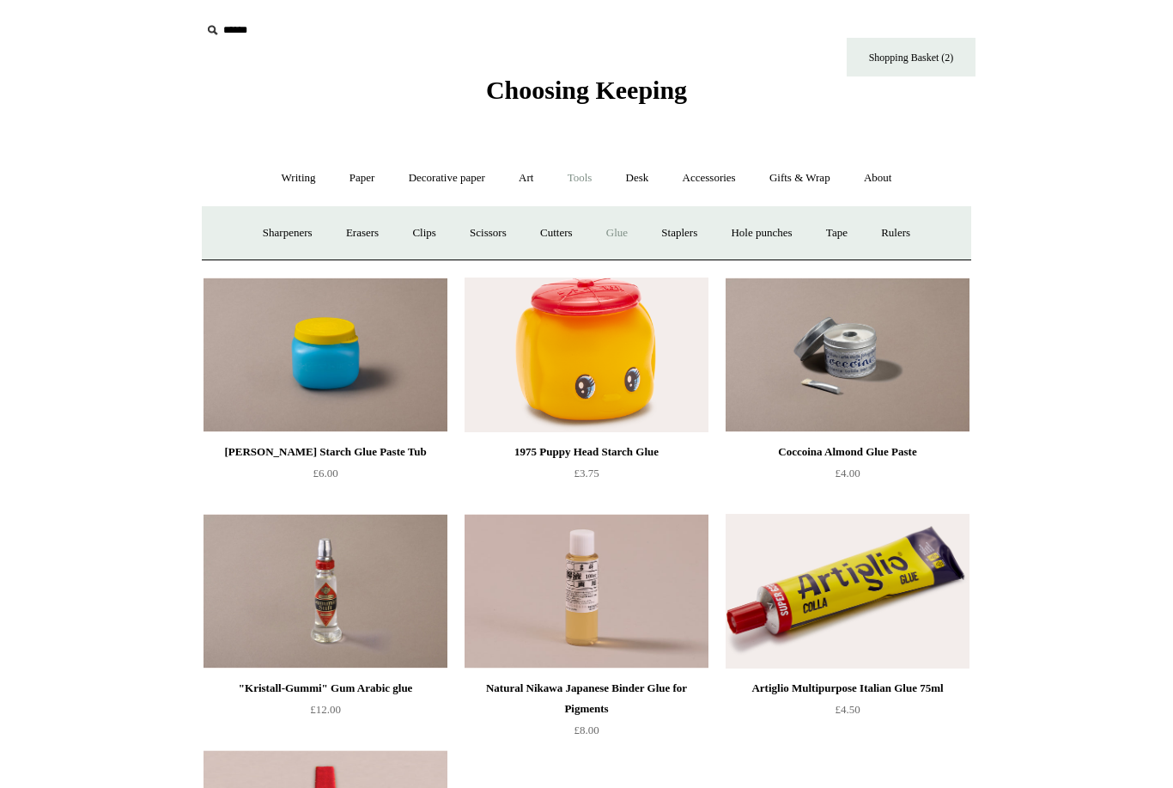
click at [692, 235] on link "Staplers +" at bounding box center [679, 233] width 67 height 46
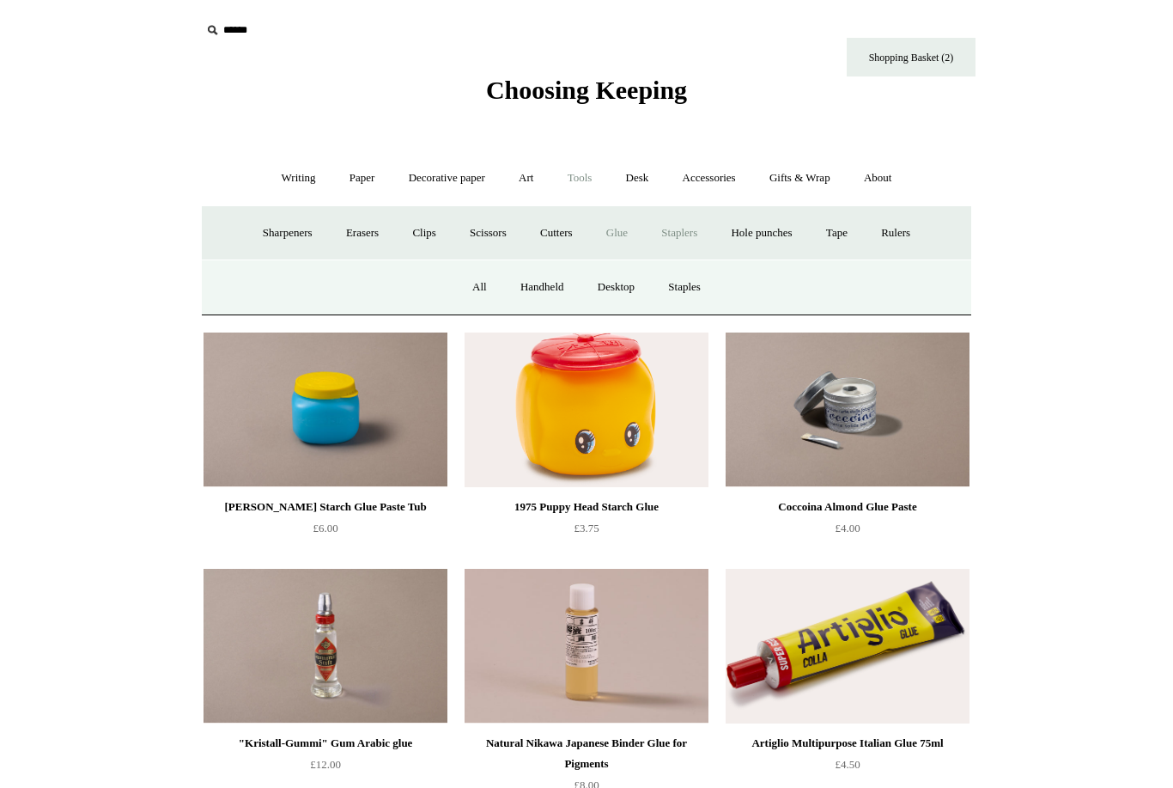
click at [480, 284] on link "All" at bounding box center [480, 288] width 46 height 46
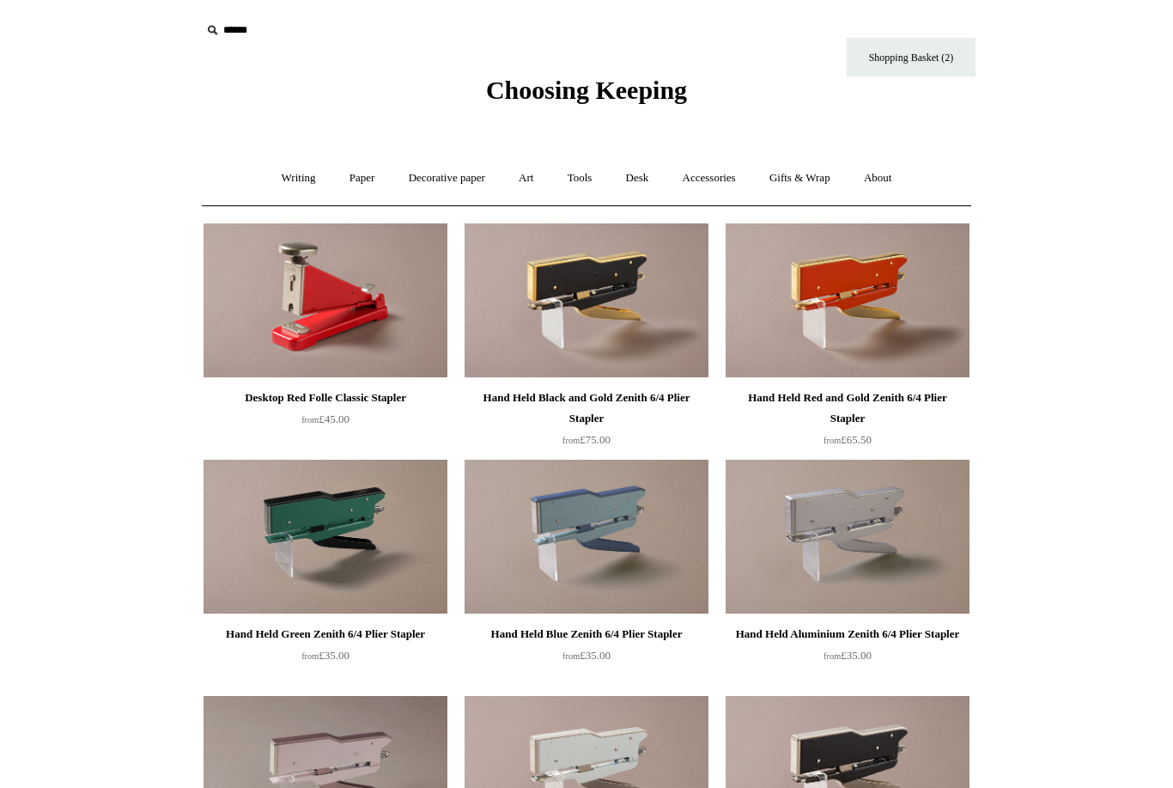
click at [589, 186] on link "Tools +" at bounding box center [580, 178] width 56 height 46
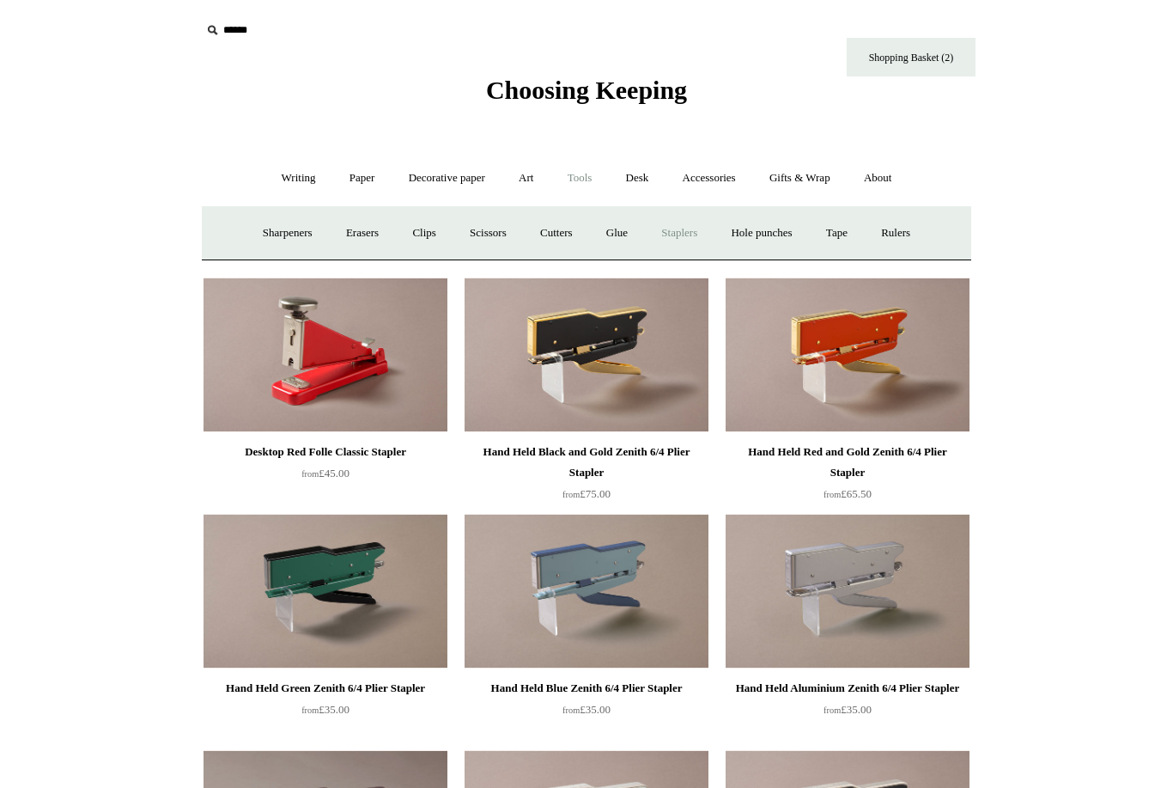
scroll to position [19, 0]
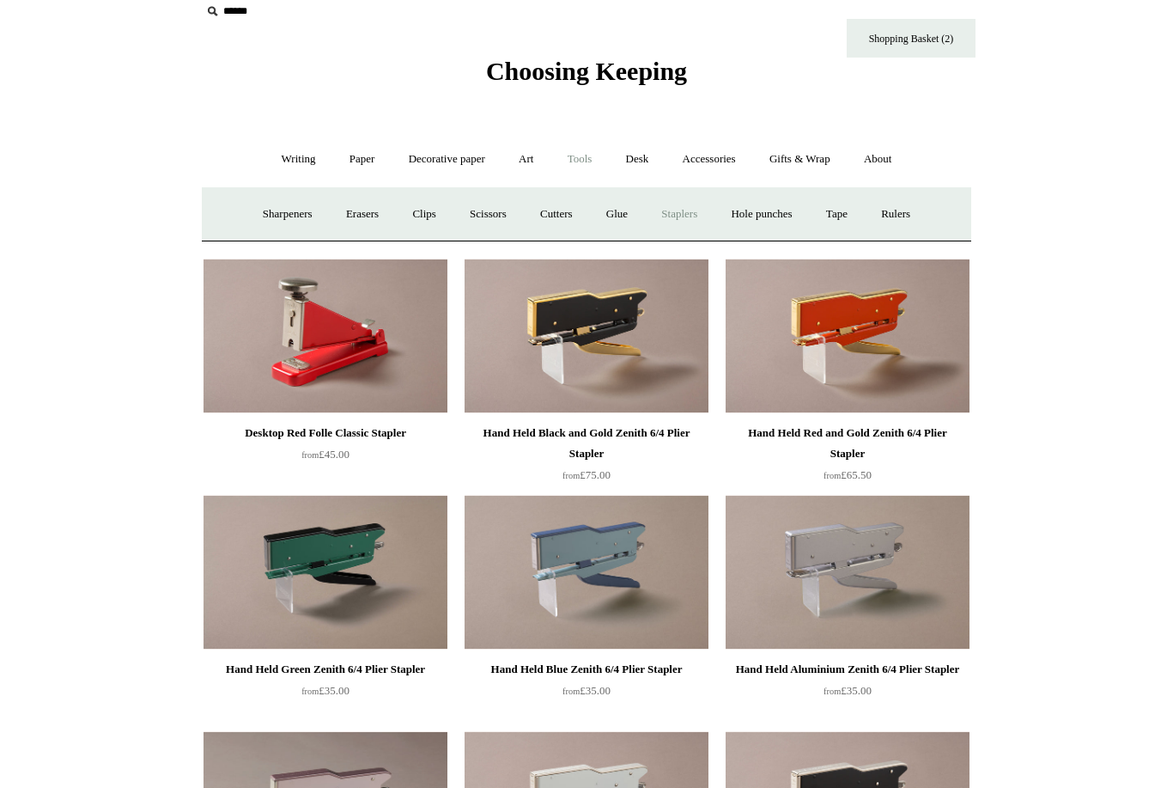
click at [780, 219] on link "Hole punches" at bounding box center [761, 215] width 92 height 46
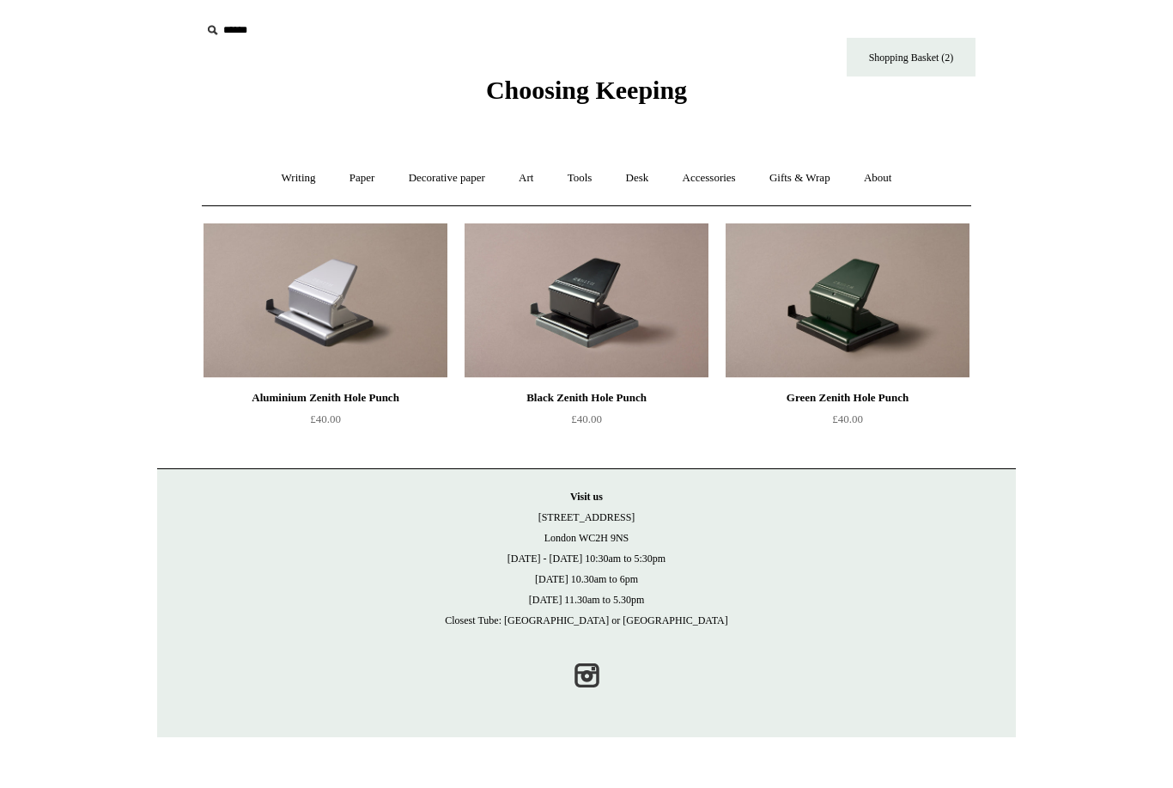
click at [581, 186] on link "Tools +" at bounding box center [580, 178] width 56 height 46
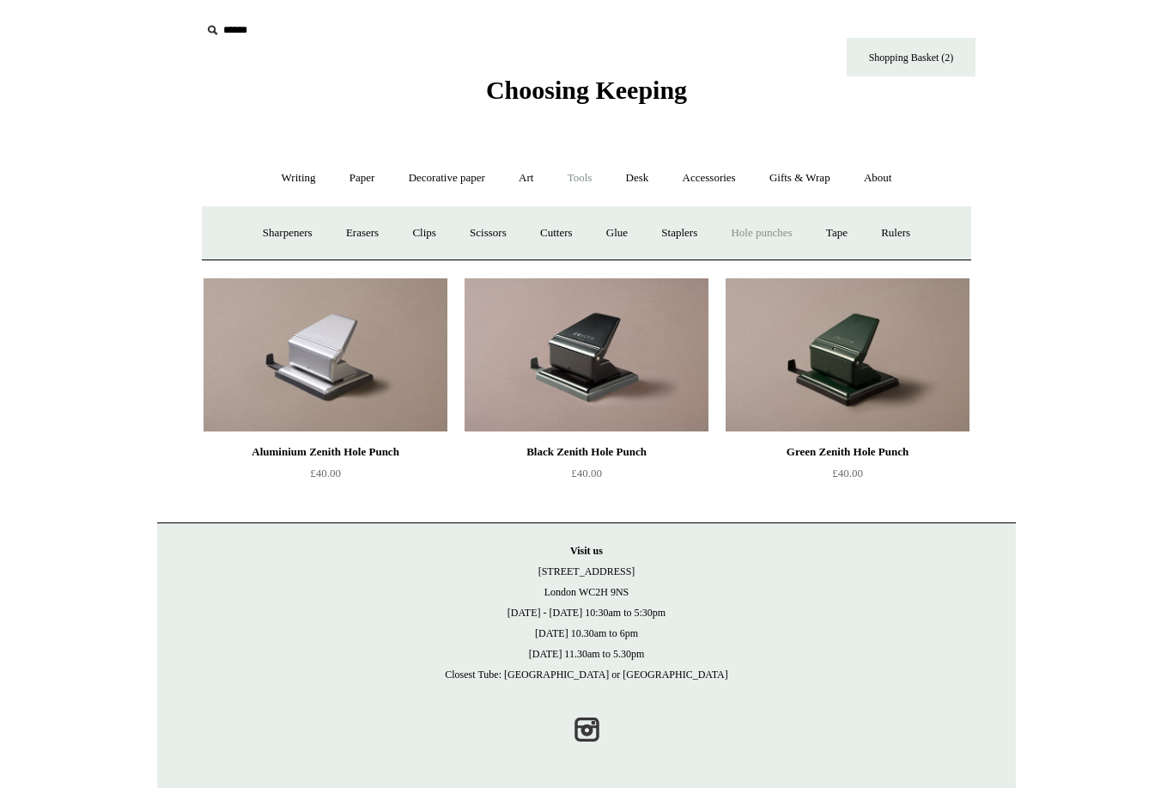
click at [861, 243] on link "Tape +" at bounding box center [837, 233] width 52 height 46
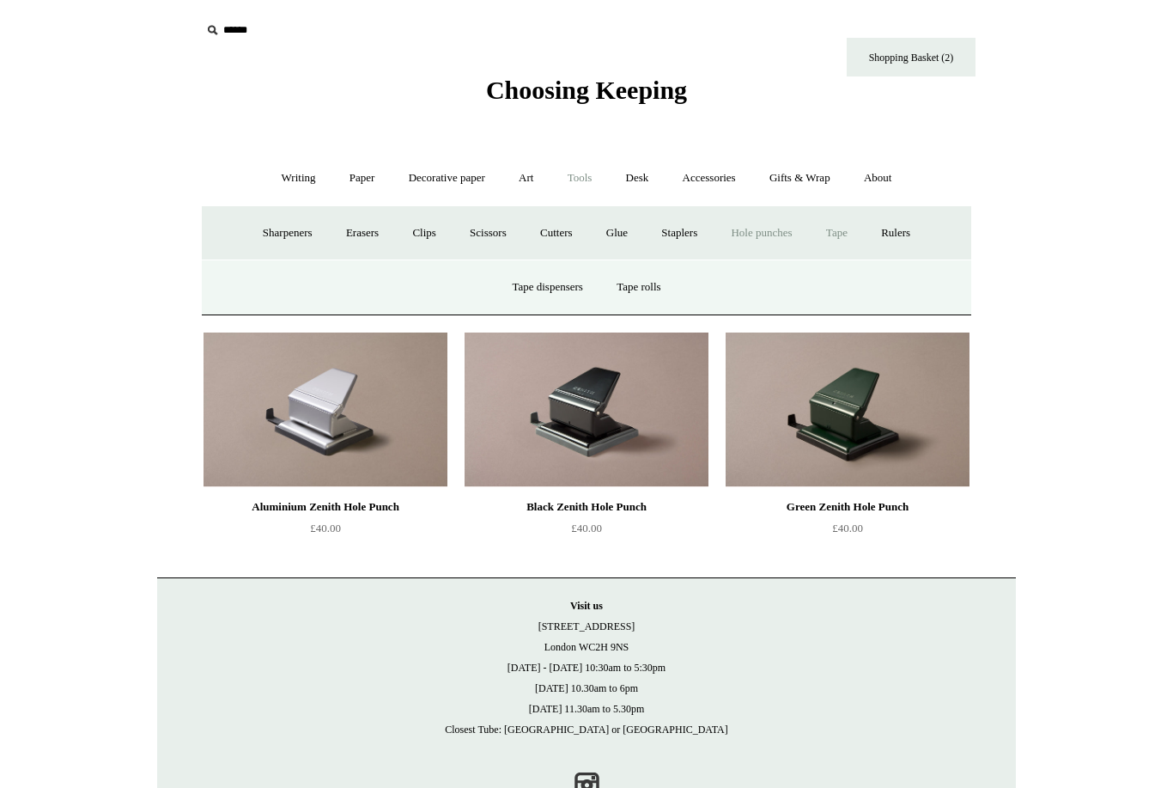
click at [570, 291] on link "Tape dispensers" at bounding box center [546, 288] width 101 height 46
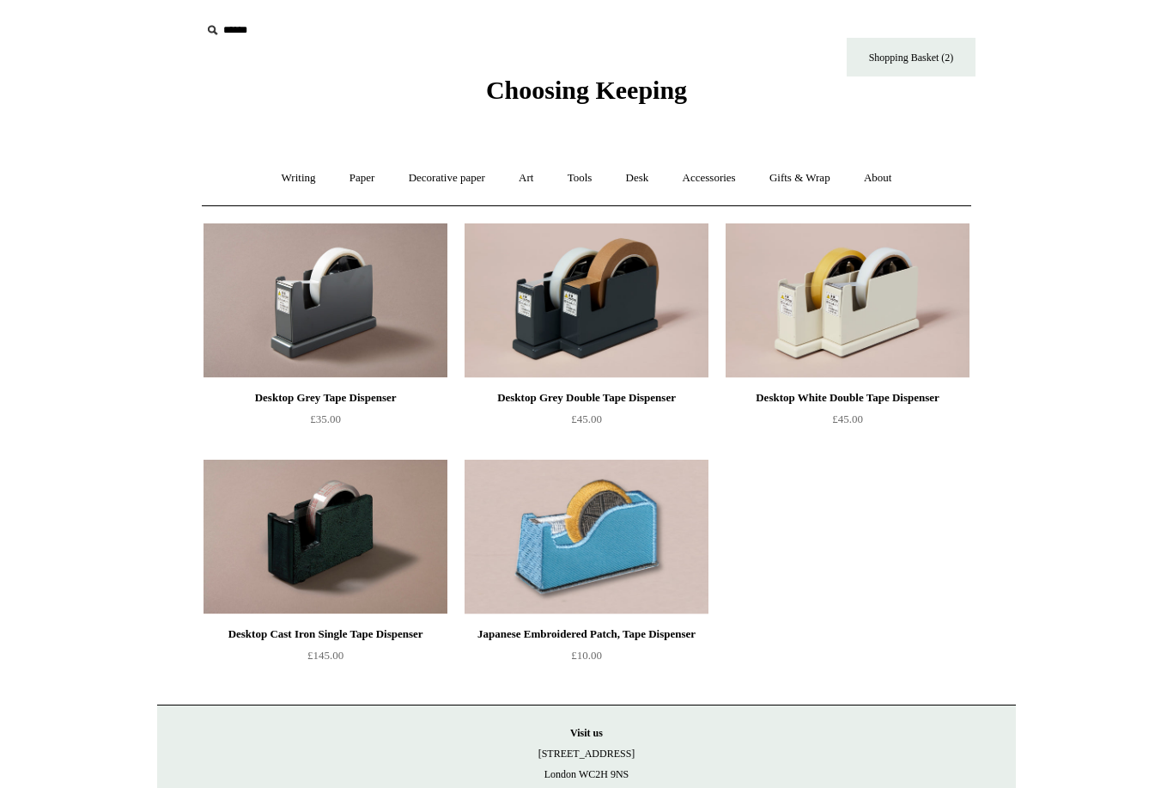
click at [584, 189] on link "Tools +" at bounding box center [580, 178] width 56 height 46
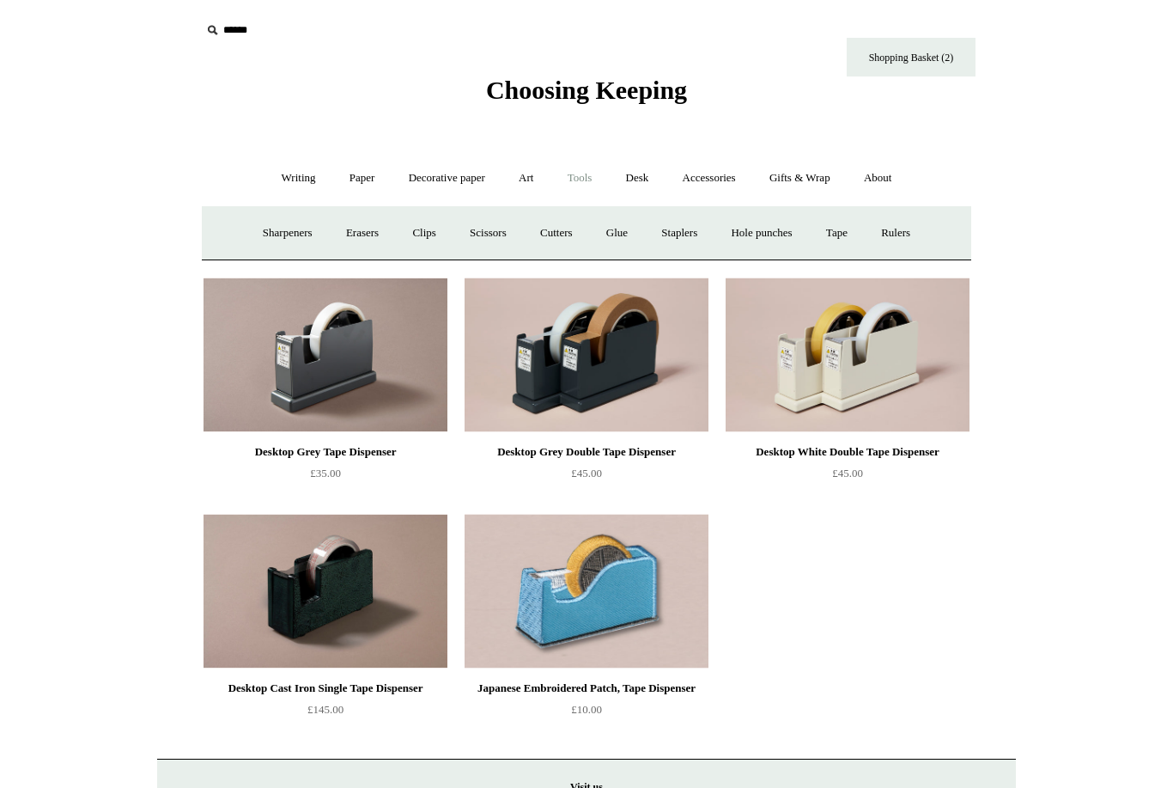
click at [856, 241] on link "Tape +" at bounding box center [837, 233] width 52 height 46
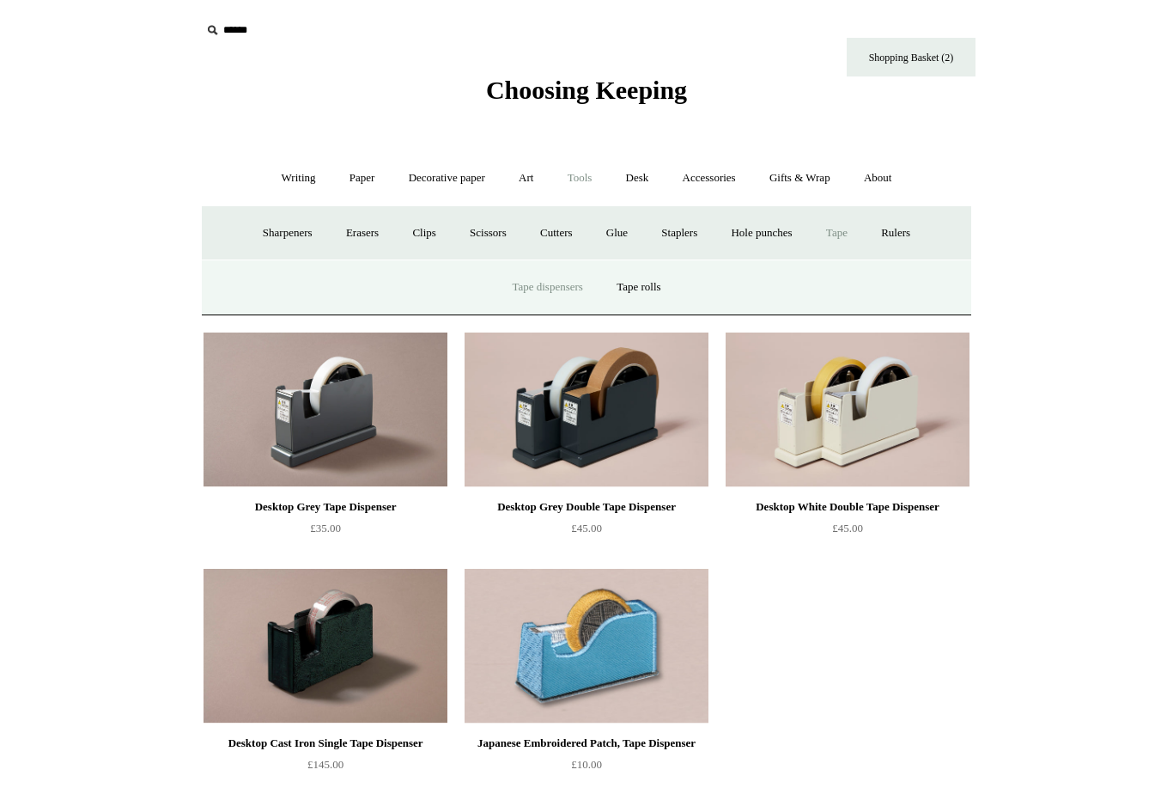
click at [657, 293] on link "Tape rolls" at bounding box center [638, 288] width 75 height 46
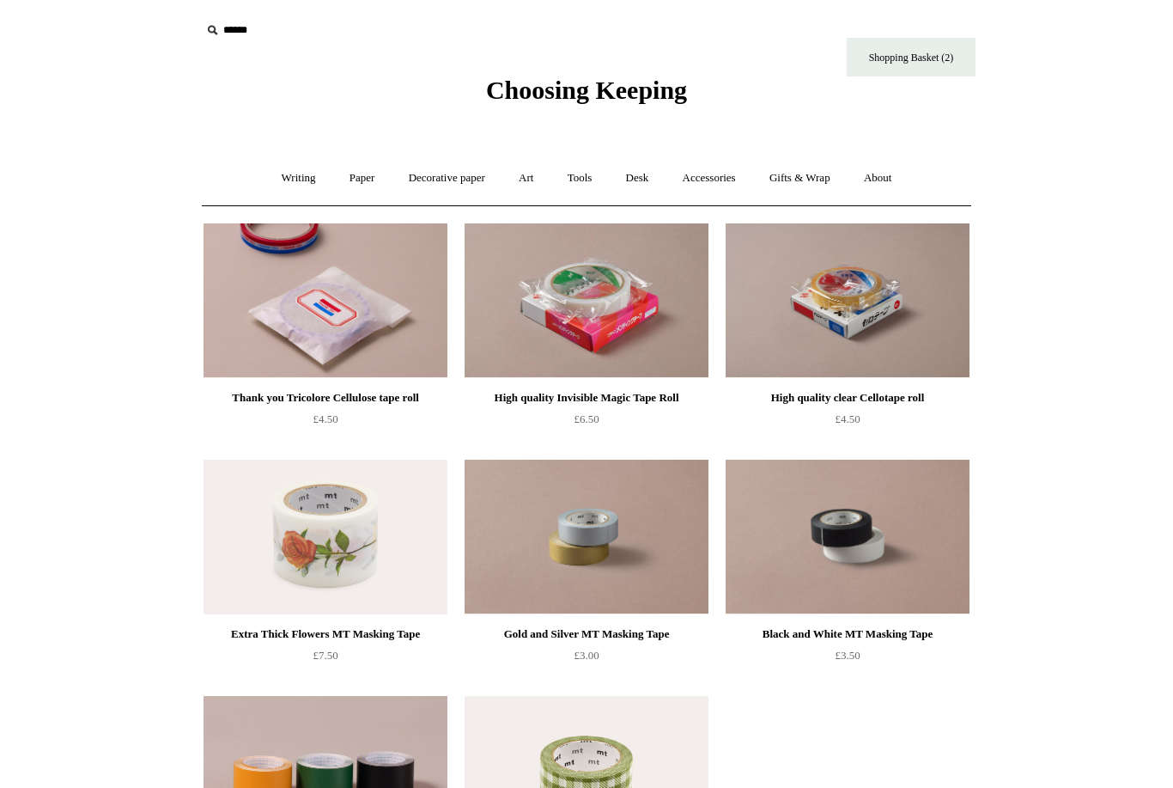
click at [656, 186] on link "Desk +" at bounding box center [638, 178] width 54 height 46
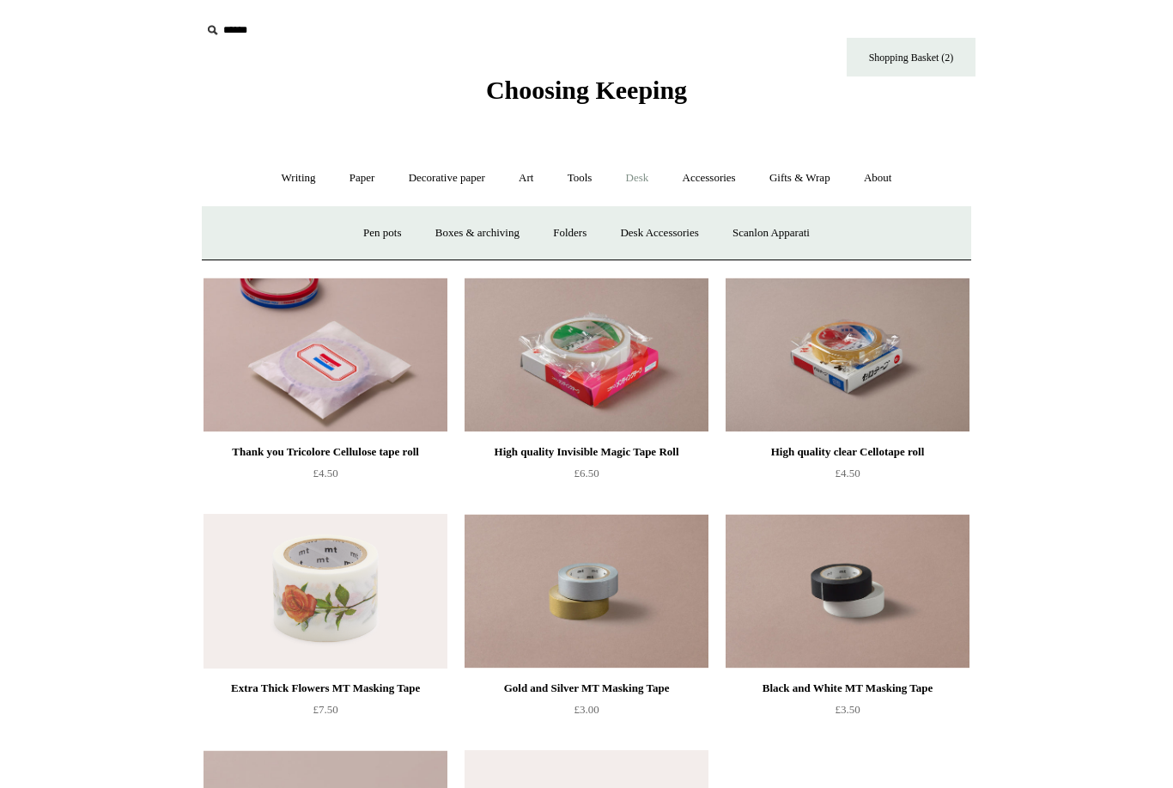
click at [643, 171] on link "Desk -" at bounding box center [638, 178] width 54 height 46
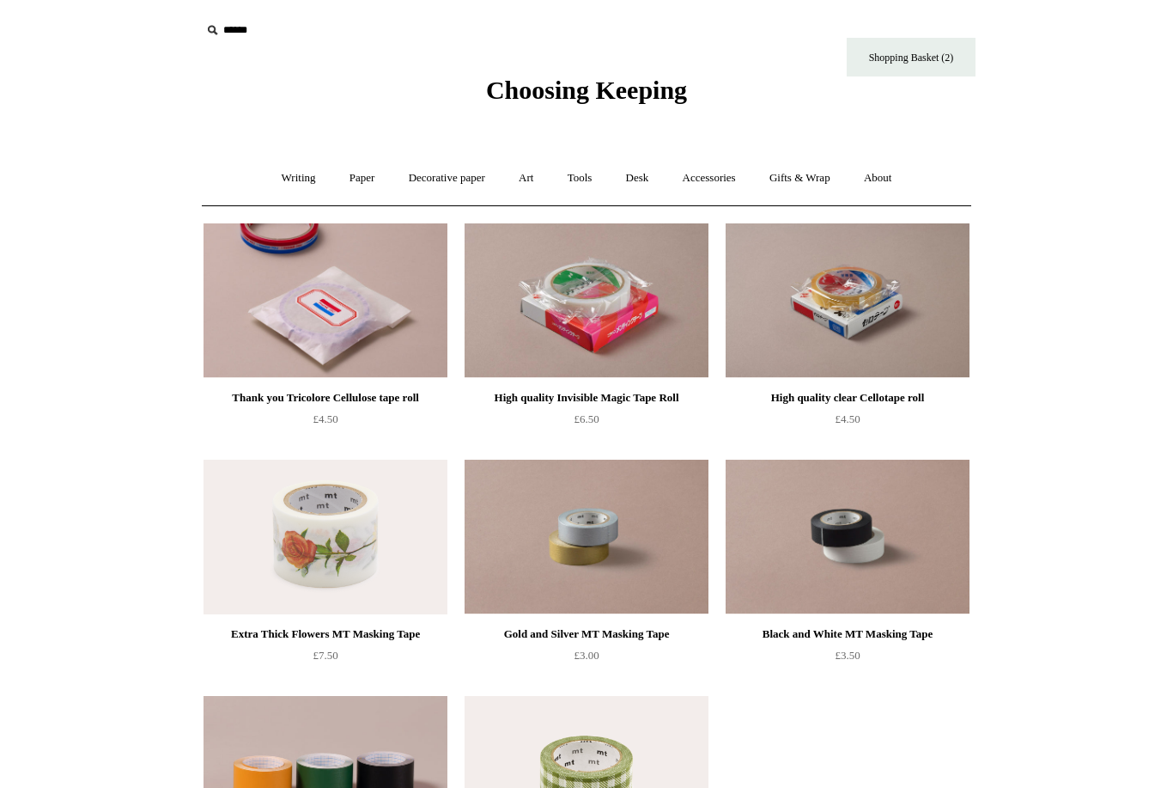
click at [588, 177] on link "Tools +" at bounding box center [580, 178] width 56 height 46
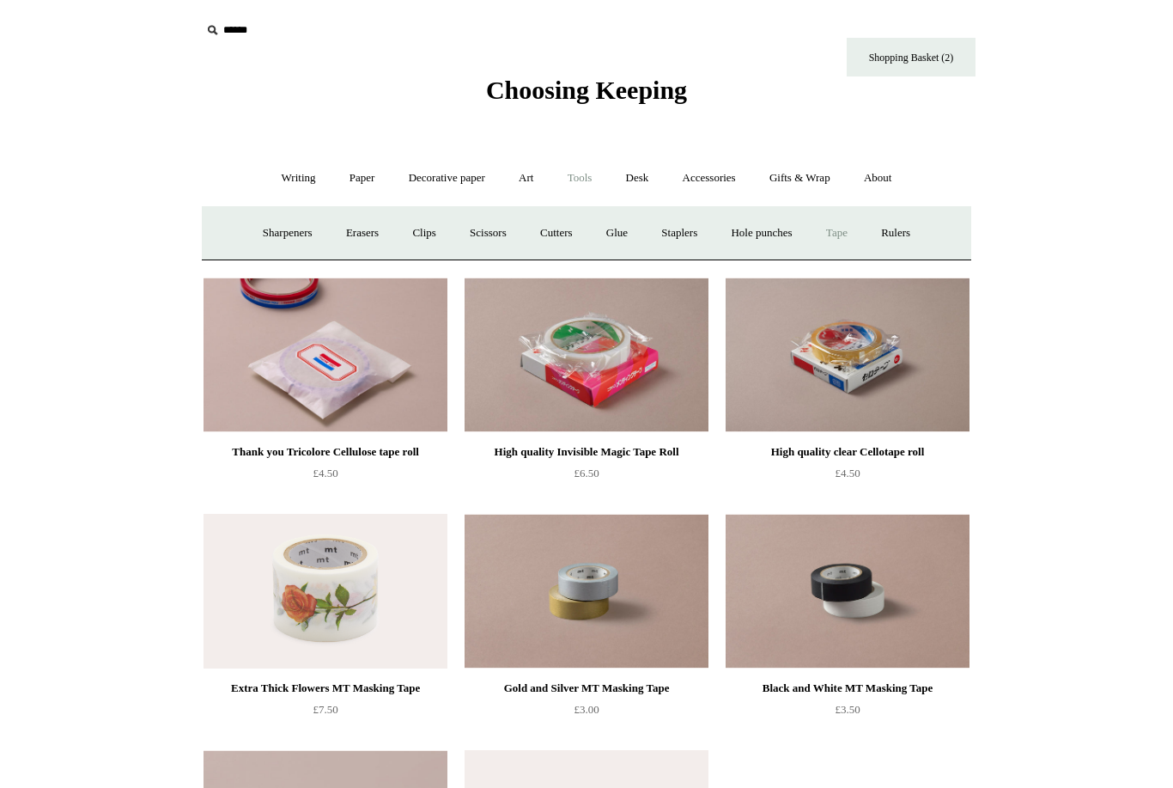
click at [922, 240] on link "Rulers" at bounding box center [896, 233] width 60 height 46
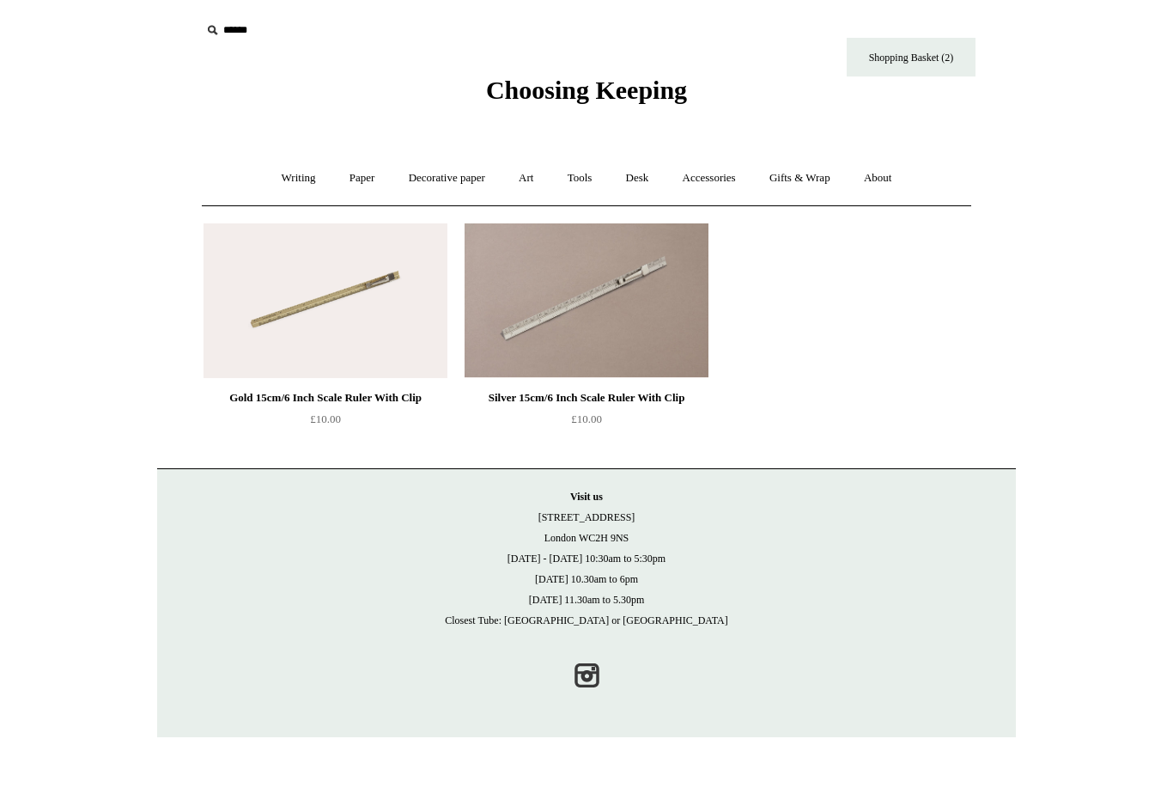
click at [575, 187] on link "Tools +" at bounding box center [580, 178] width 56 height 46
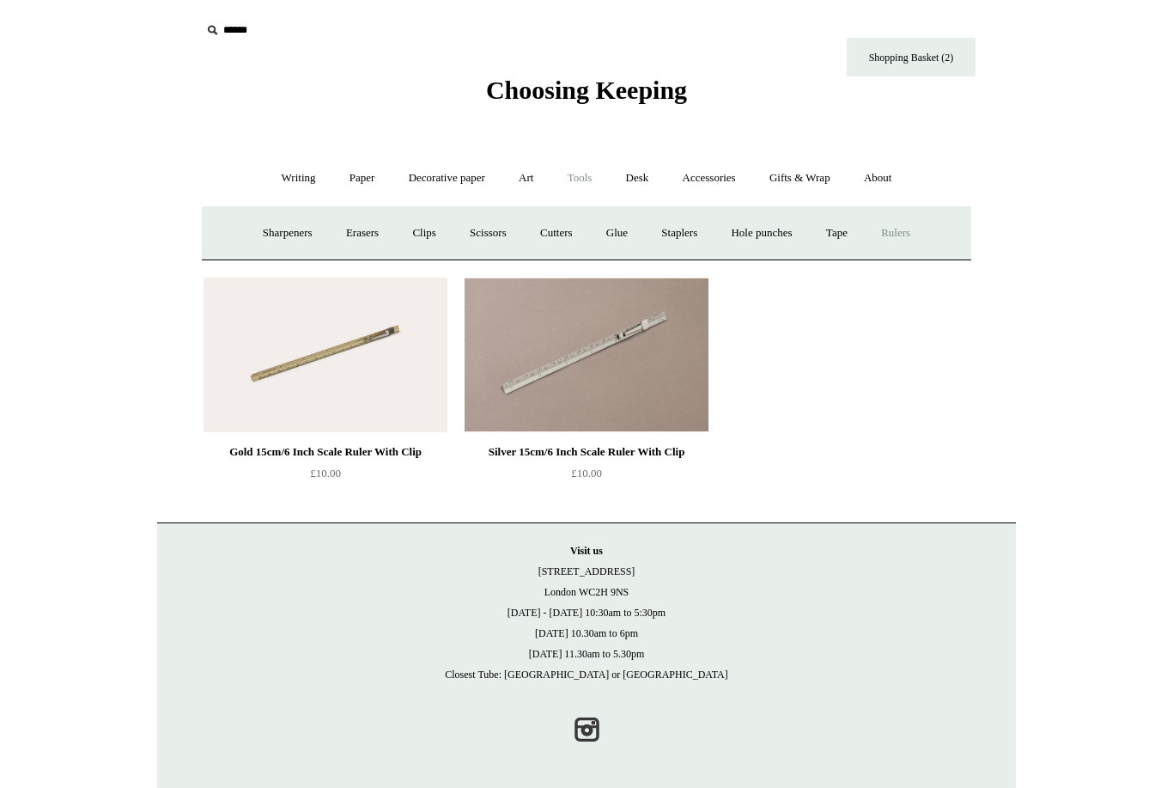
click at [637, 180] on link "Desk +" at bounding box center [638, 178] width 54 height 46
click at [388, 245] on link "Pen pots" at bounding box center [382, 233] width 69 height 46
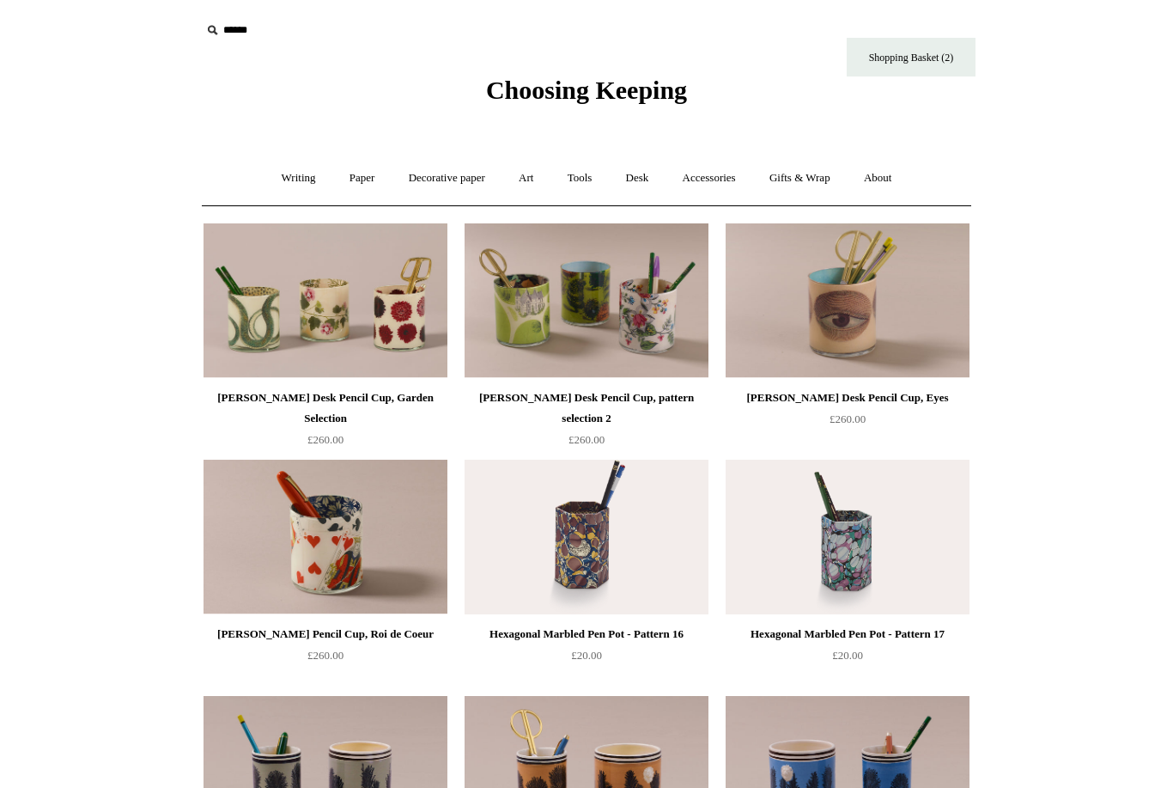
click at [648, 174] on link "Desk +" at bounding box center [638, 178] width 54 height 46
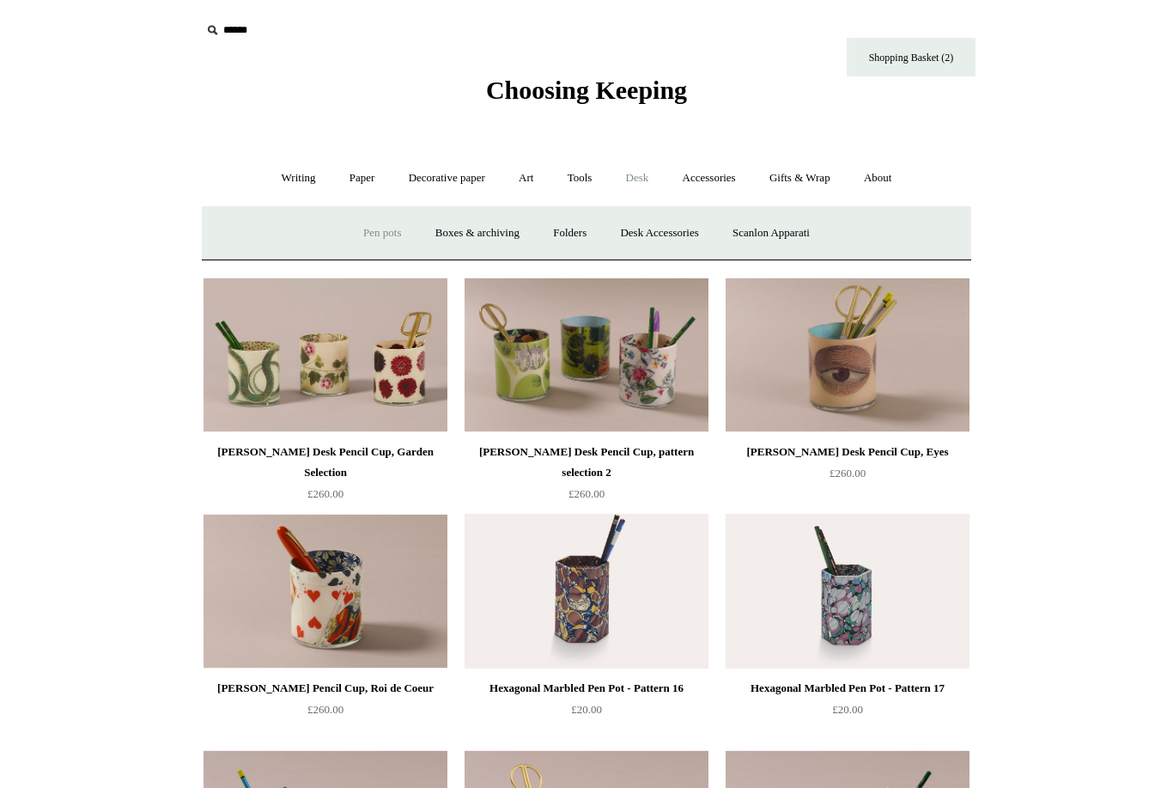
click at [686, 236] on link "Desk Accessories" at bounding box center [659, 233] width 109 height 46
